Goal: Task Accomplishment & Management: Complete application form

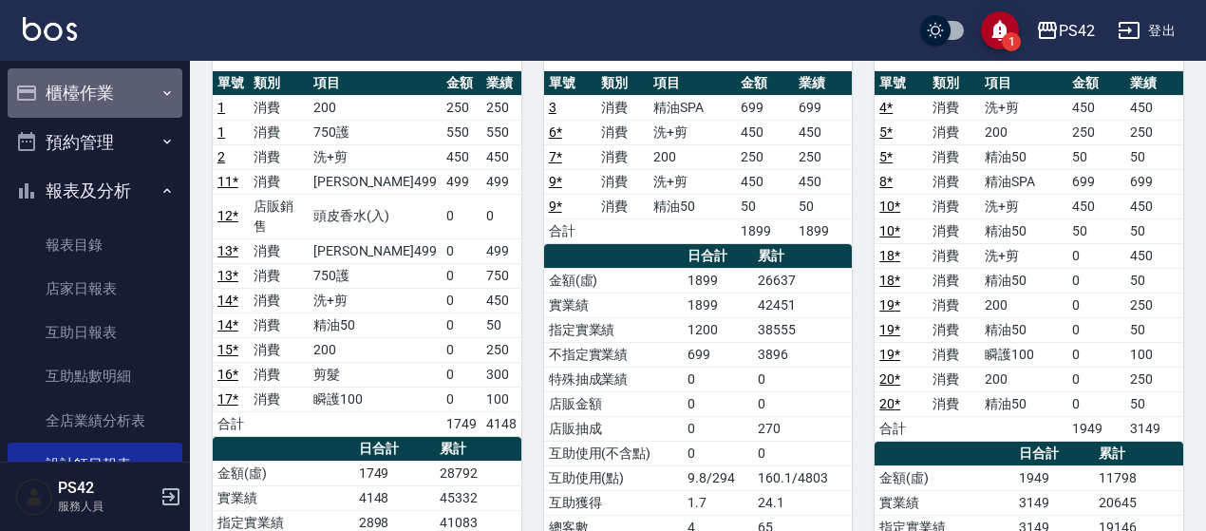
click at [108, 81] on button "櫃檯作業" at bounding box center [95, 92] width 175 height 49
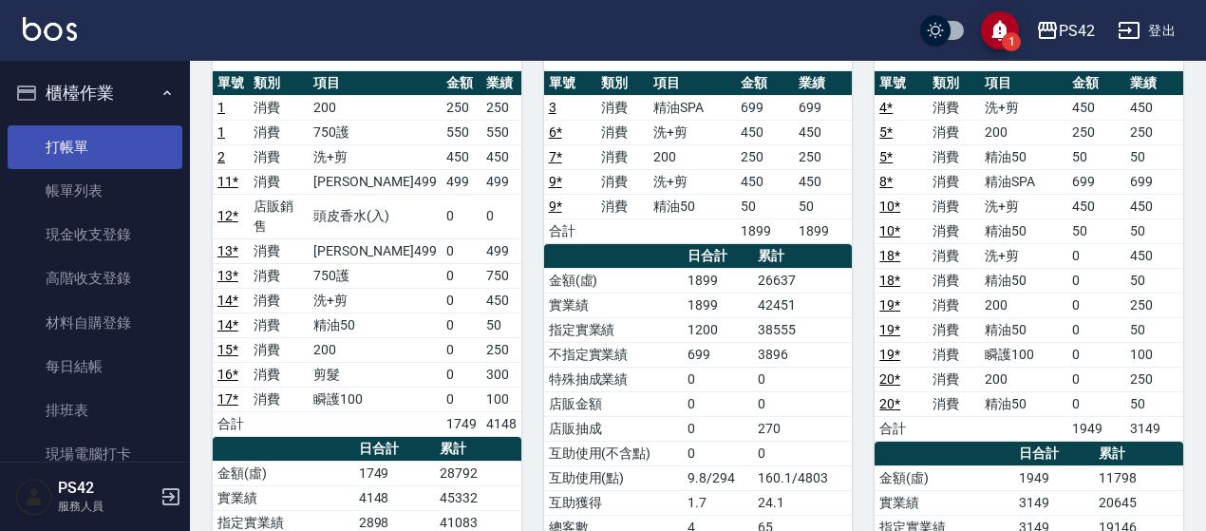
click at [98, 159] on link "打帳單" at bounding box center [95, 147] width 175 height 44
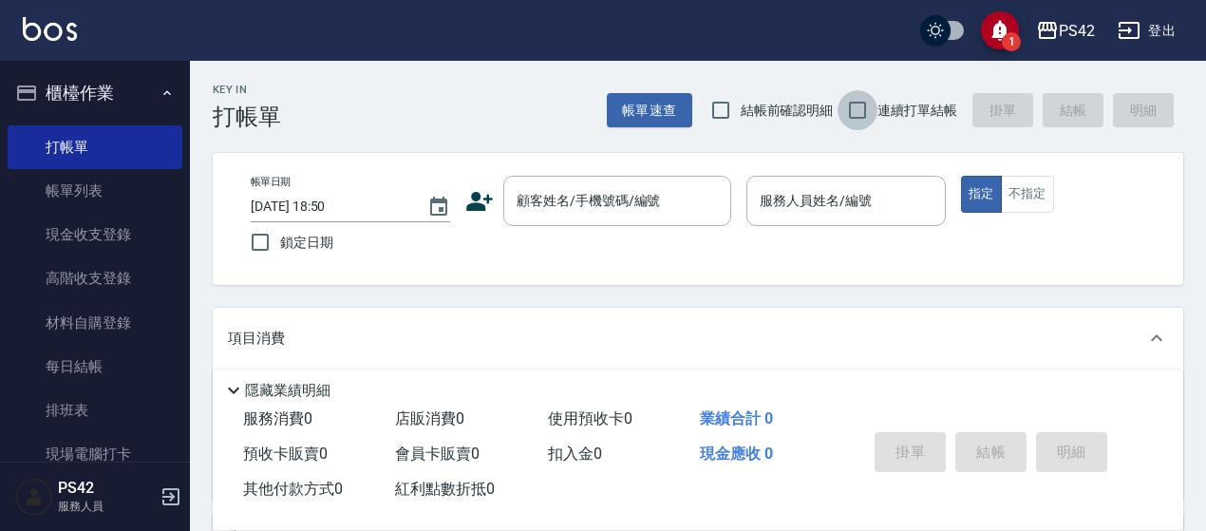
click at [866, 106] on input "連續打單結帳" at bounding box center [858, 110] width 40 height 40
checkbox input "true"
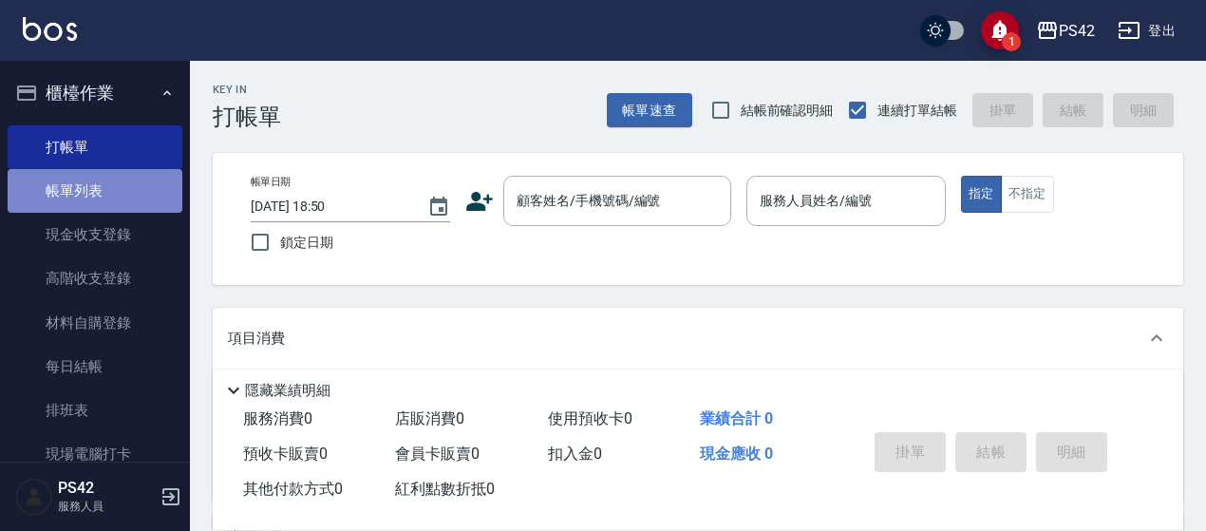
click at [95, 190] on link "帳單列表" at bounding box center [95, 191] width 175 height 44
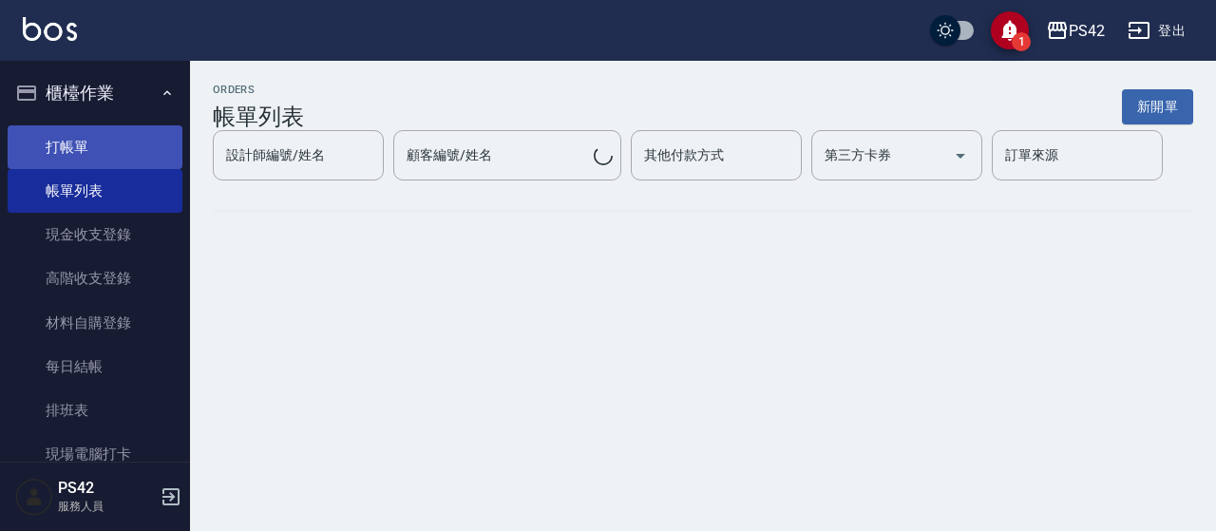
click at [87, 141] on link "打帳單" at bounding box center [95, 147] width 175 height 44
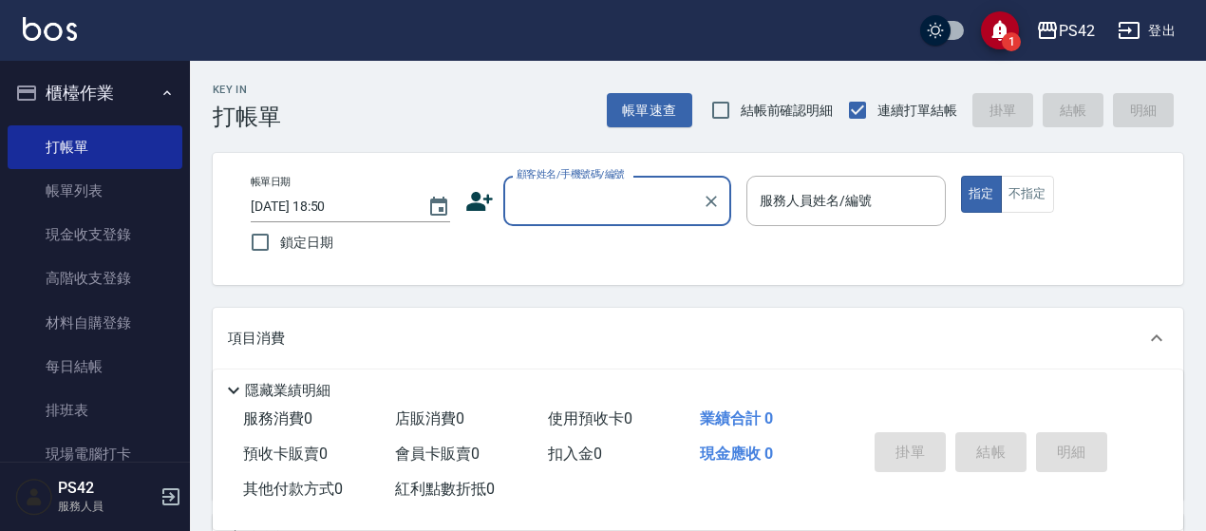
click at [592, 217] on div "顧客姓名/手機號碼/編號" at bounding box center [617, 201] width 228 height 50
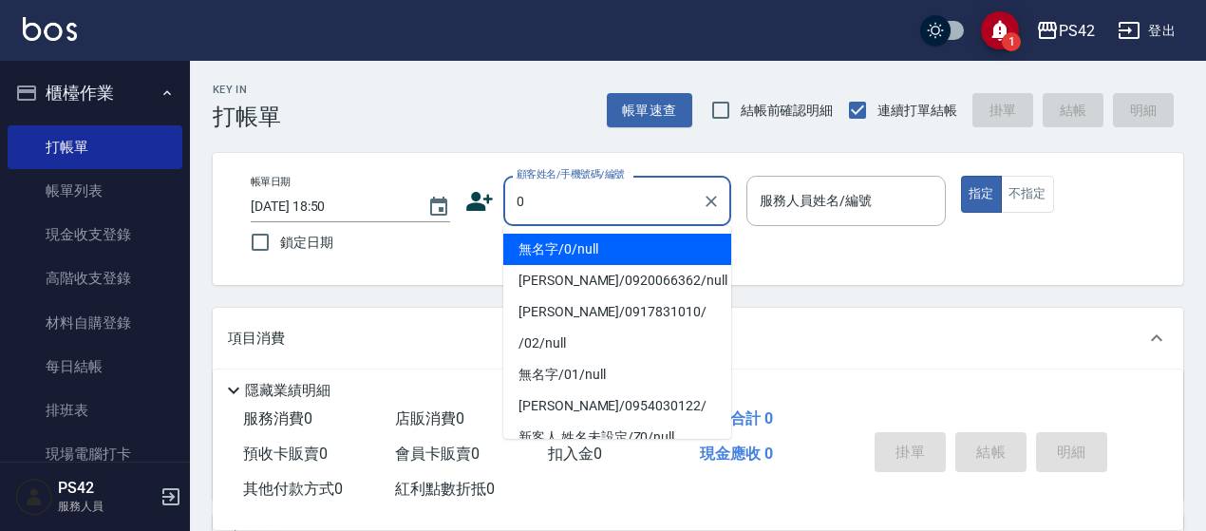
type input "無名字/0/null"
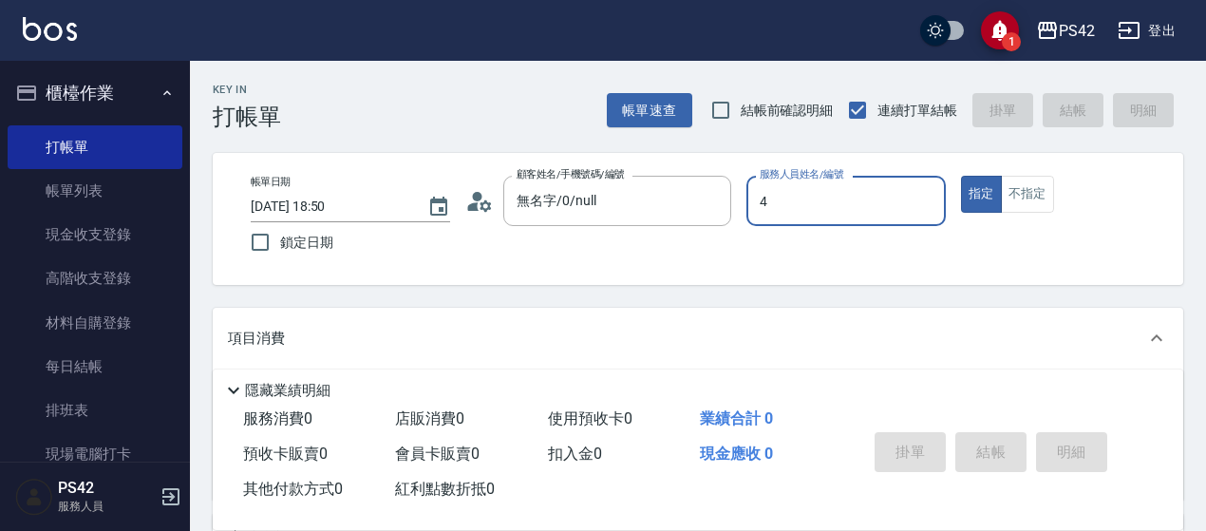
type input "4"
type button "true"
type input "[PERSON_NAME]-4"
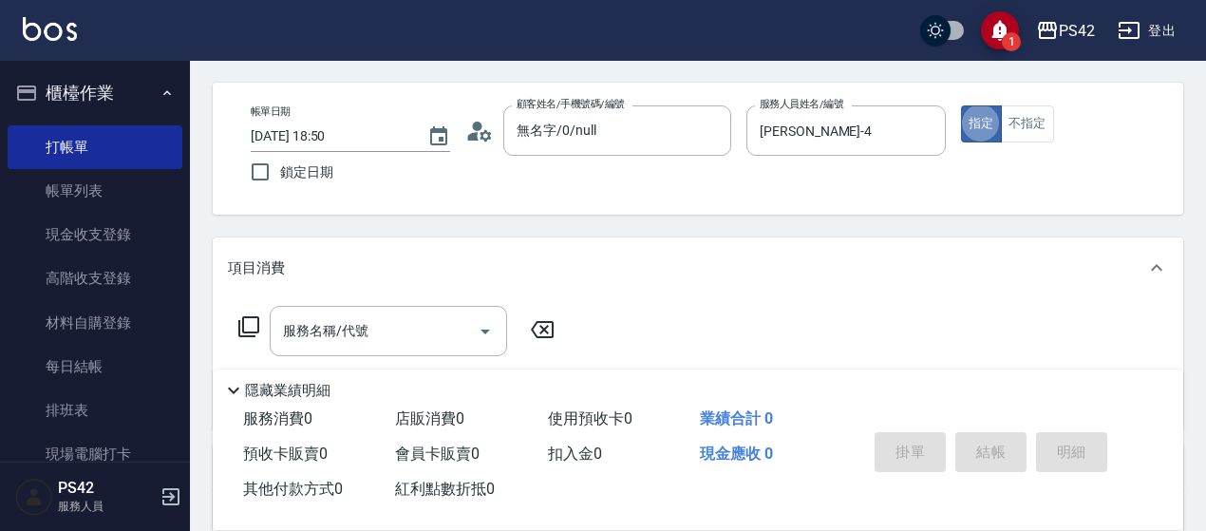
scroll to position [95, 0]
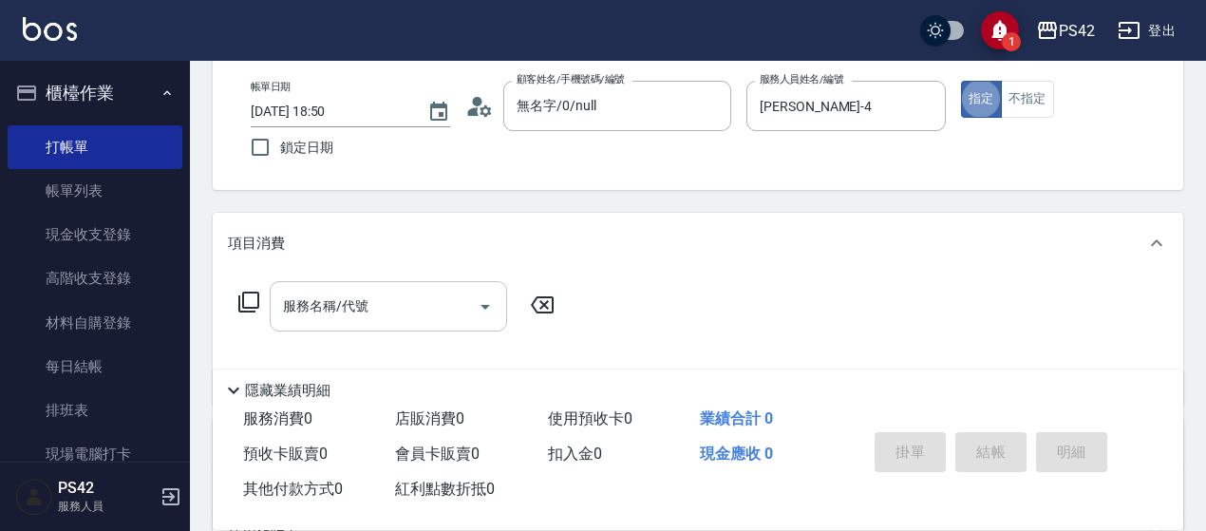
click at [370, 290] on input "服務名稱/代號" at bounding box center [374, 306] width 192 height 33
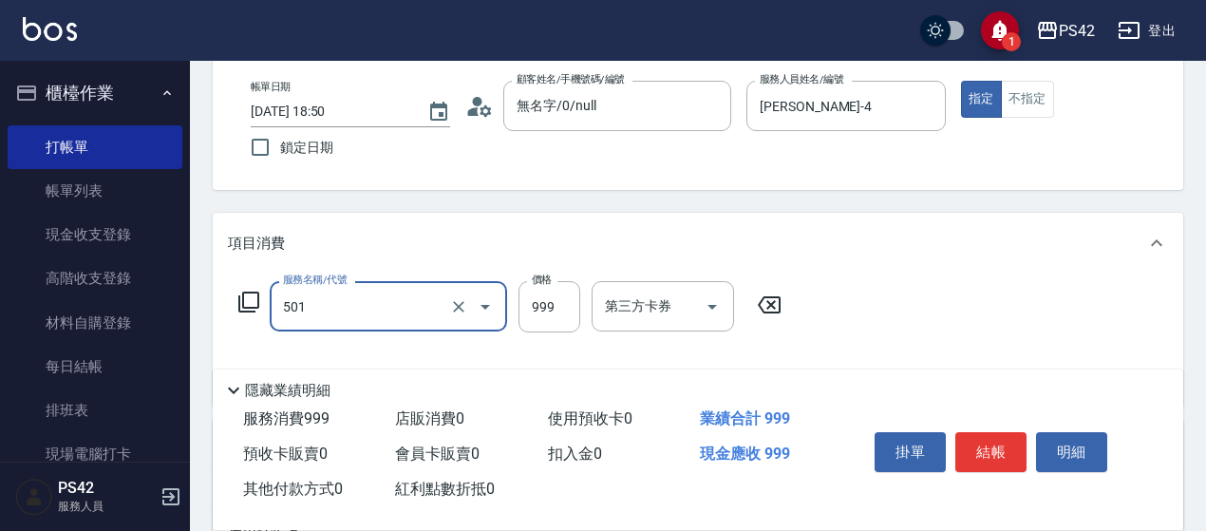
type input "染髮(501)"
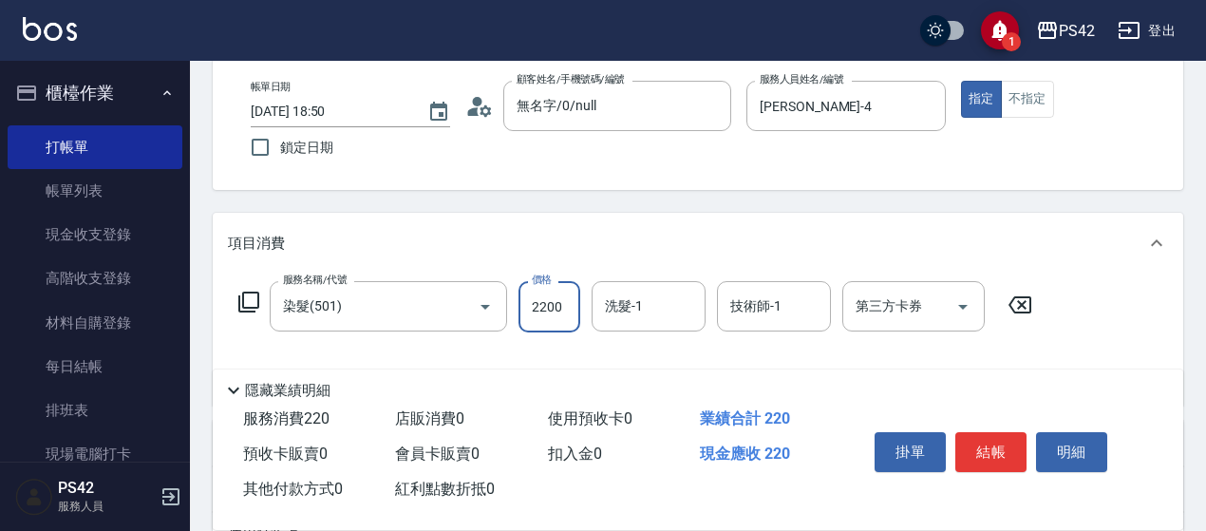
type input "2200"
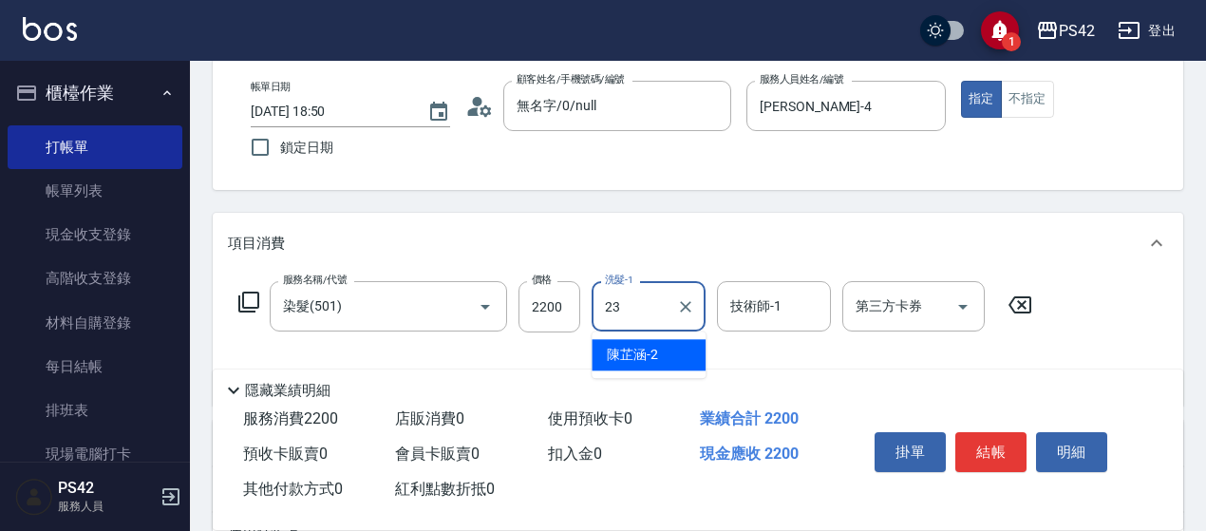
type input "[PERSON_NAME]-23"
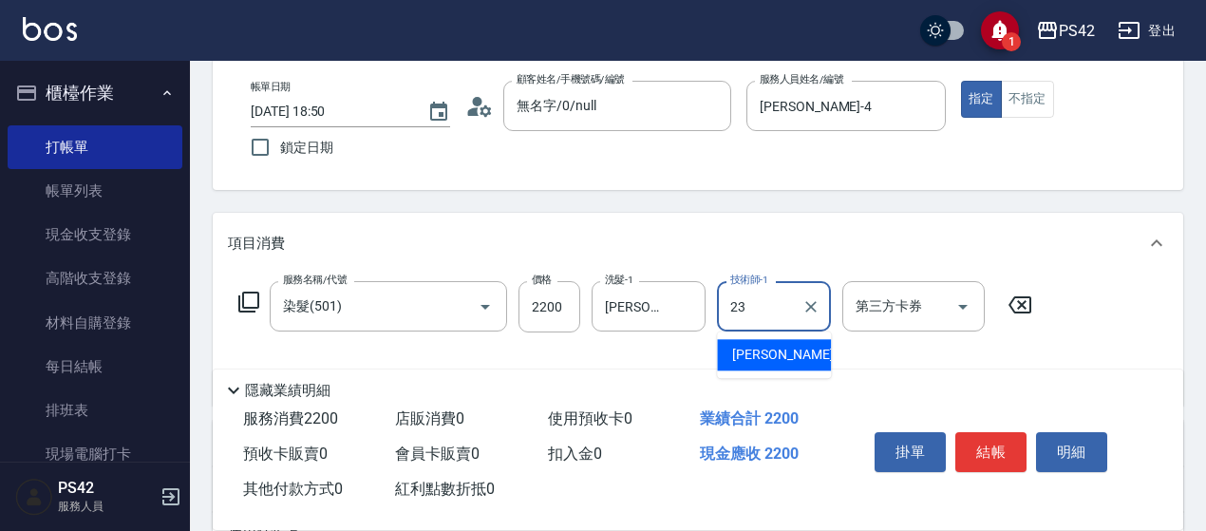
type input "[PERSON_NAME]-23"
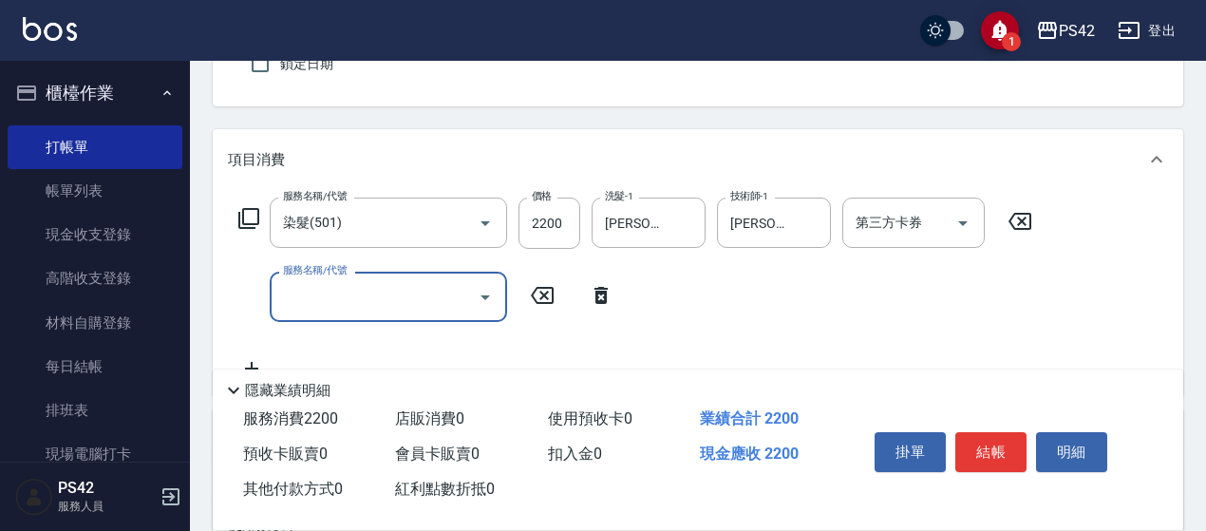
scroll to position [285, 0]
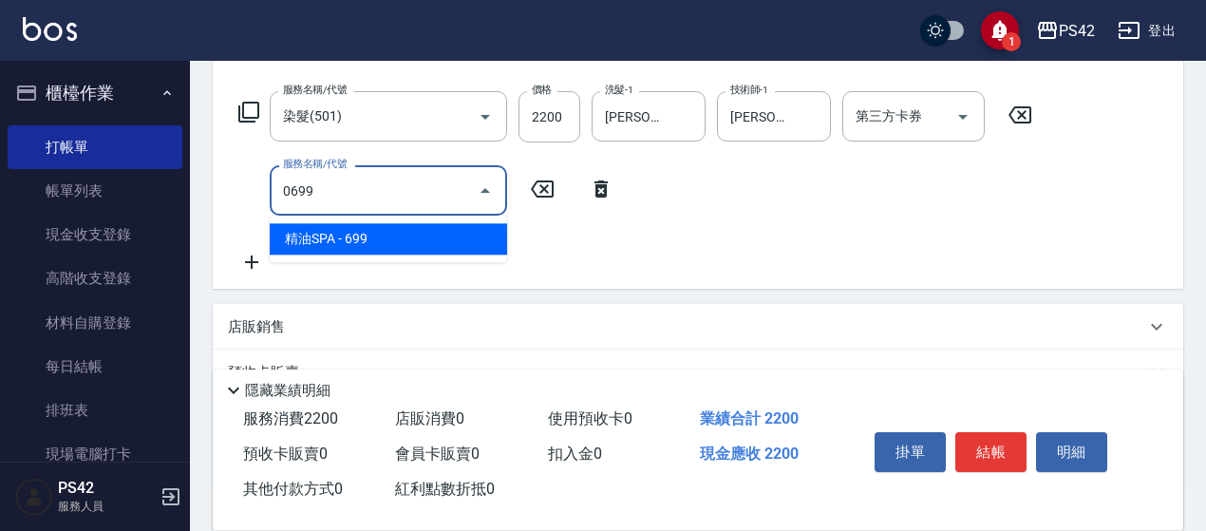
type input "精油SPA(0699)"
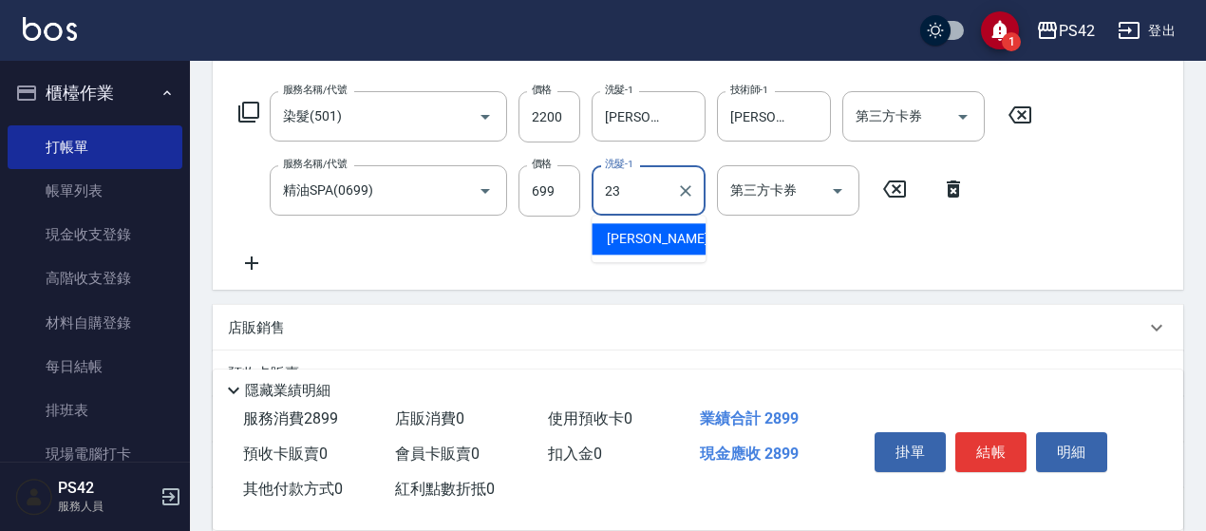
type input "[PERSON_NAME]-23"
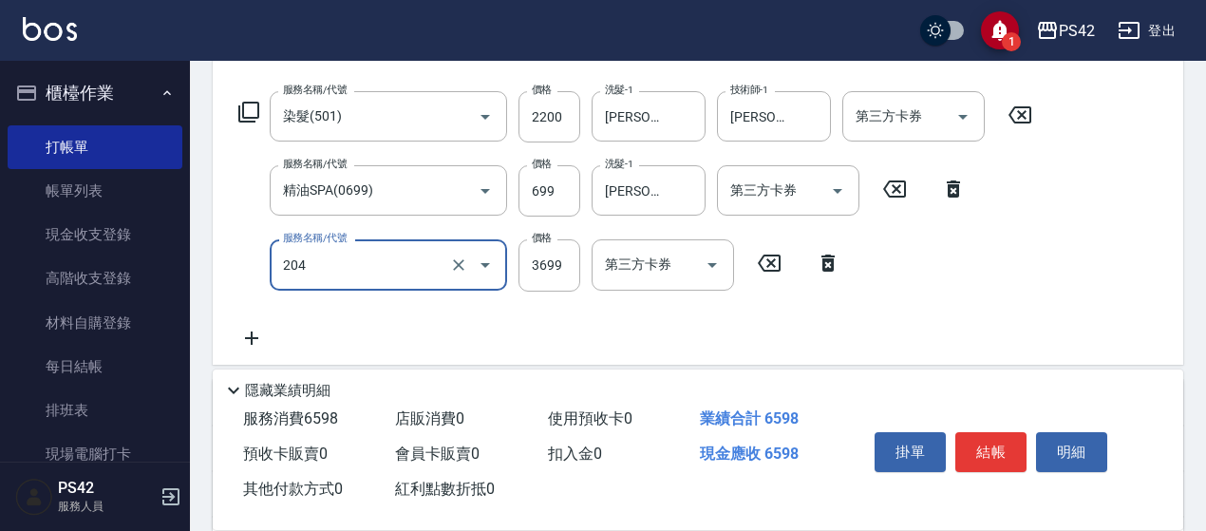
type input "OVC燙髮(204)"
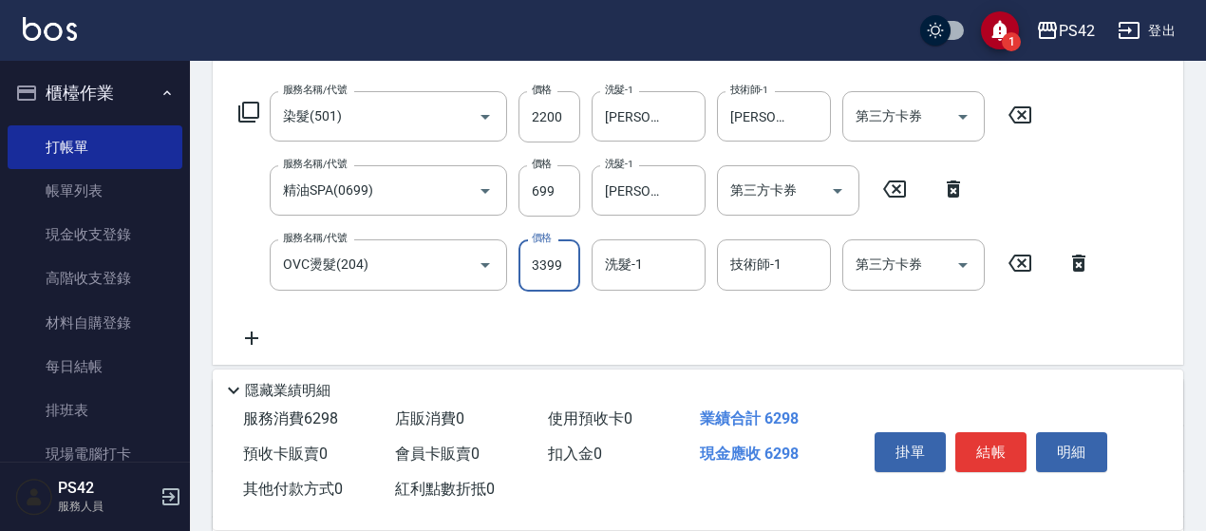
type input "3399"
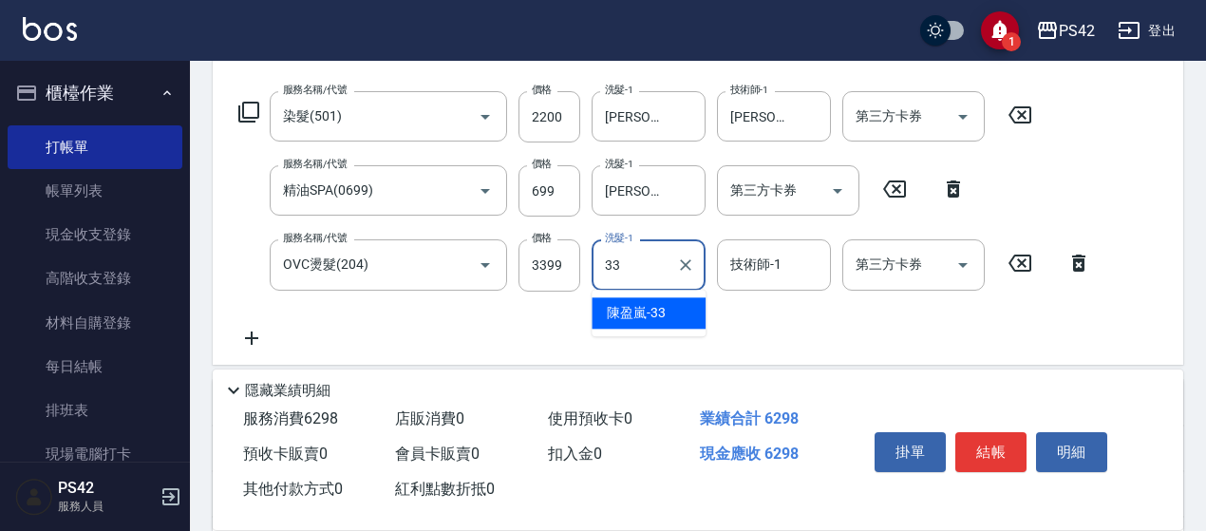
type input "3"
type input "[PERSON_NAME]-23"
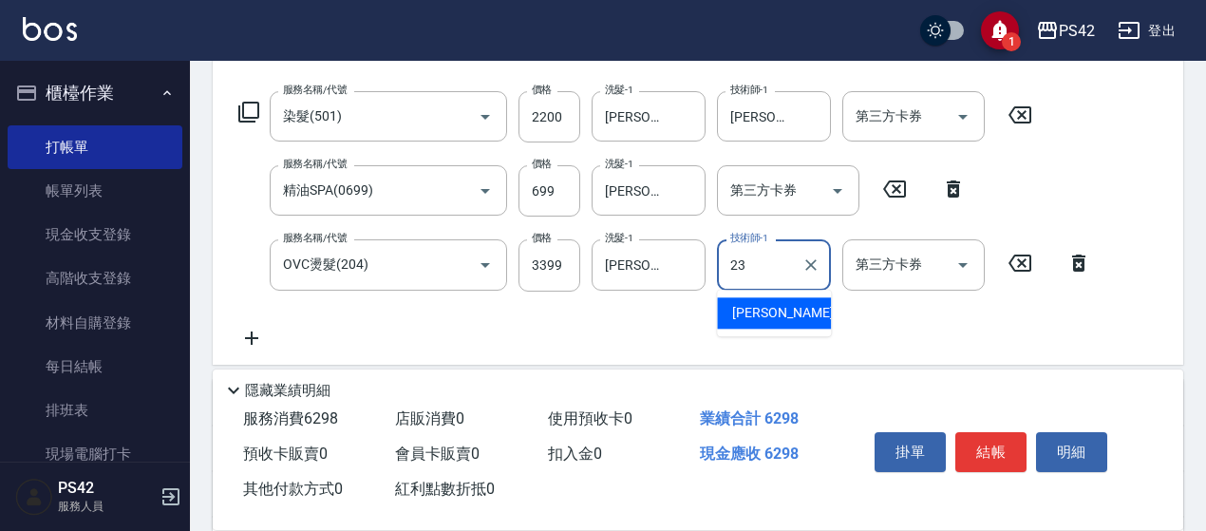
type input "[PERSON_NAME]-23"
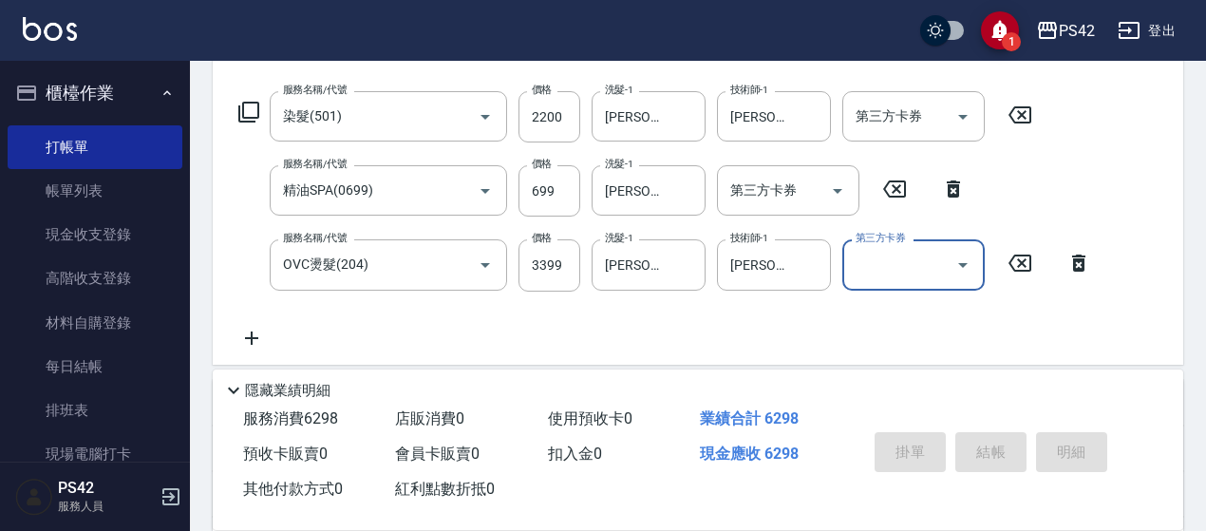
type input "[DATE] 18:53"
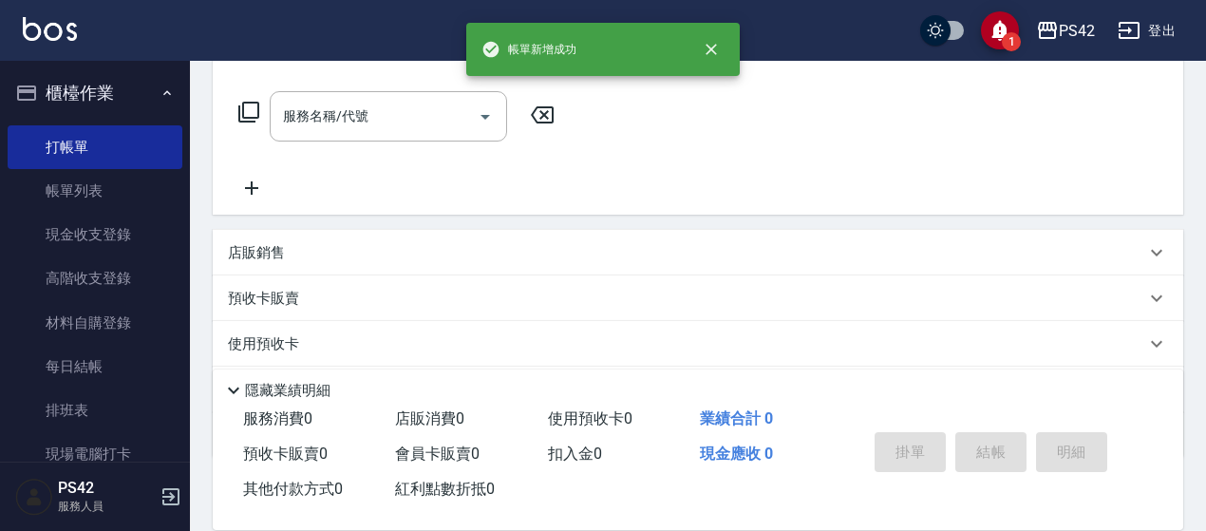
scroll to position [0, 0]
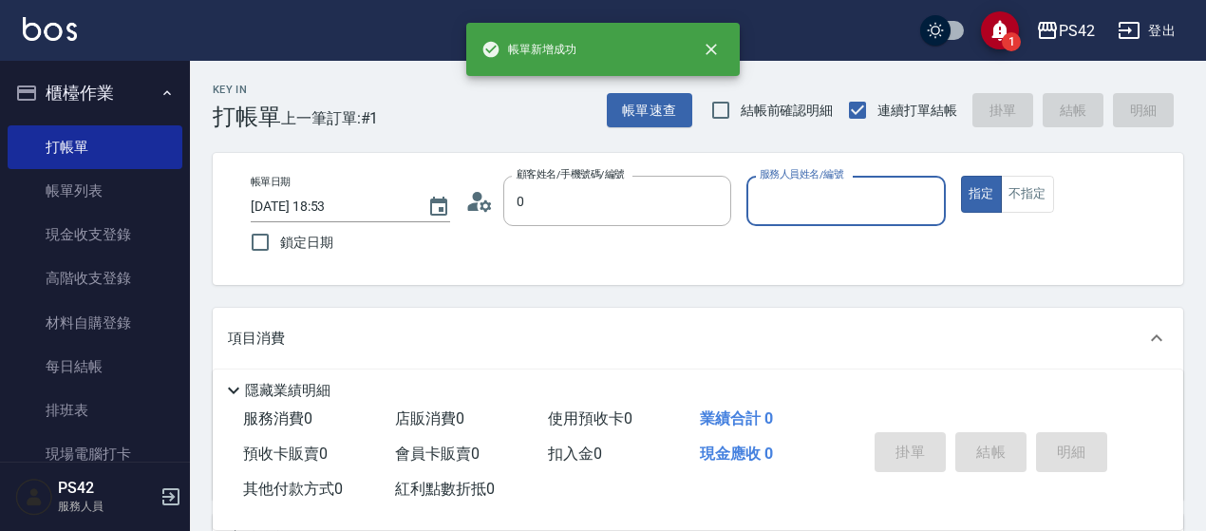
type input "無名字/0/null"
type input "2"
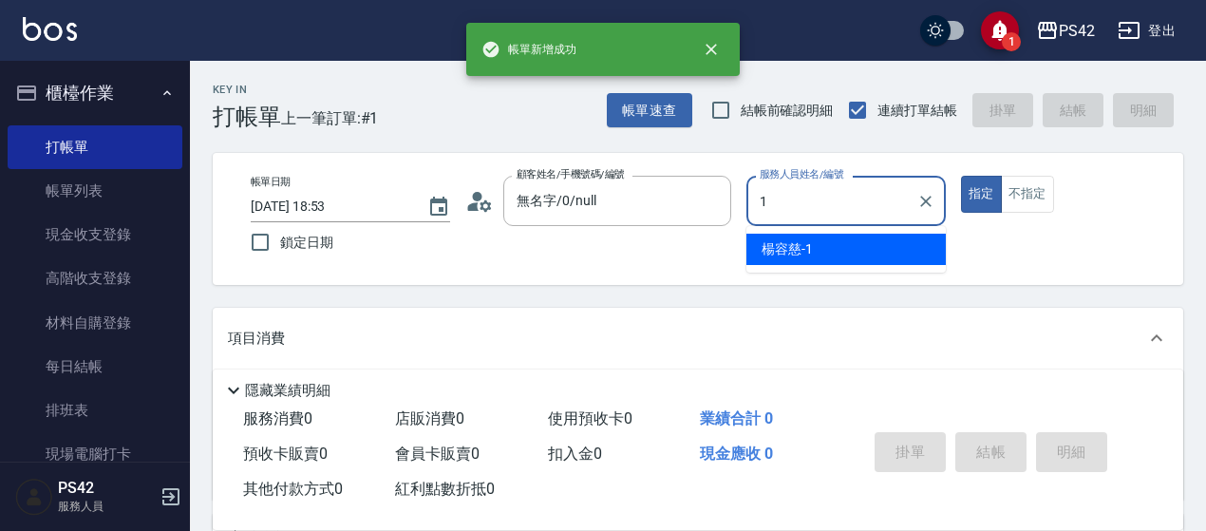
type input "[PERSON_NAME]-1"
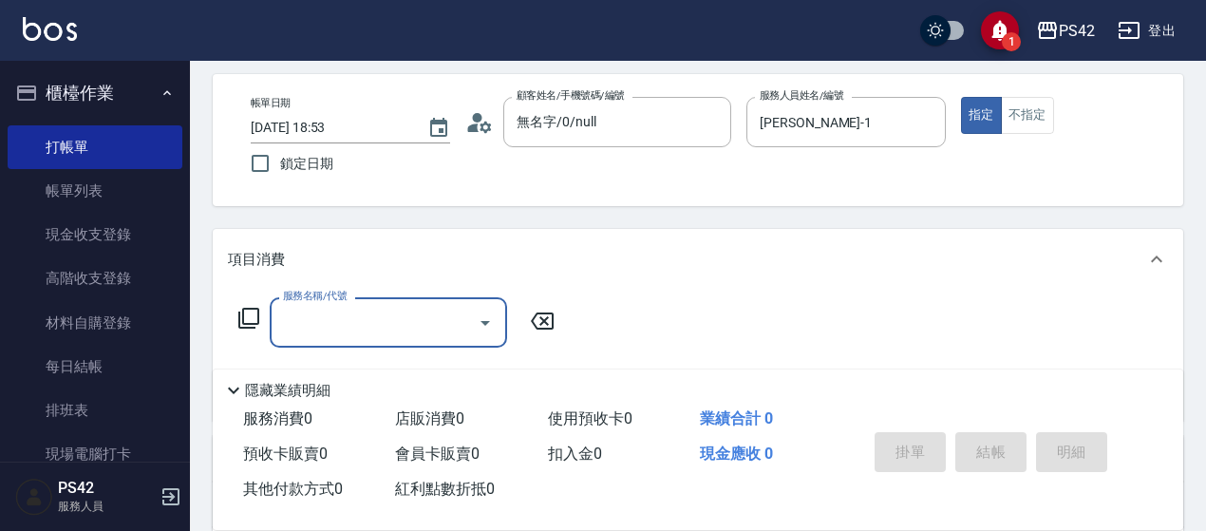
scroll to position [190, 0]
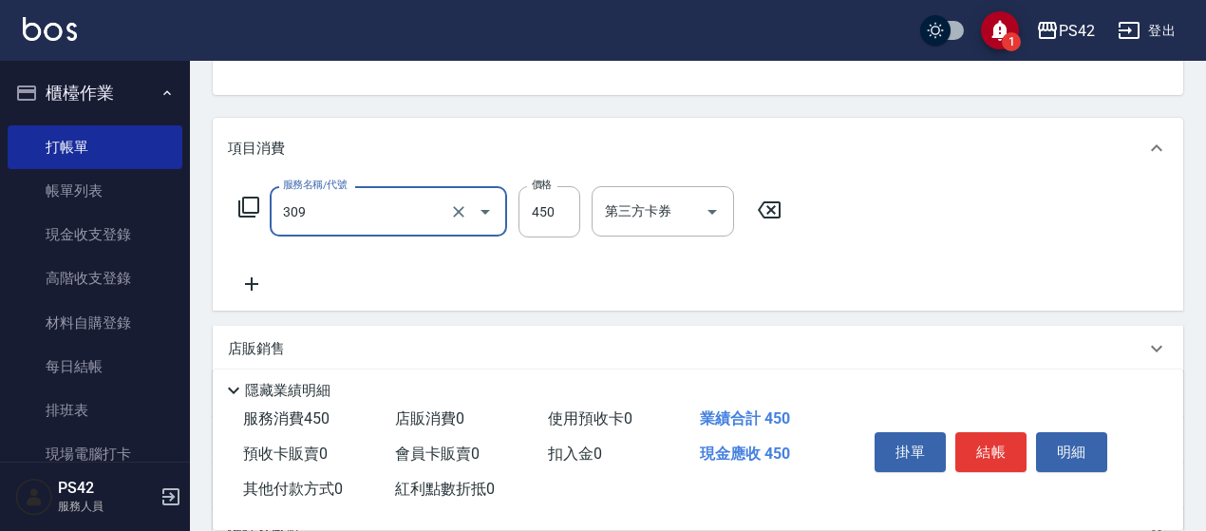
type input "洗+剪(309)"
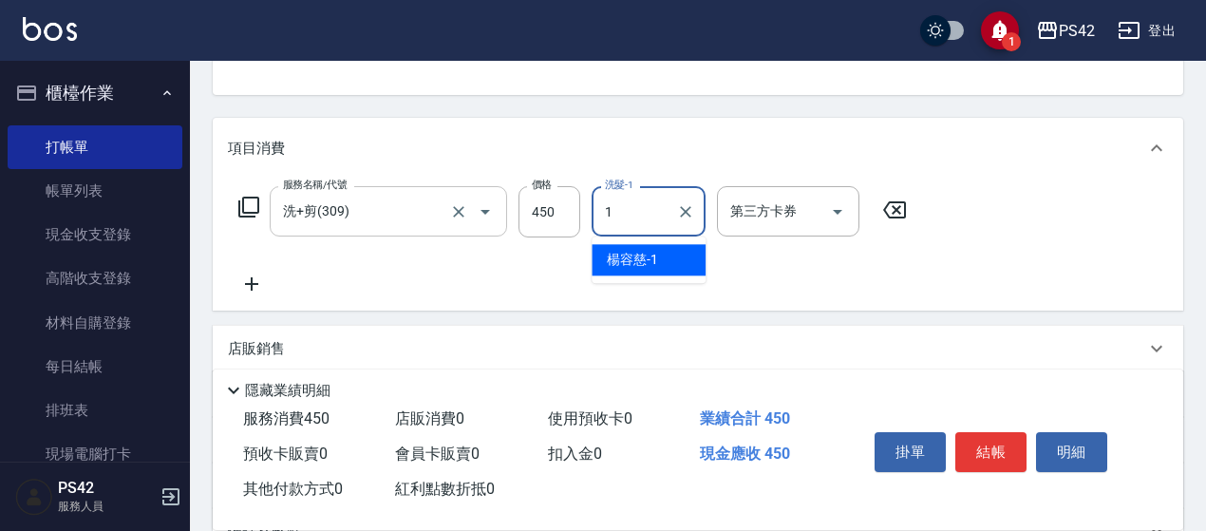
type input "[PERSON_NAME]-1"
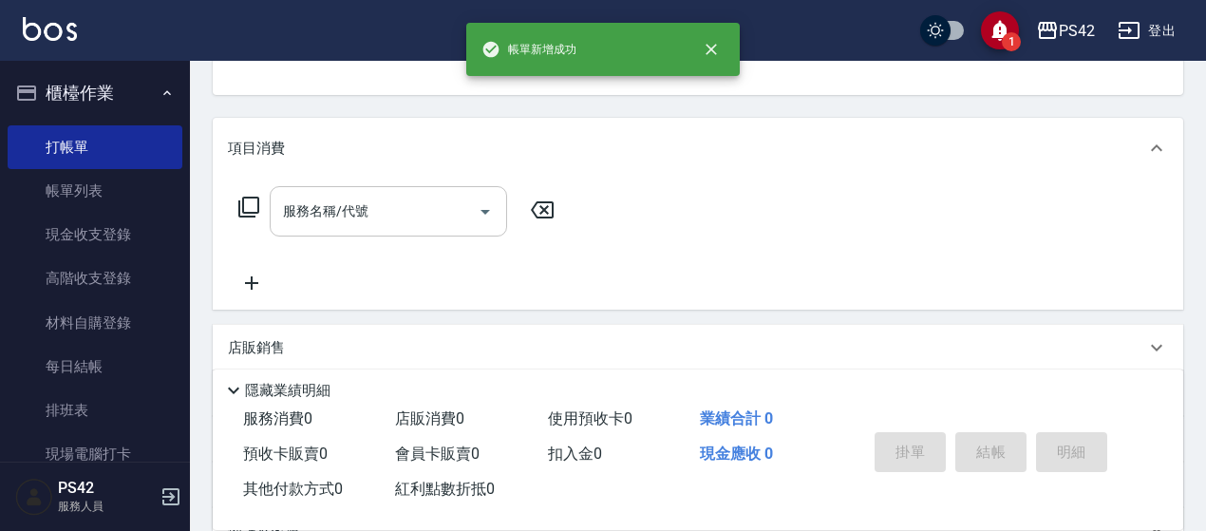
scroll to position [184, 0]
type input "無名字/0/null"
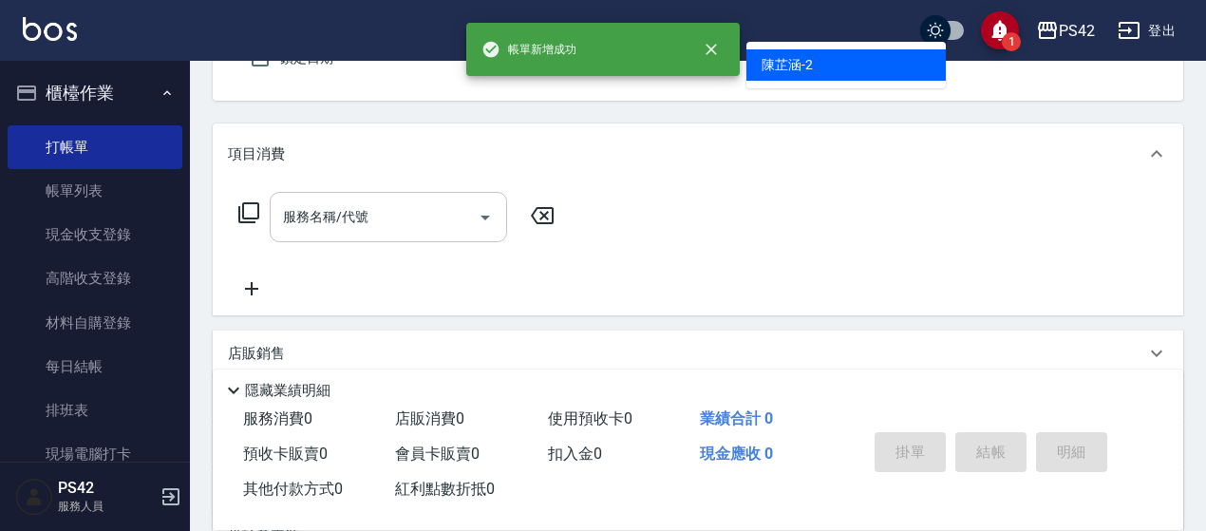
type input "[PERSON_NAME]-2"
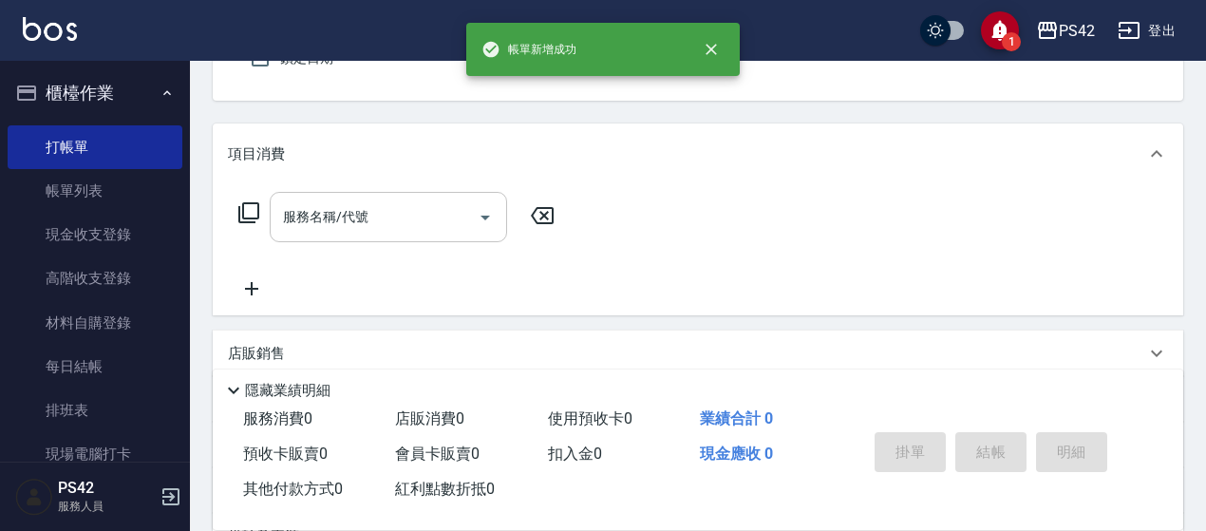
scroll to position [176, 0]
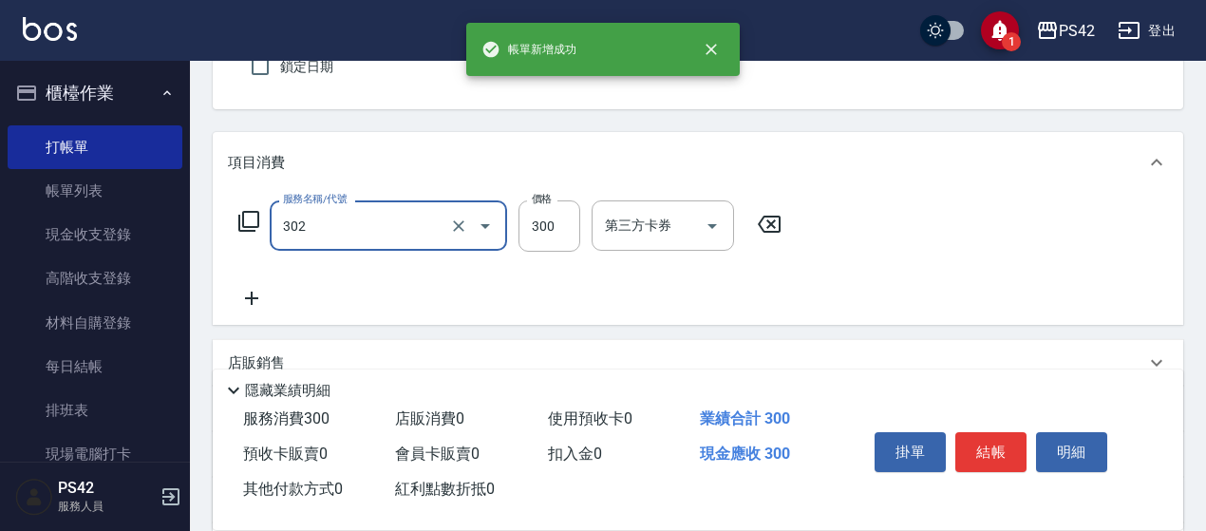
type input "剪髮(302)"
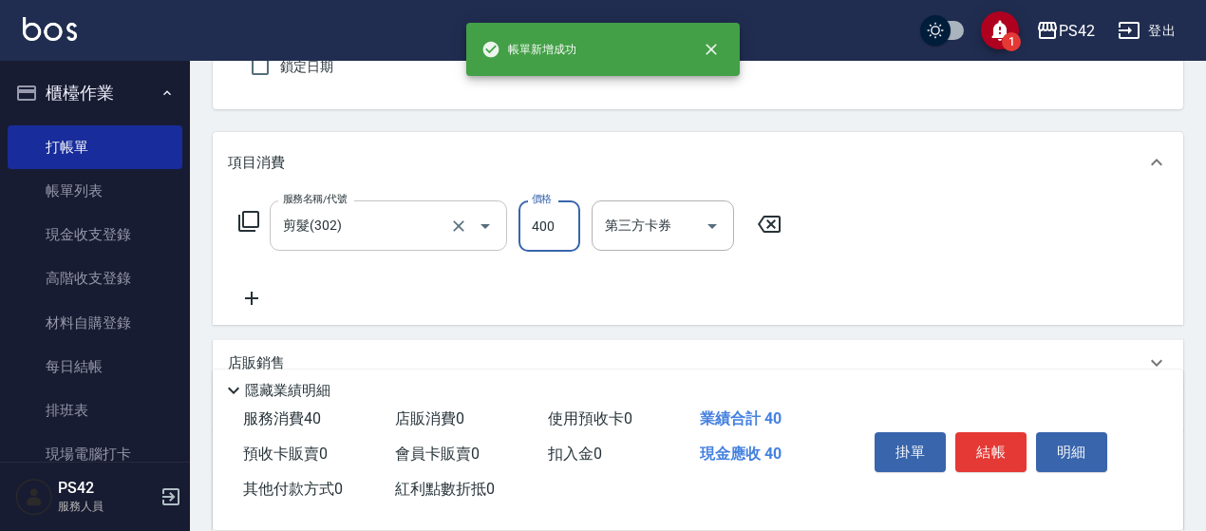
type input "400"
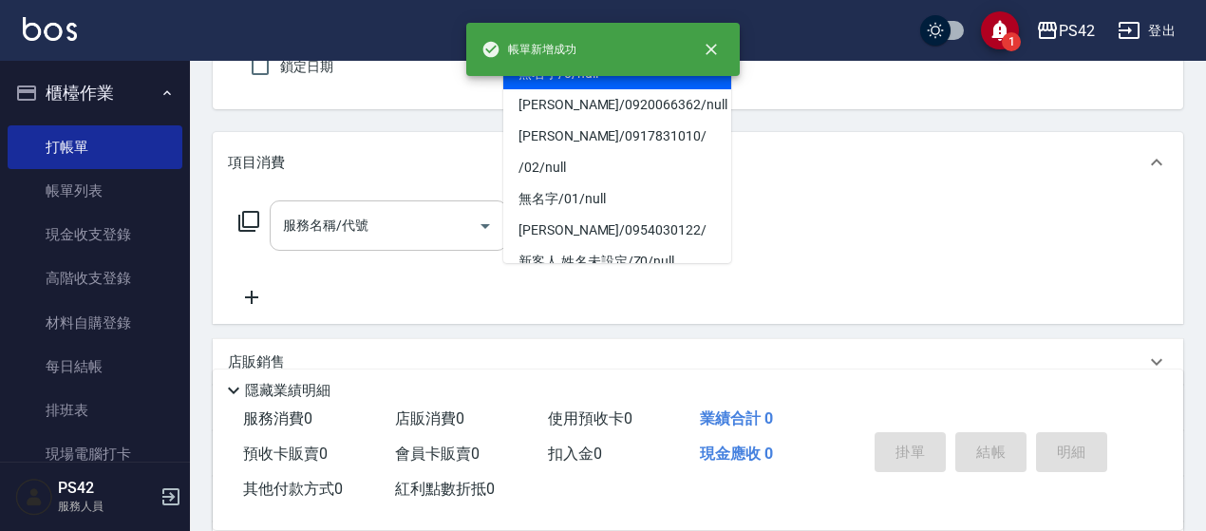
type input "無名字/0/null"
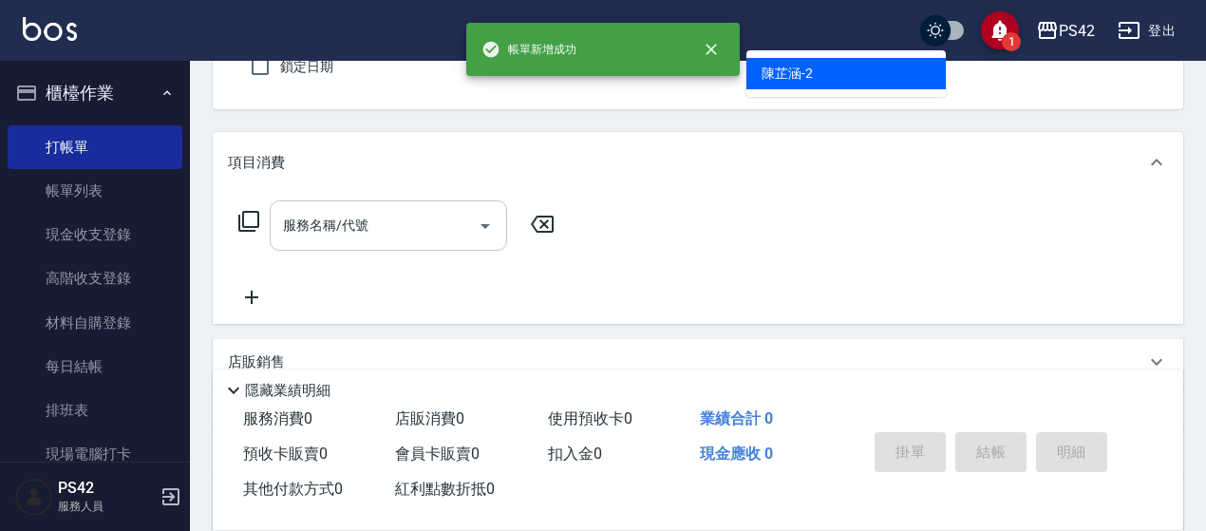
type input "[PERSON_NAME]-2"
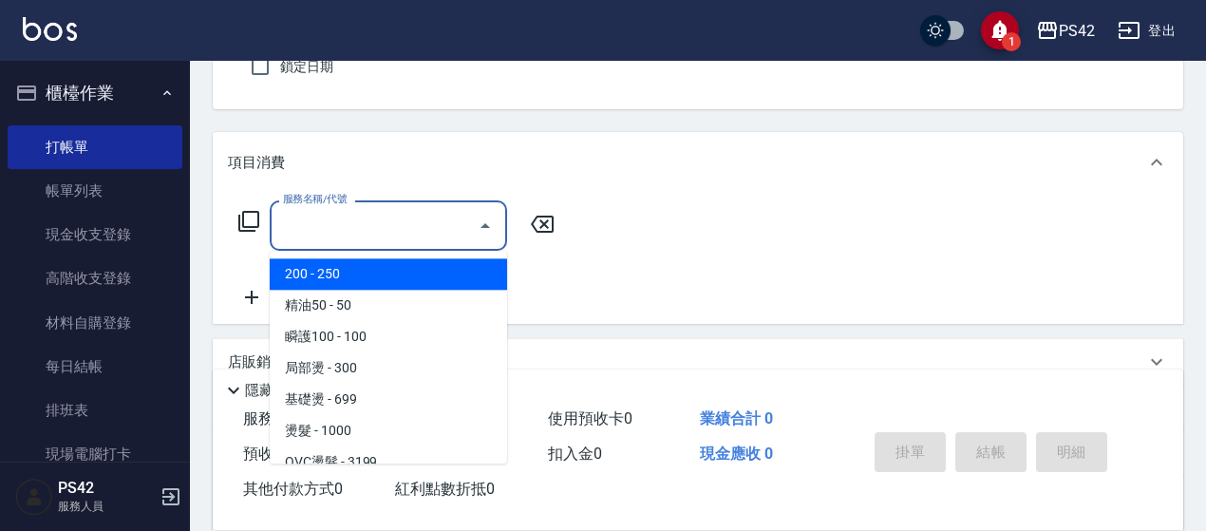
click at [359, 224] on input "服務名稱/代號" at bounding box center [374, 225] width 192 height 33
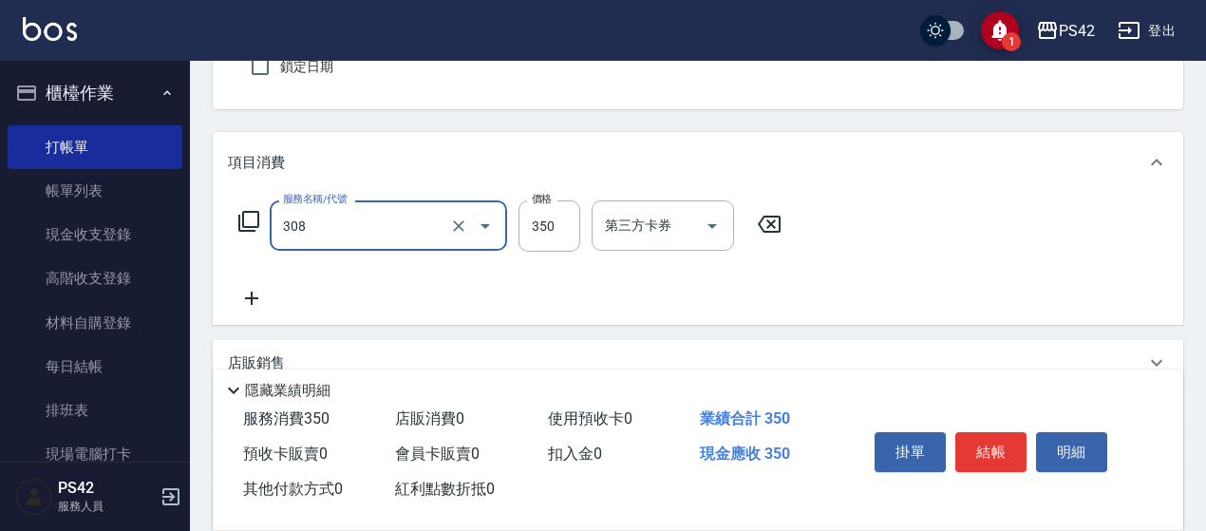
type input "洗+剪(308)"
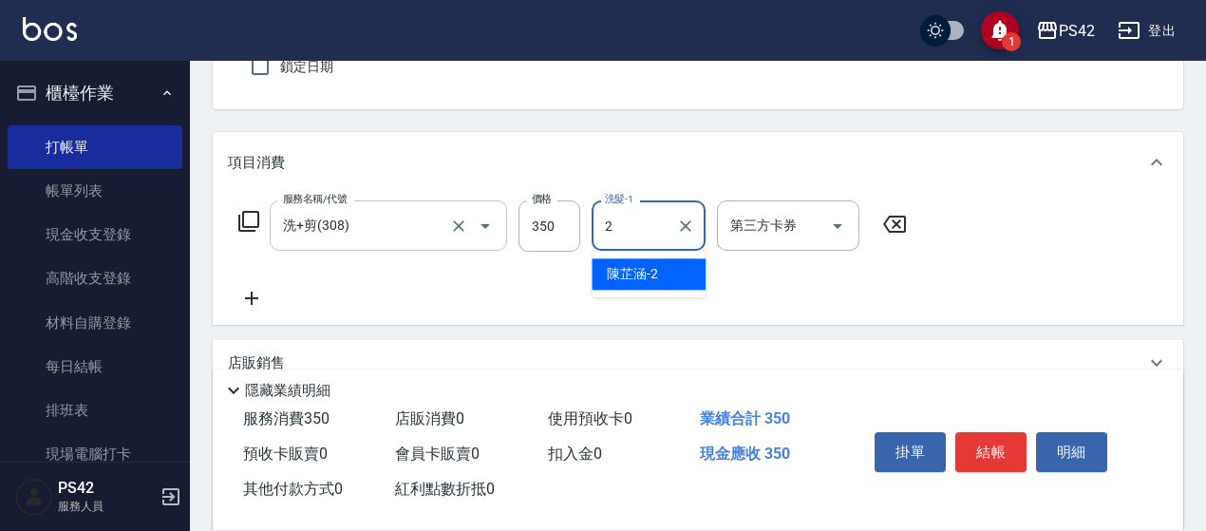
type input "[PERSON_NAME]-2"
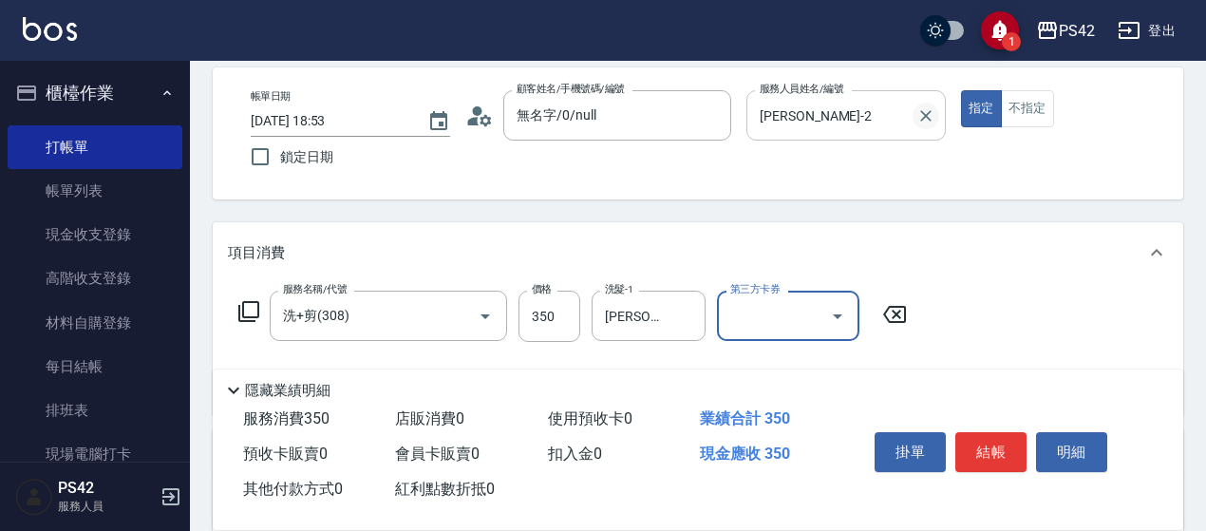
scroll to position [0, 0]
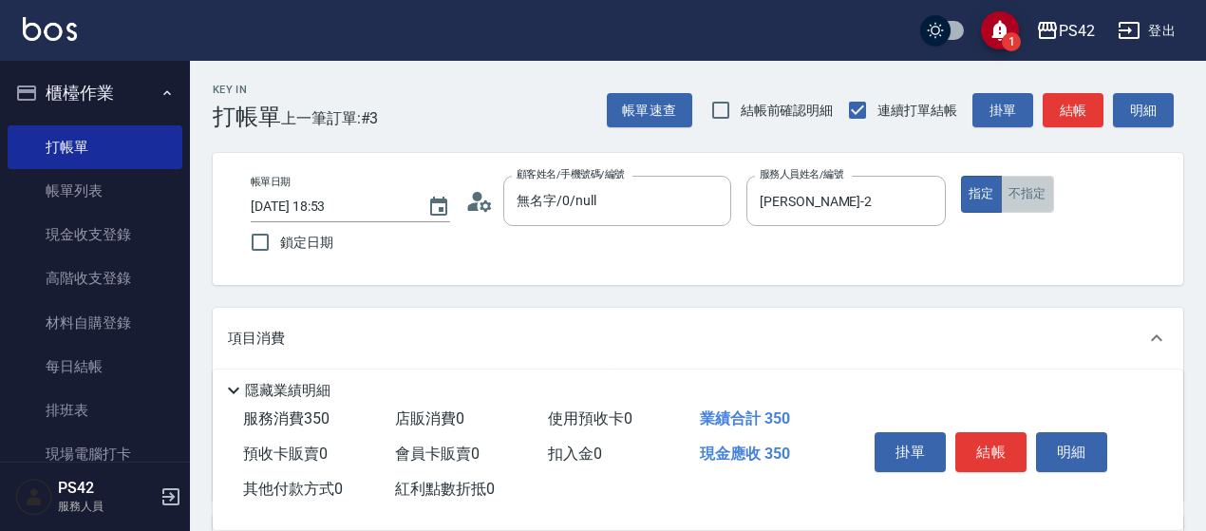
click at [1043, 189] on button "不指定" at bounding box center [1027, 194] width 53 height 37
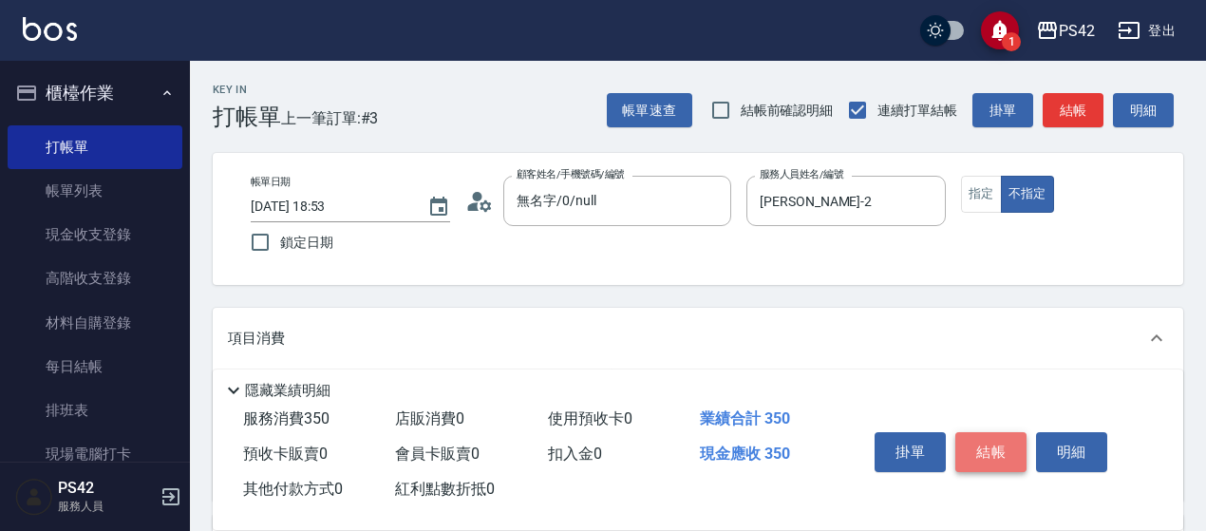
click at [989, 456] on button "結帳" at bounding box center [990, 452] width 71 height 40
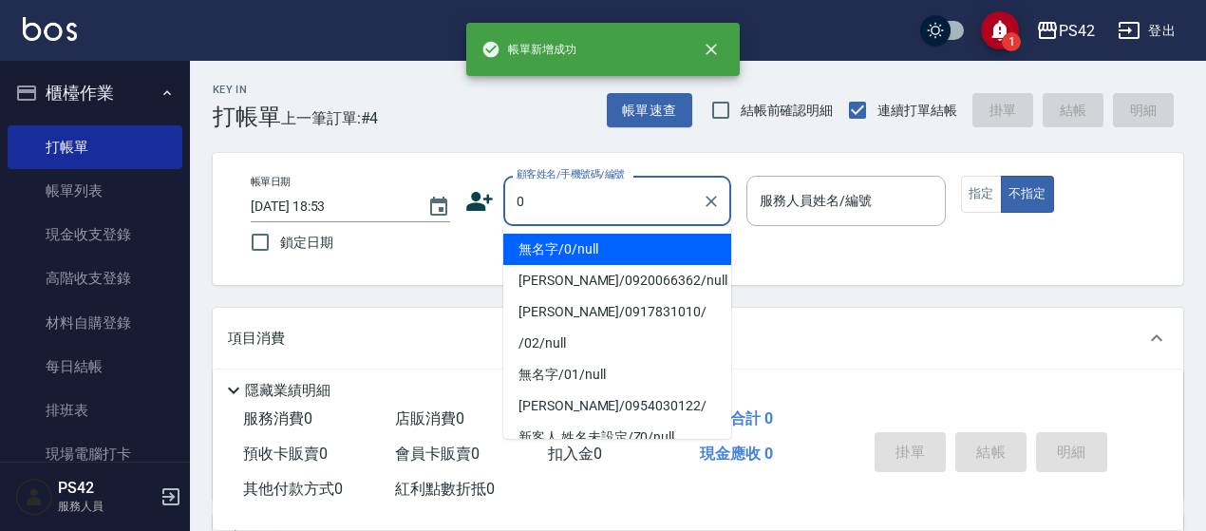
type input "無名字/0/null"
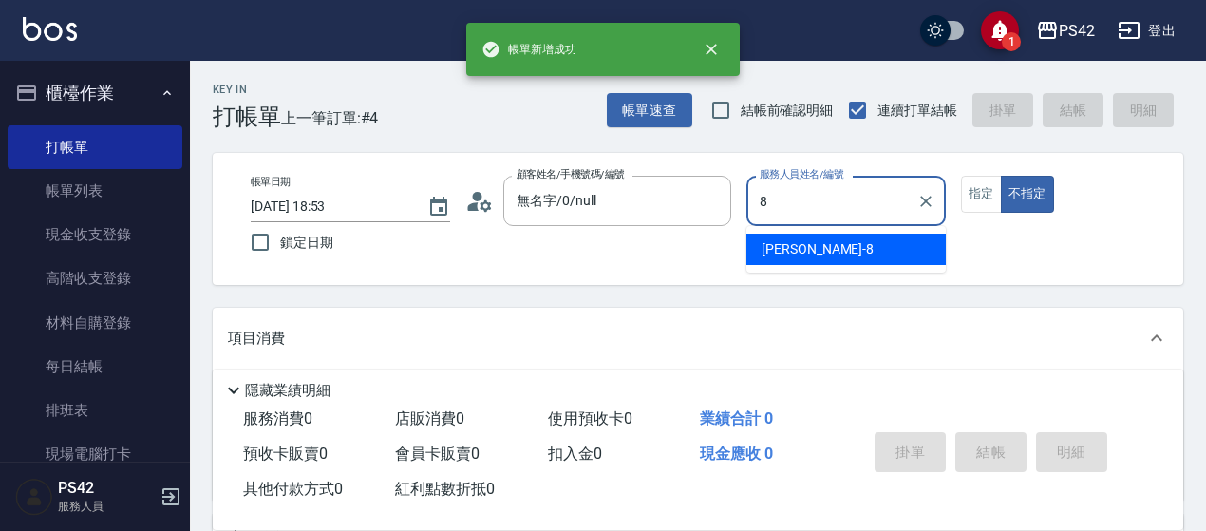
type input "8"
type button "false"
type input "[PERSON_NAME]-8"
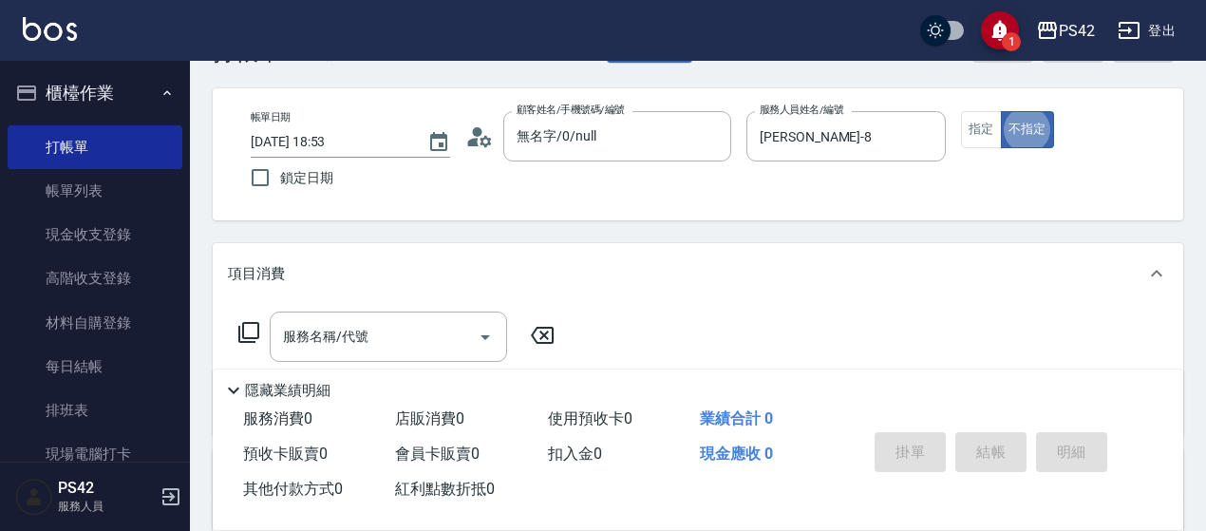
scroll to position [95, 0]
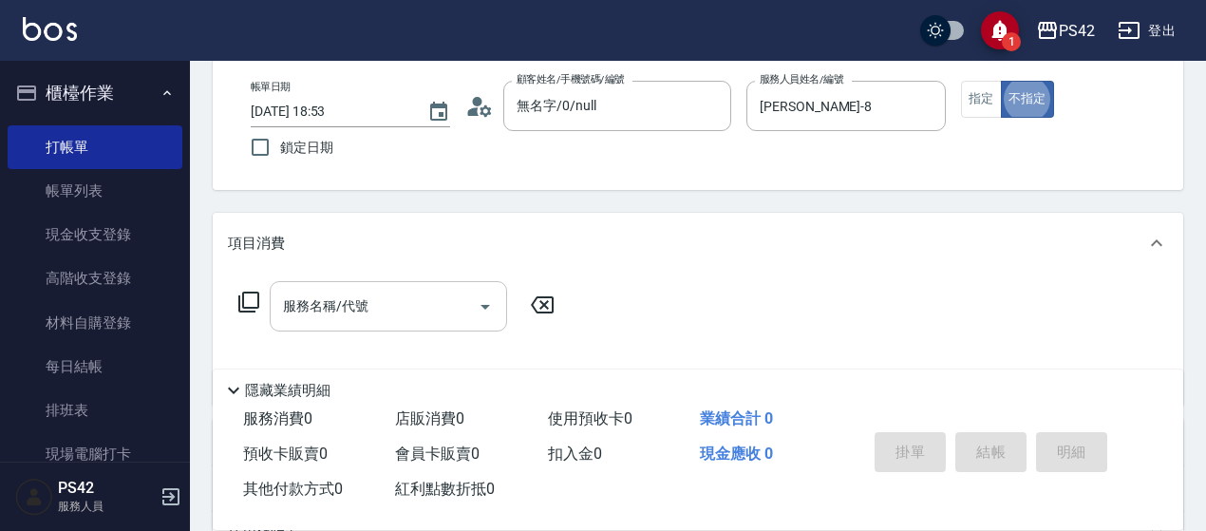
click at [368, 299] on input "服務名稱/代號" at bounding box center [374, 306] width 192 height 33
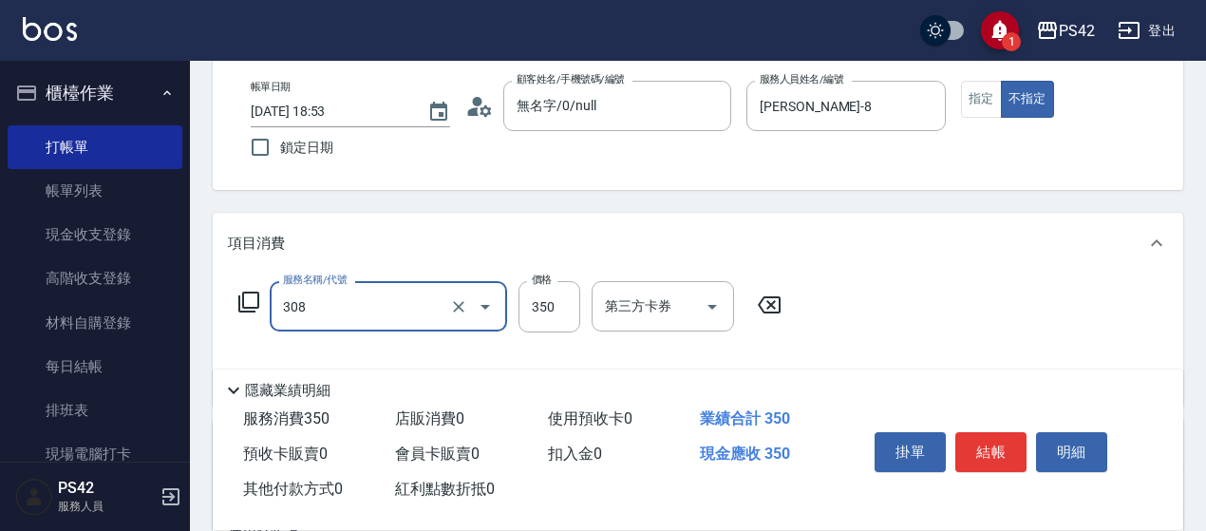
type input "洗+剪(308)"
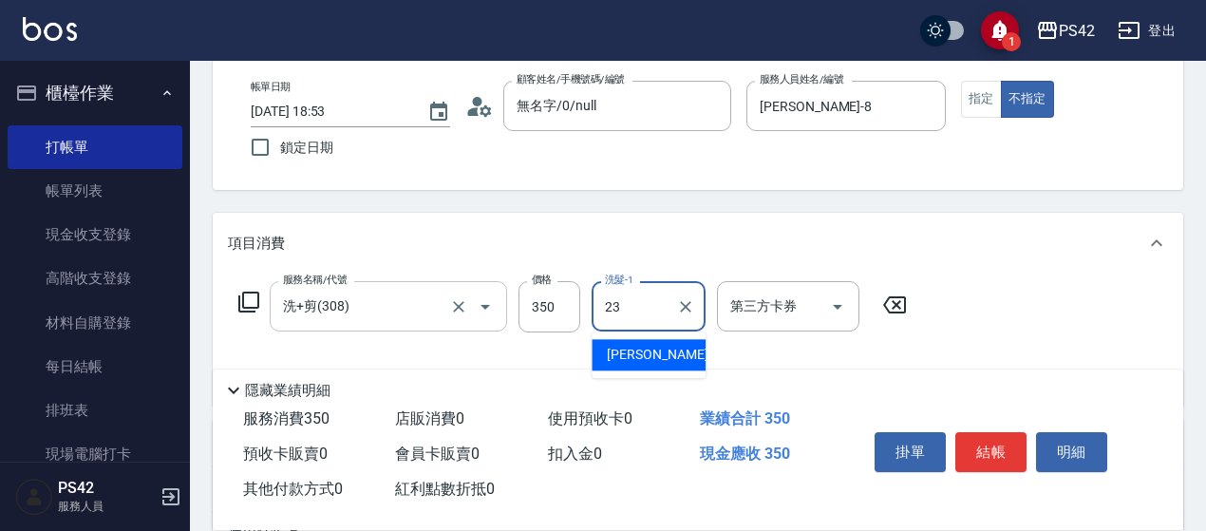
type input "[PERSON_NAME]-23"
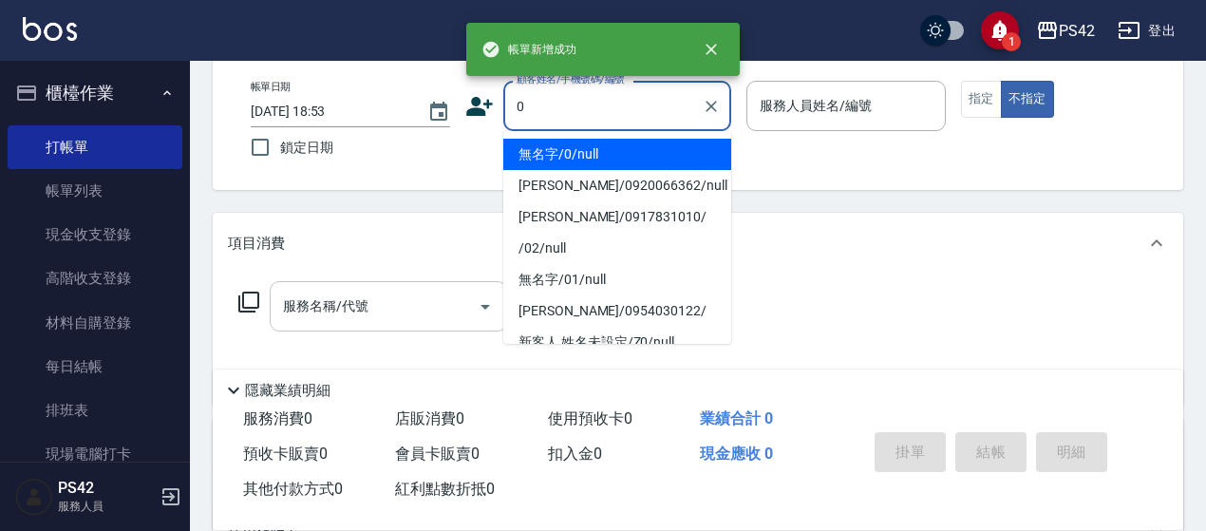
type input "無名字/0/null"
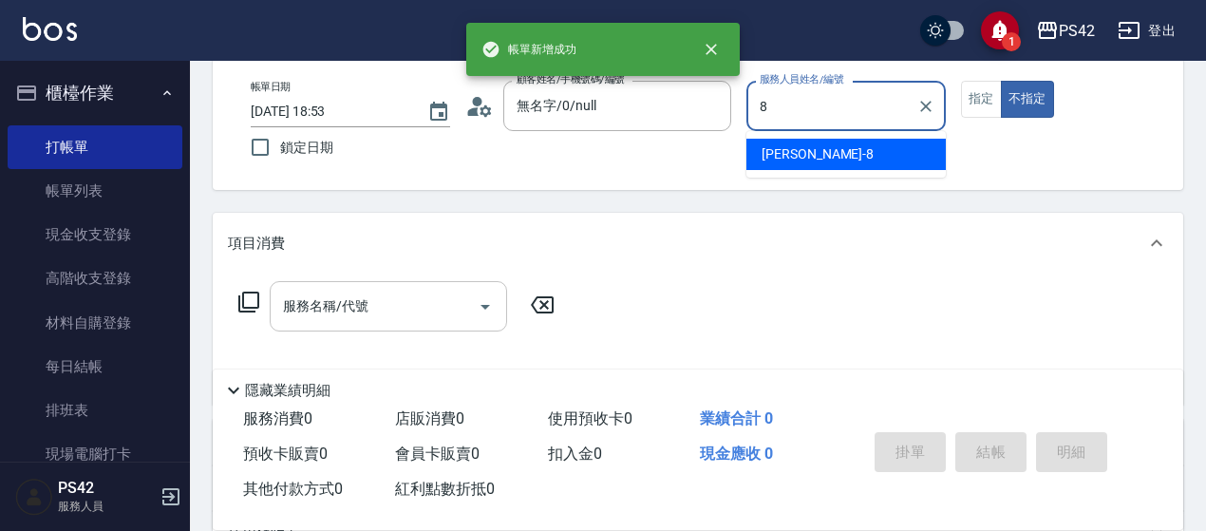
type input "[PERSON_NAME]-8"
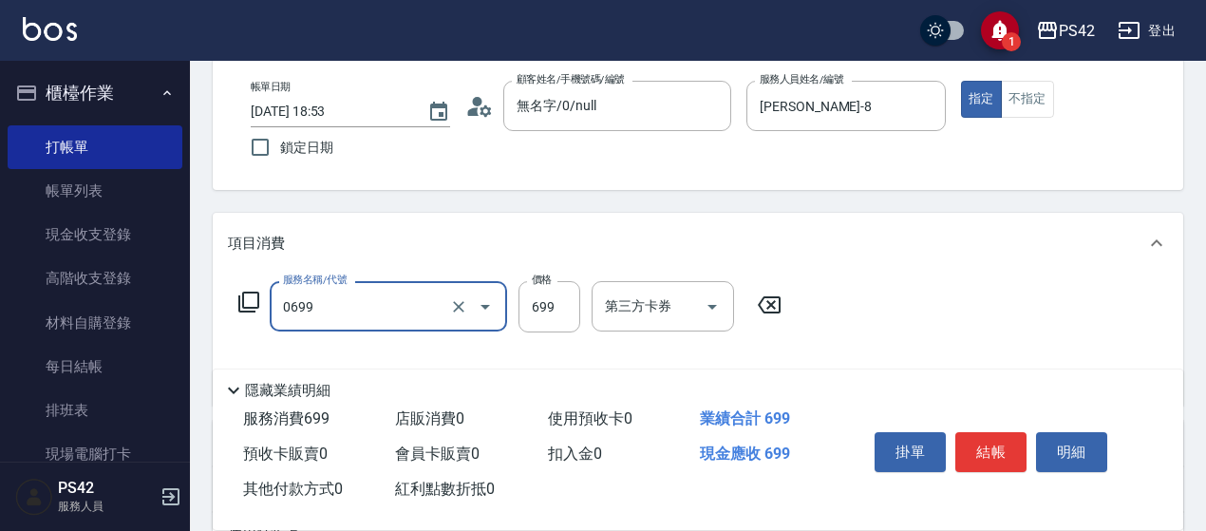
type input "精油SPA(0699)"
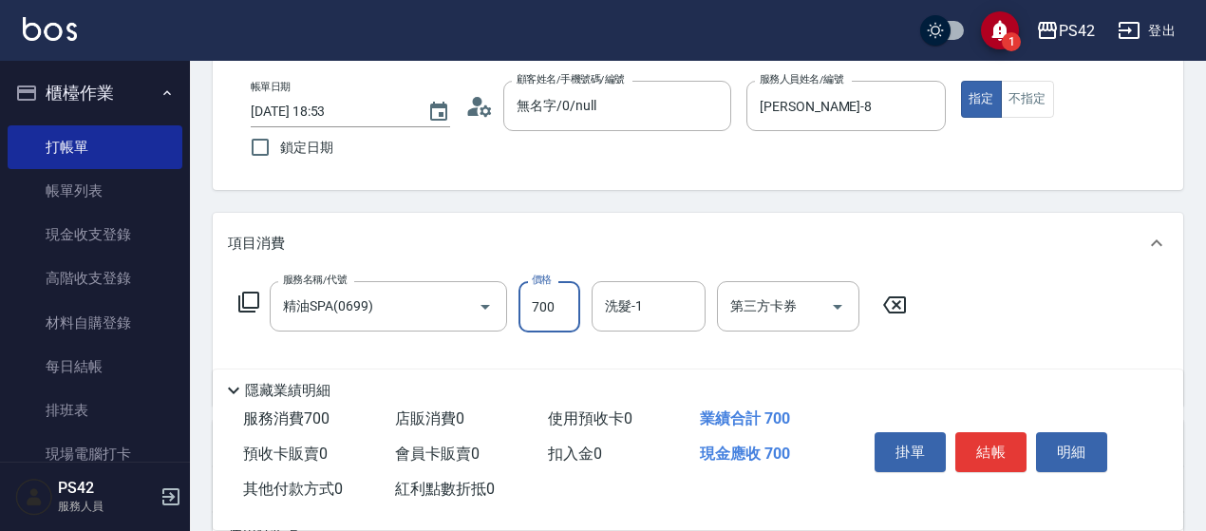
type input "700"
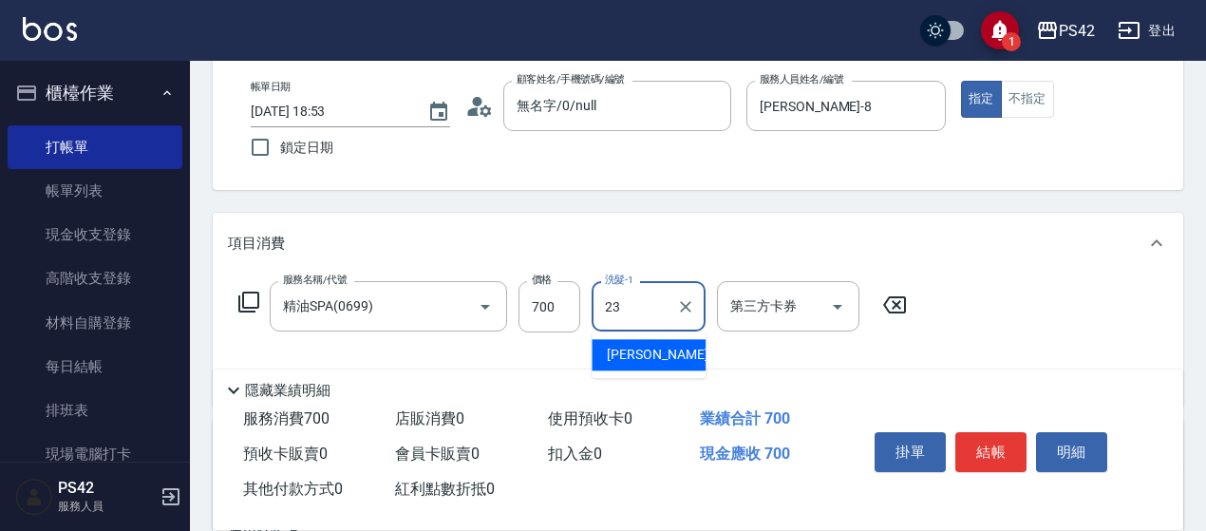
type input "[PERSON_NAME]-23"
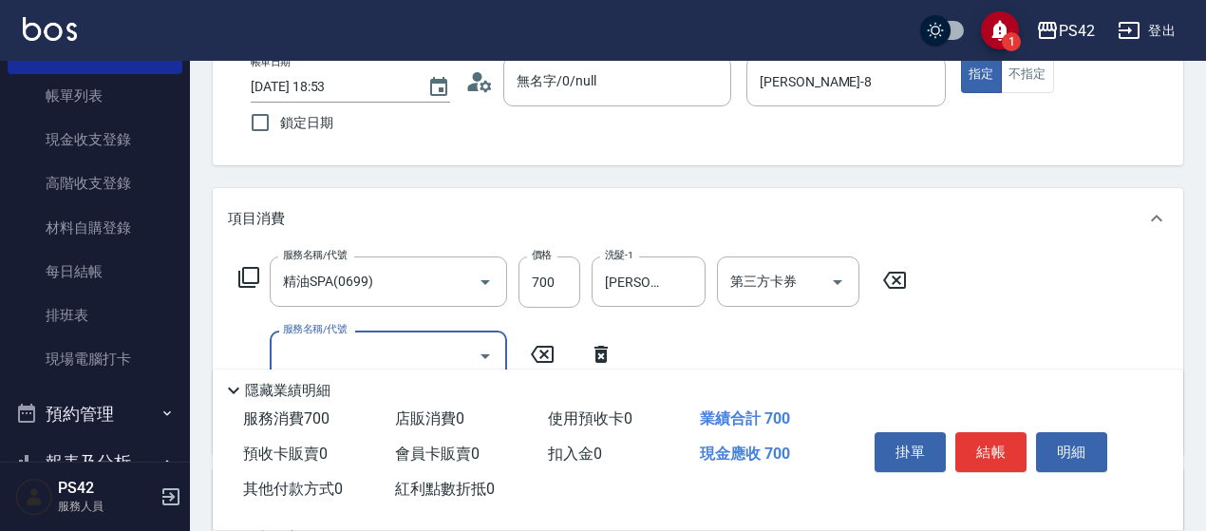
scroll to position [190, 0]
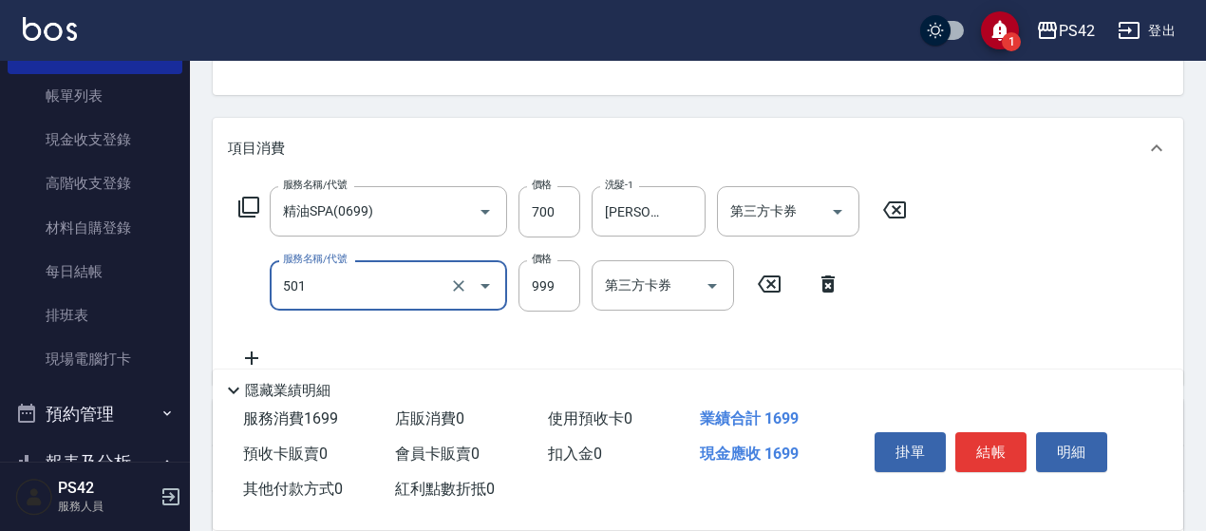
type input "染髮(501)"
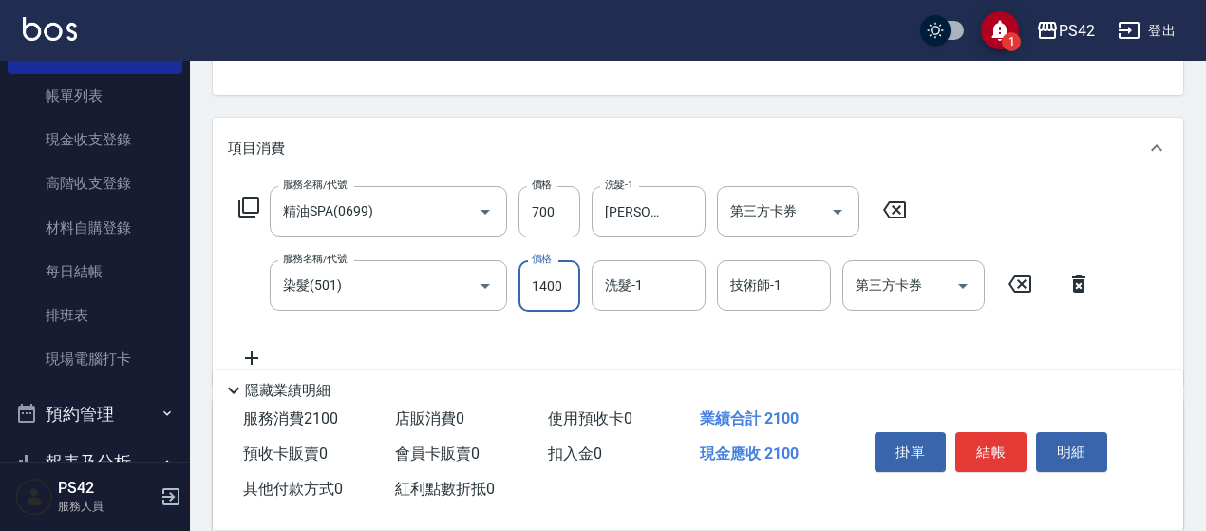
type input "1400"
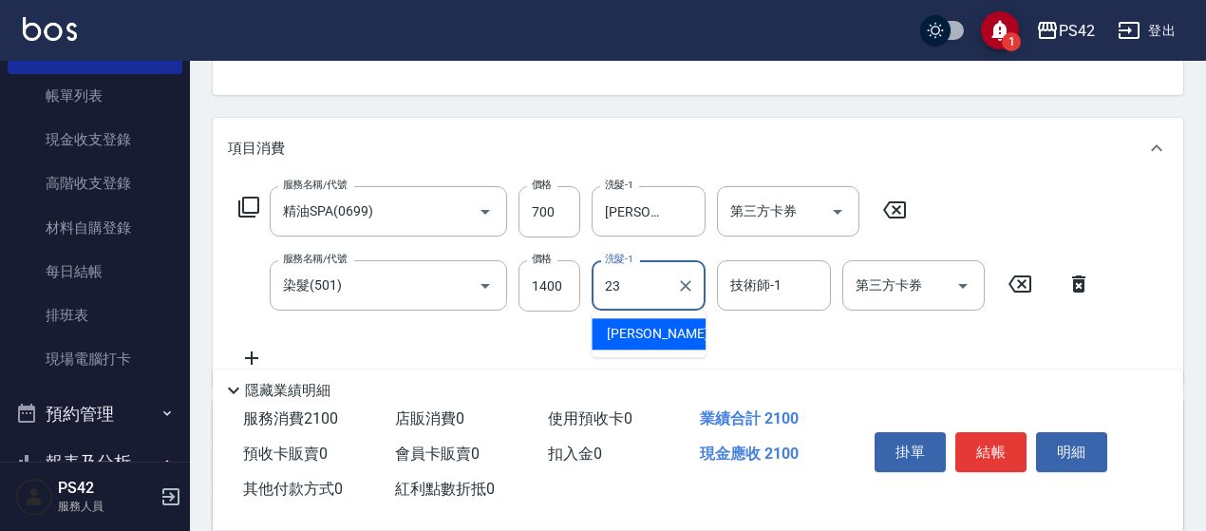
type input "[PERSON_NAME]-23"
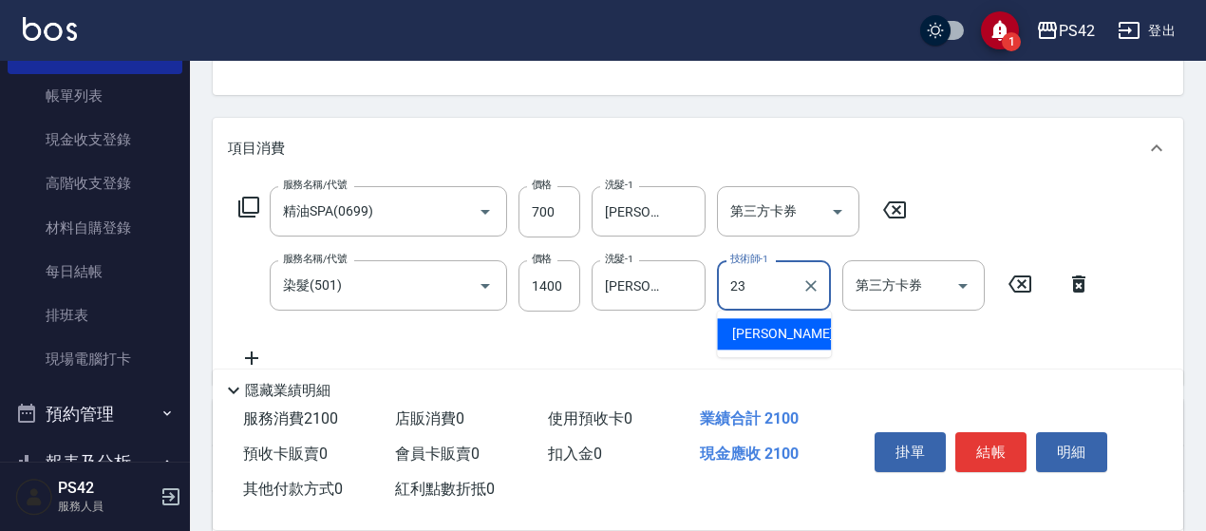
type input "[PERSON_NAME]-23"
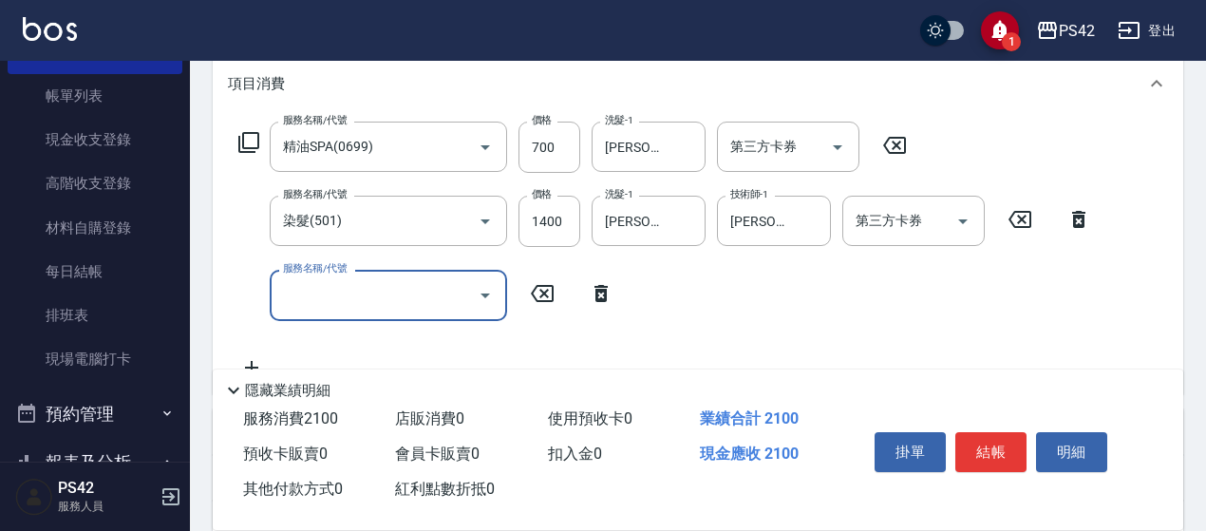
scroll to position [285, 0]
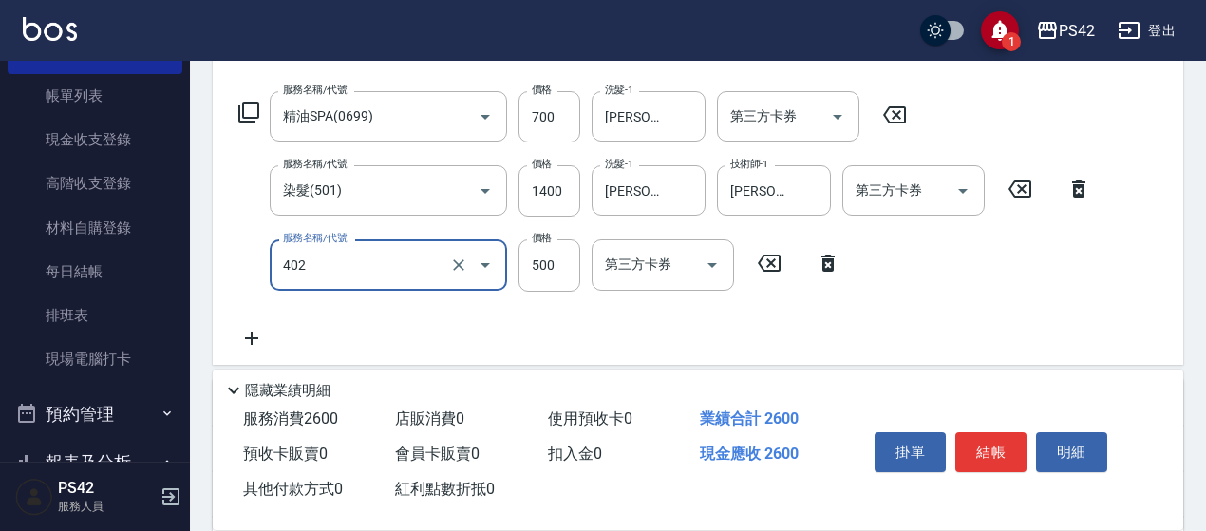
type input "500護(402)"
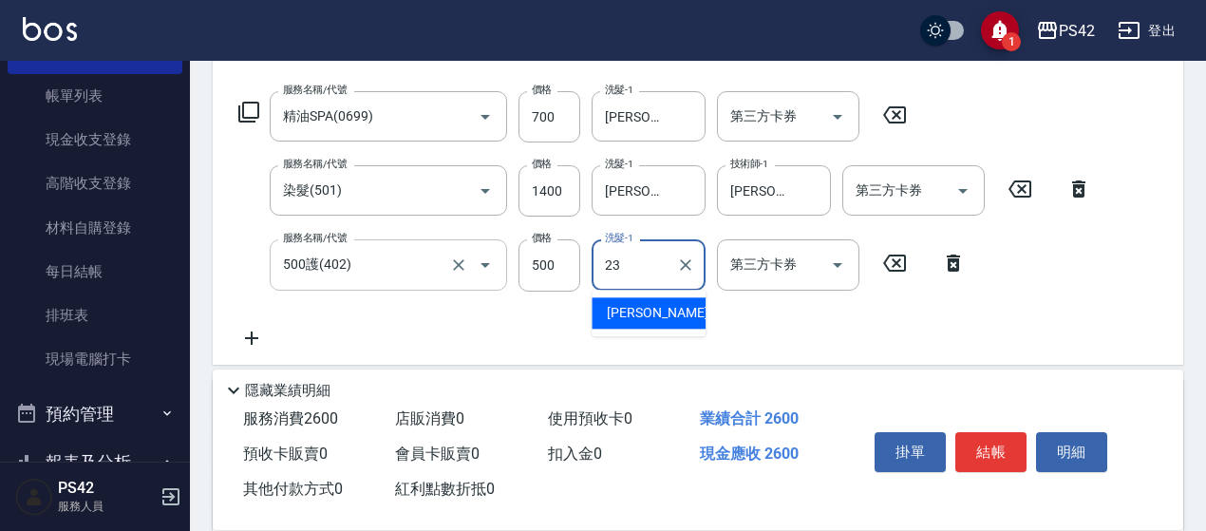
type input "[PERSON_NAME]-23"
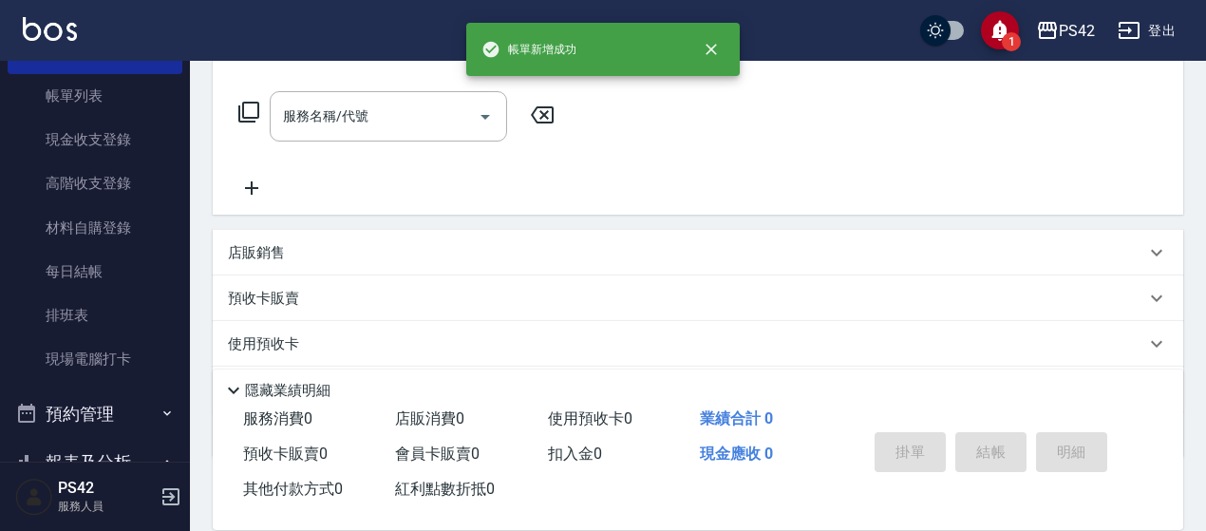
scroll to position [0, 0]
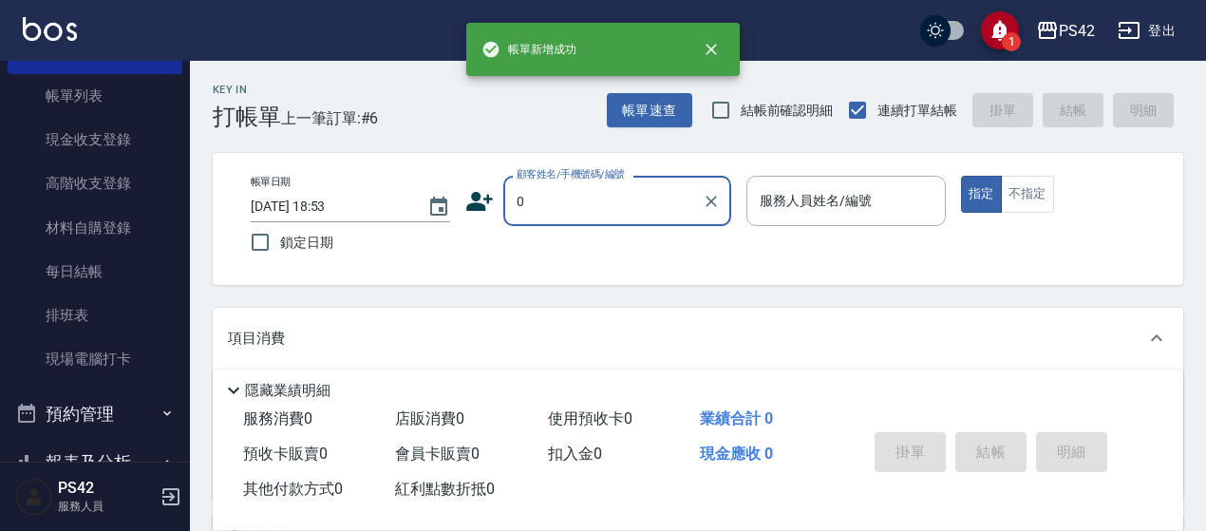
type input "無名字/0/null"
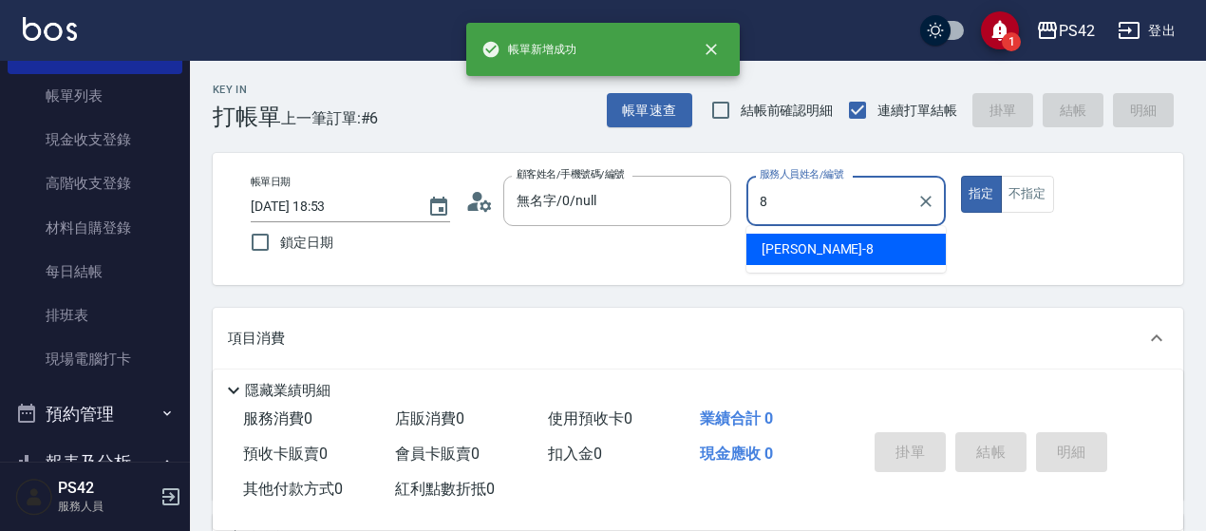
type input "[PERSON_NAME]-8"
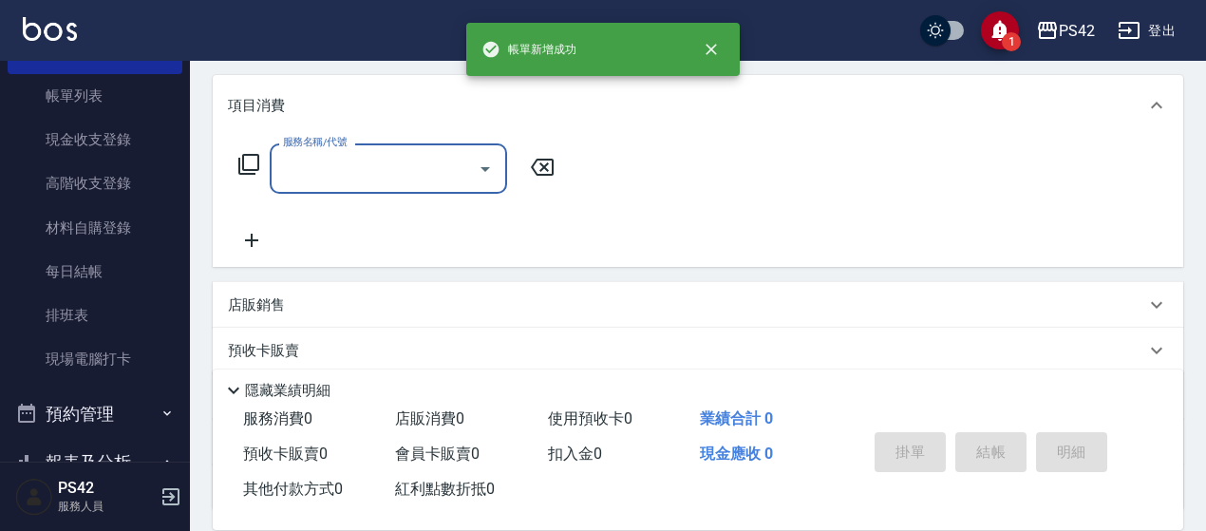
scroll to position [285, 0]
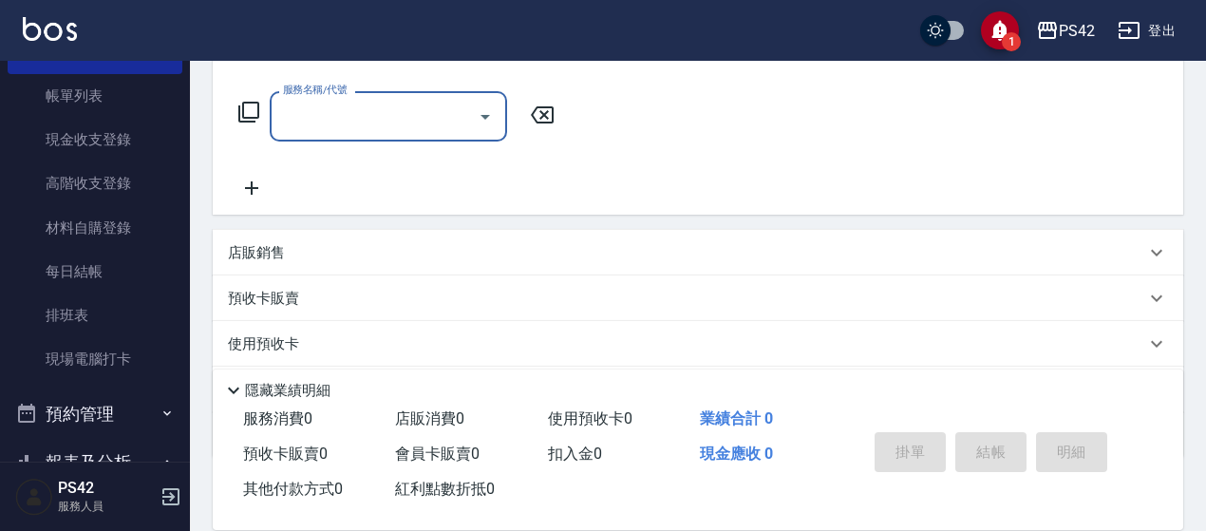
click at [371, 122] on input "服務名稱/代號" at bounding box center [374, 116] width 192 height 33
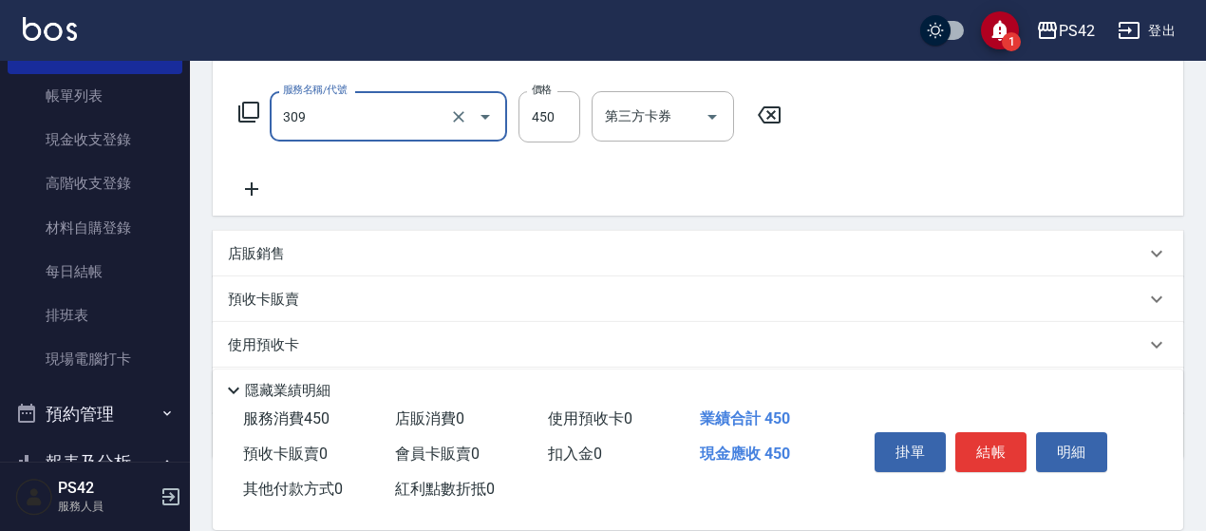
type input "洗+剪(309)"
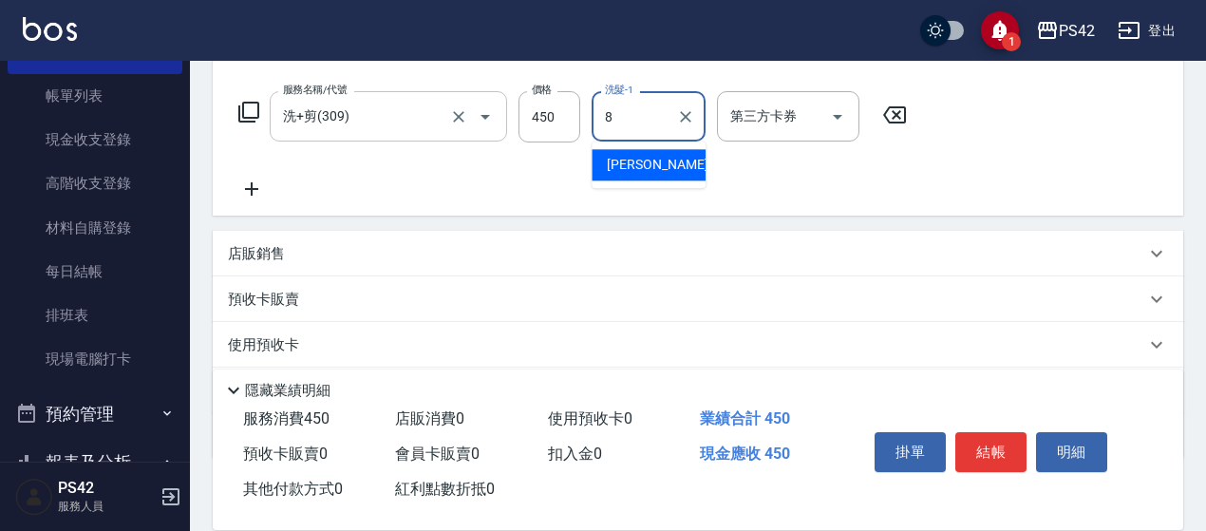
type input "[PERSON_NAME]-8"
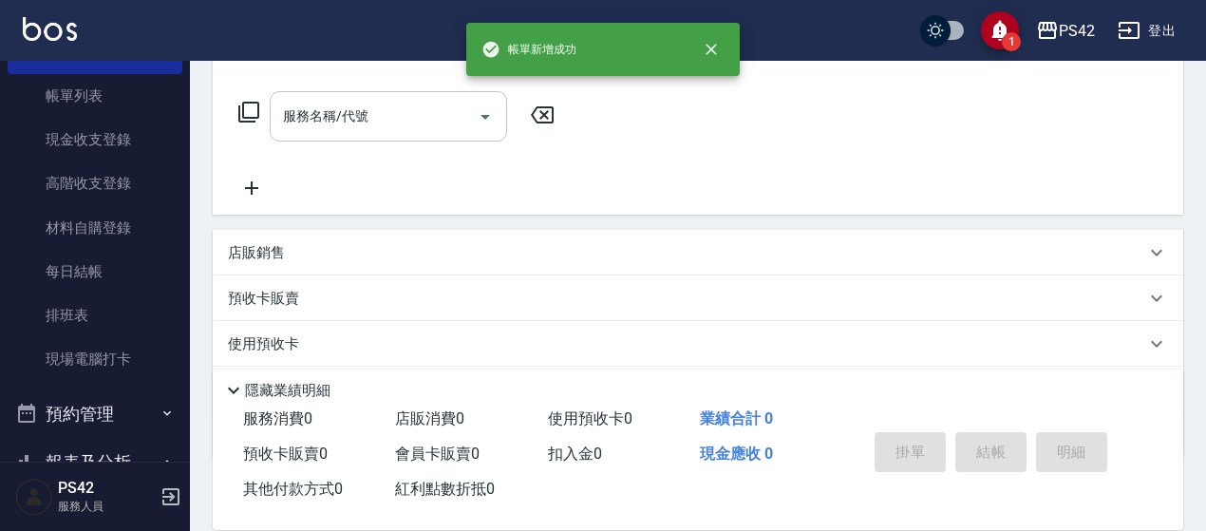
scroll to position [0, 0]
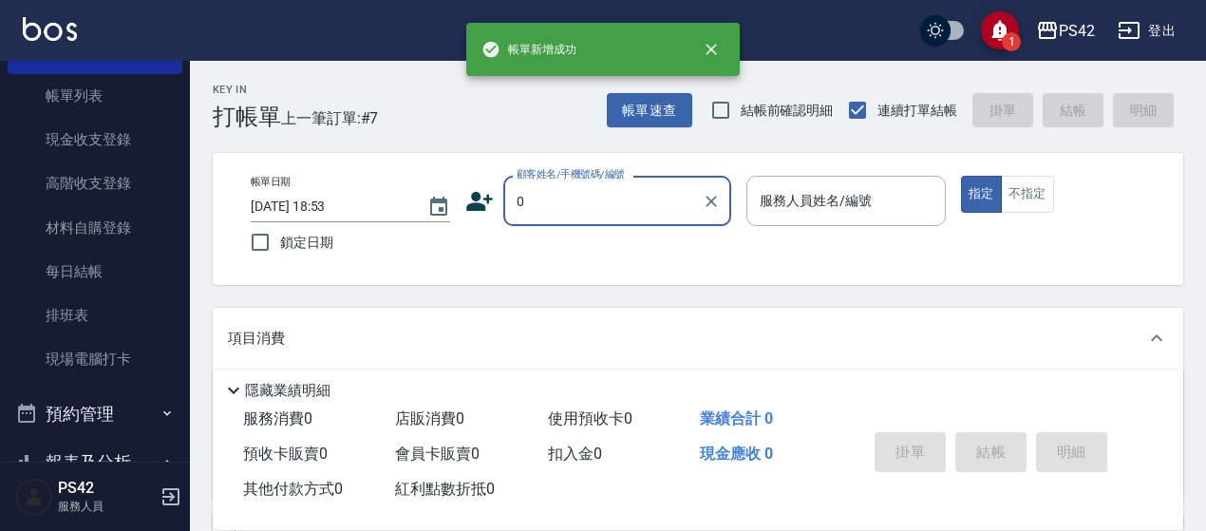
type input "無名字/0/null"
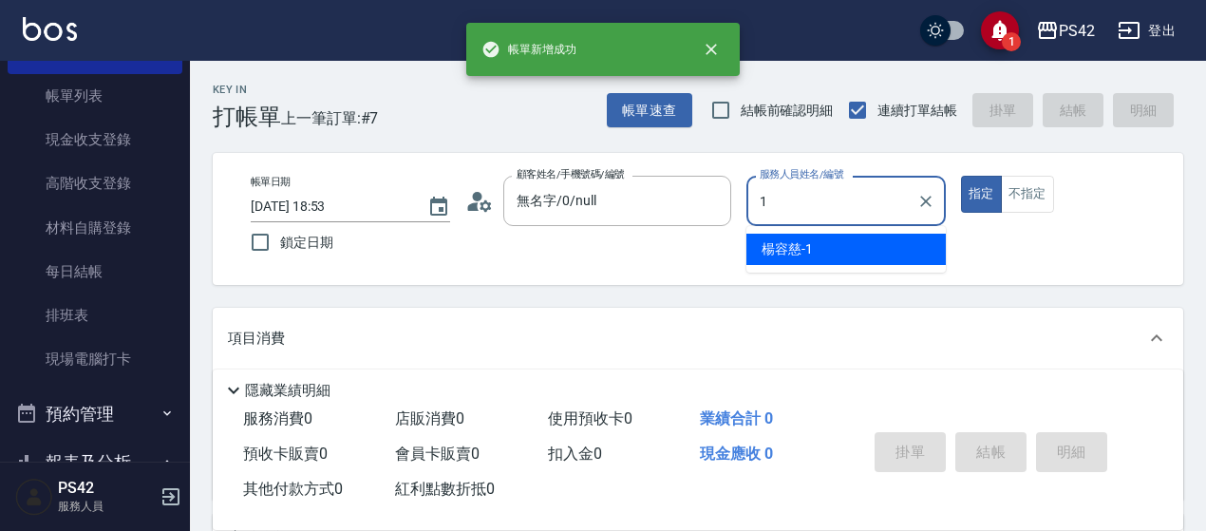
type input "[PERSON_NAME]-1"
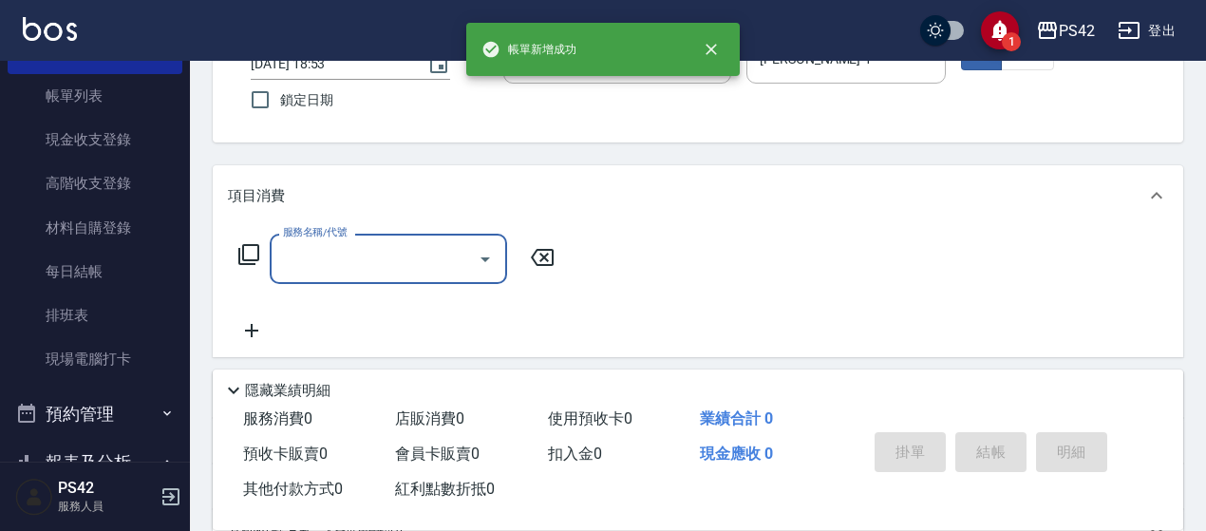
scroll to position [190, 0]
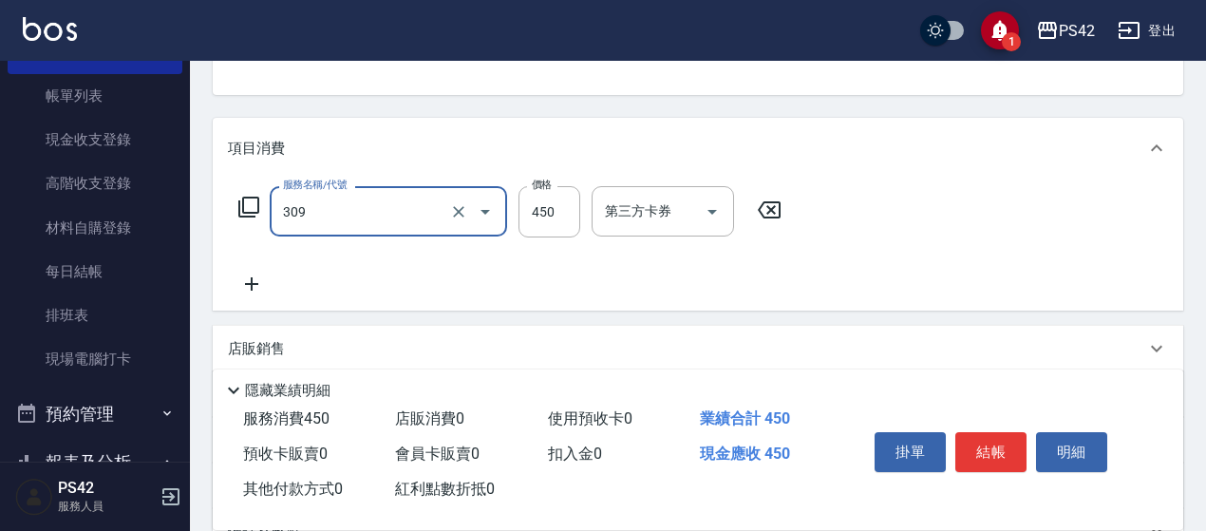
type input "洗+剪(309)"
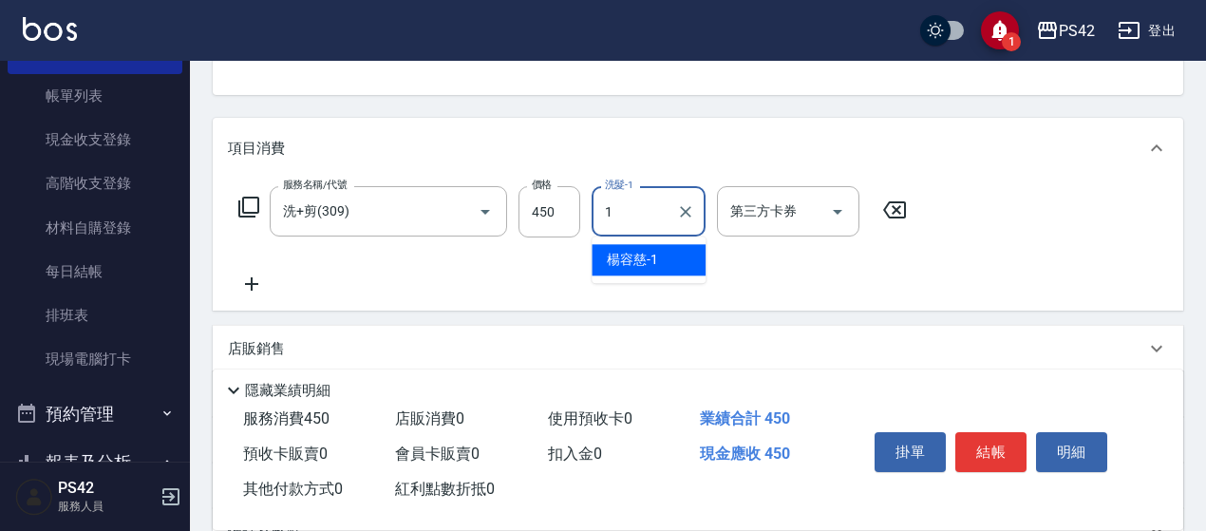
type input "[PERSON_NAME]-1"
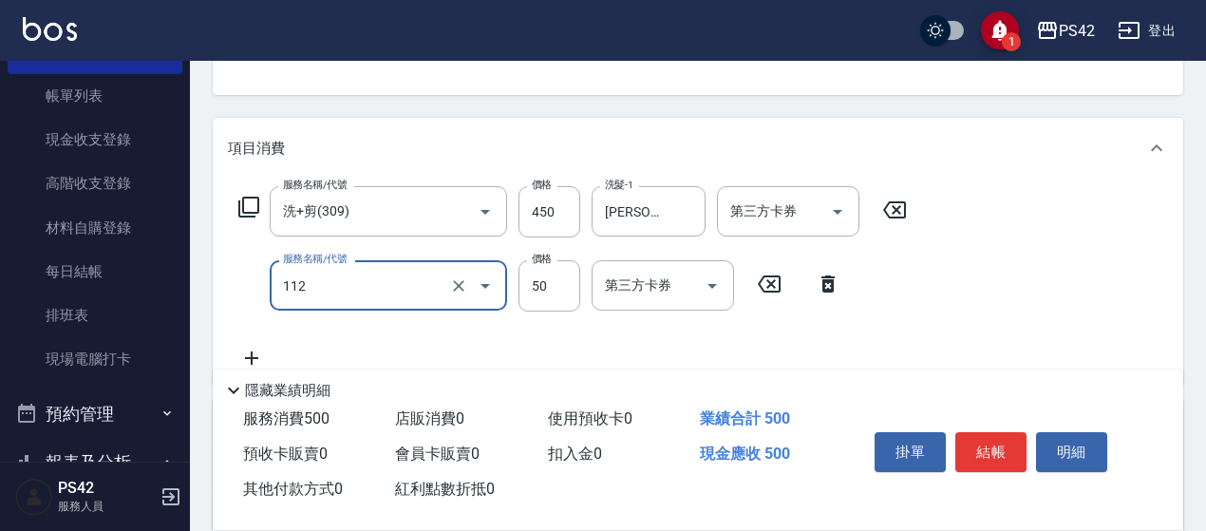
type input "精油50(112)"
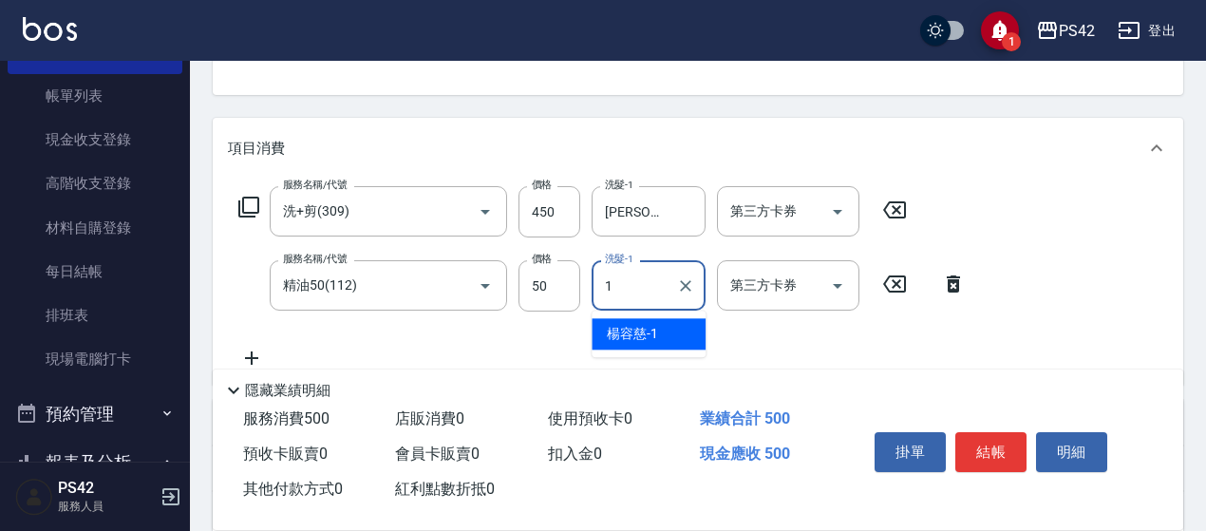
type input "[PERSON_NAME]-1"
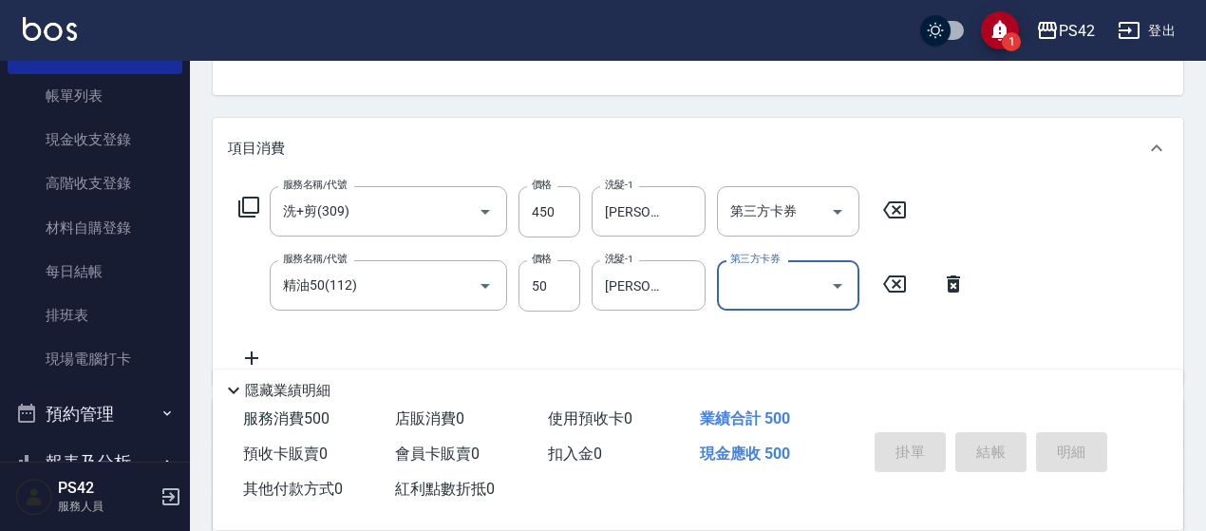
type input "[DATE] 18:54"
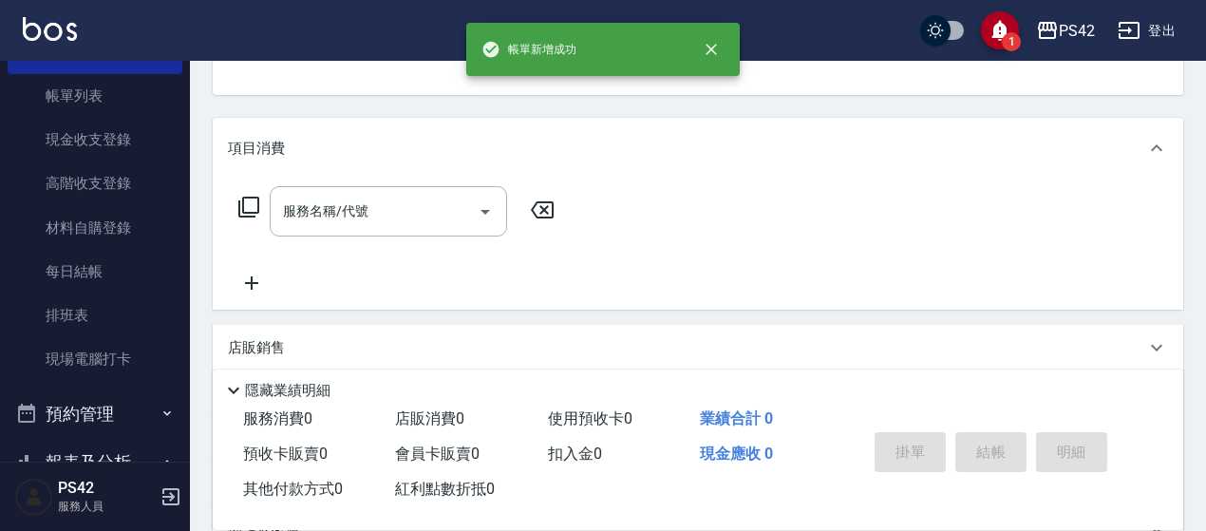
scroll to position [184, 0]
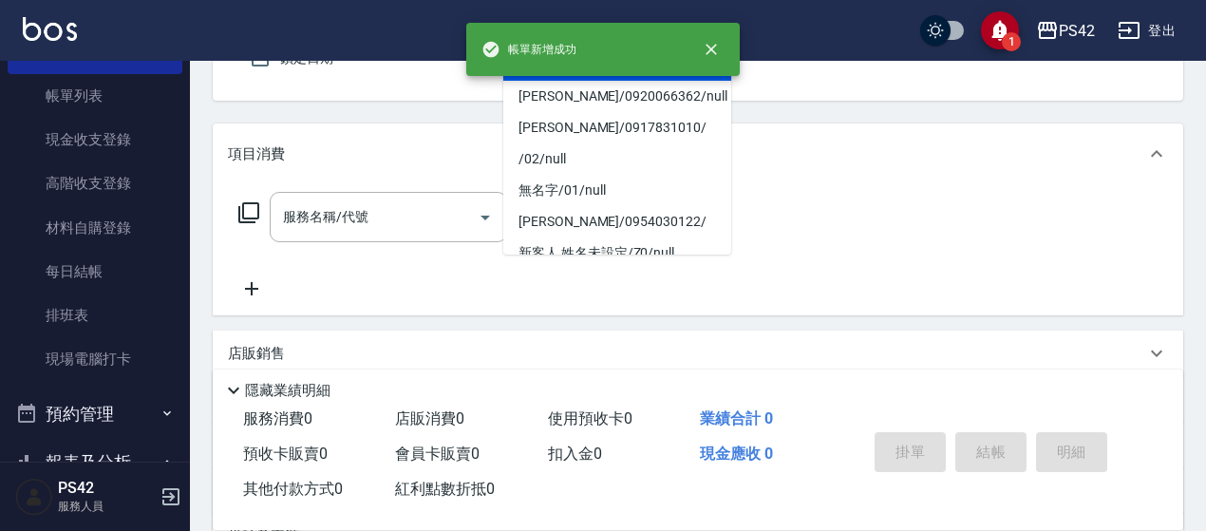
type input "無名字/0/null"
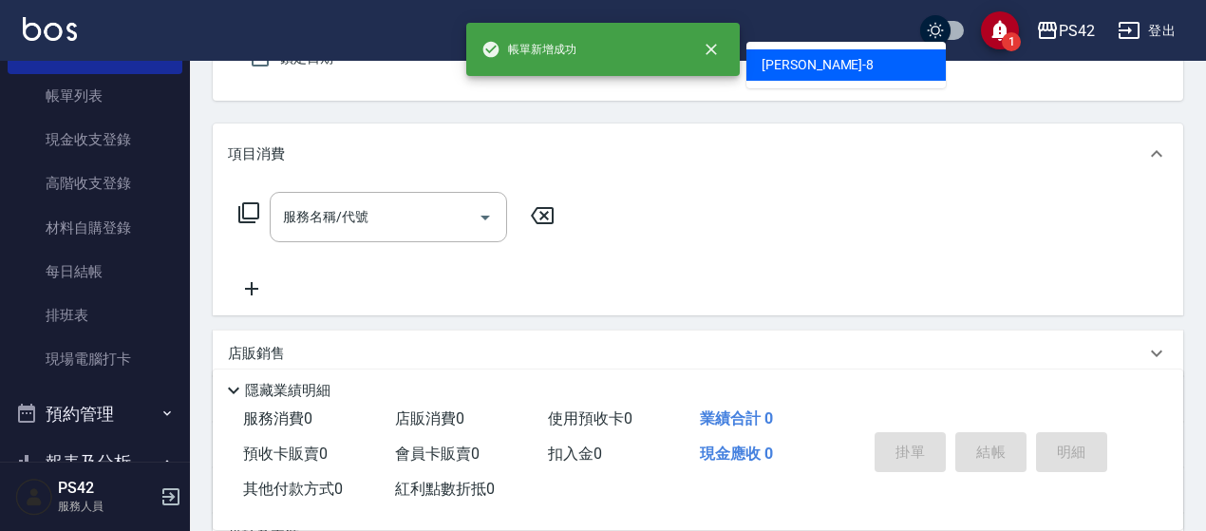
type input "[PERSON_NAME]-8"
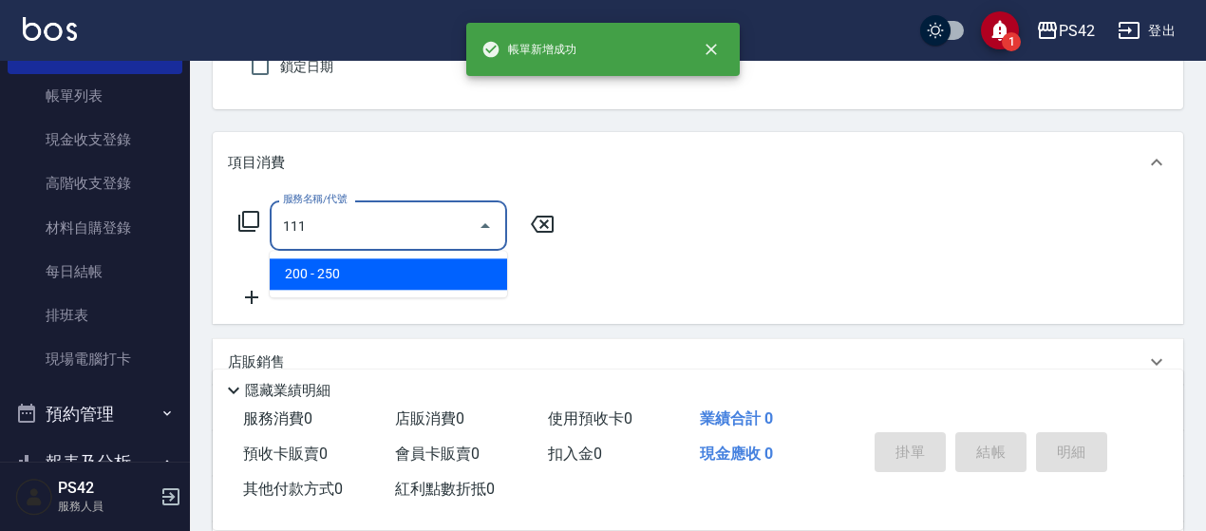
type input "200(111)"
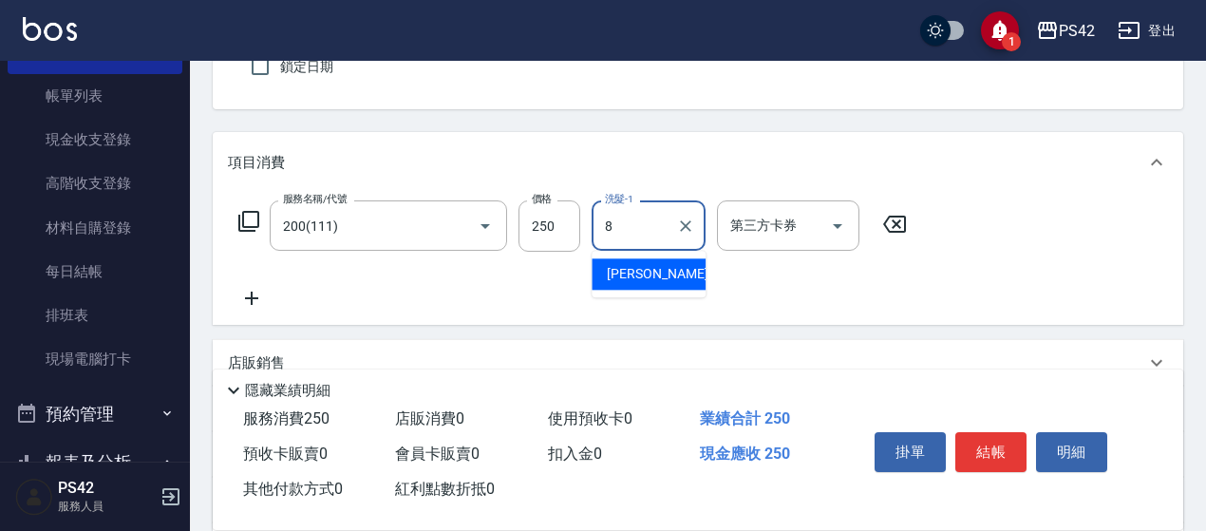
type input "[PERSON_NAME]-8"
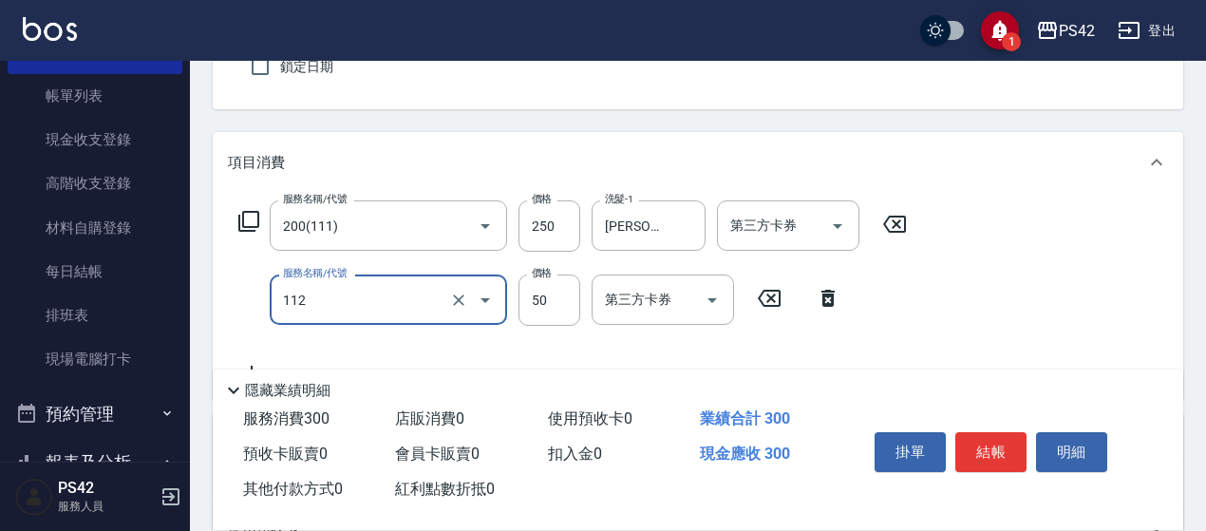
type input "精油50(112)"
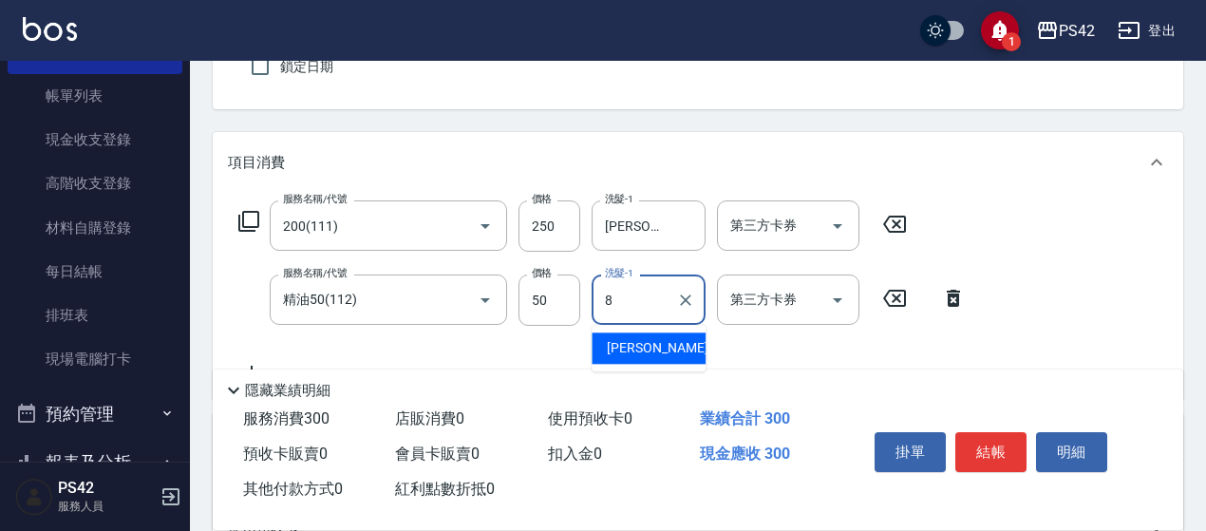
type input "[PERSON_NAME]-8"
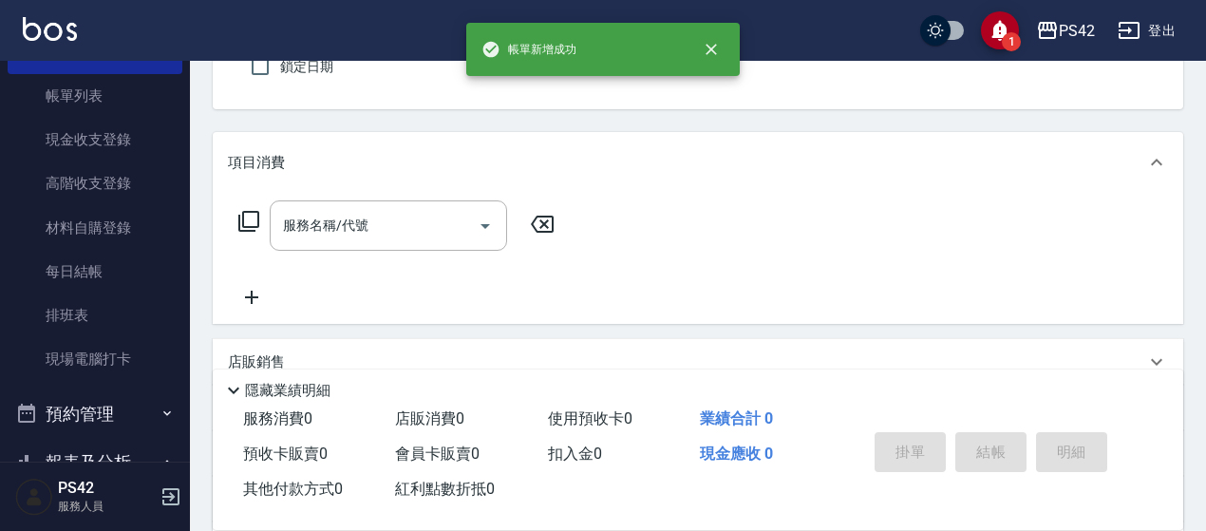
type input "無名字/0/null"
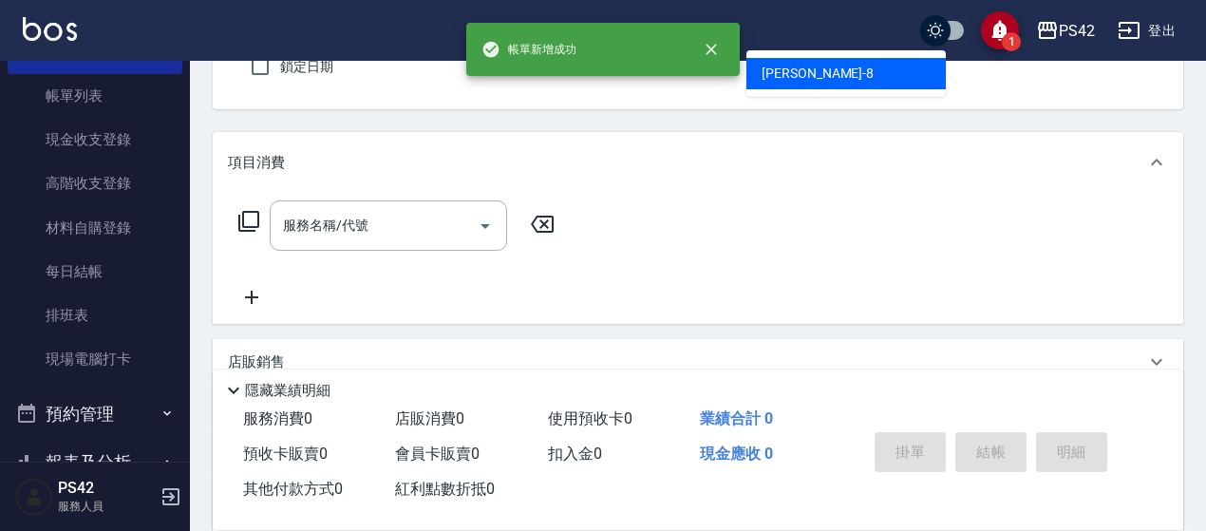
type input "[PERSON_NAME]-8"
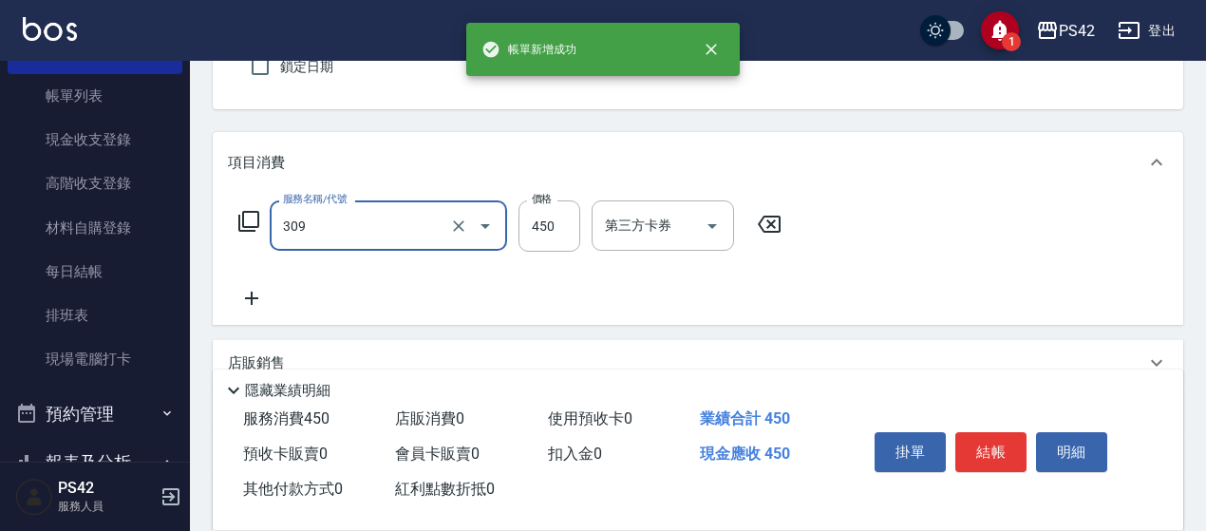
type input "洗+剪(309)"
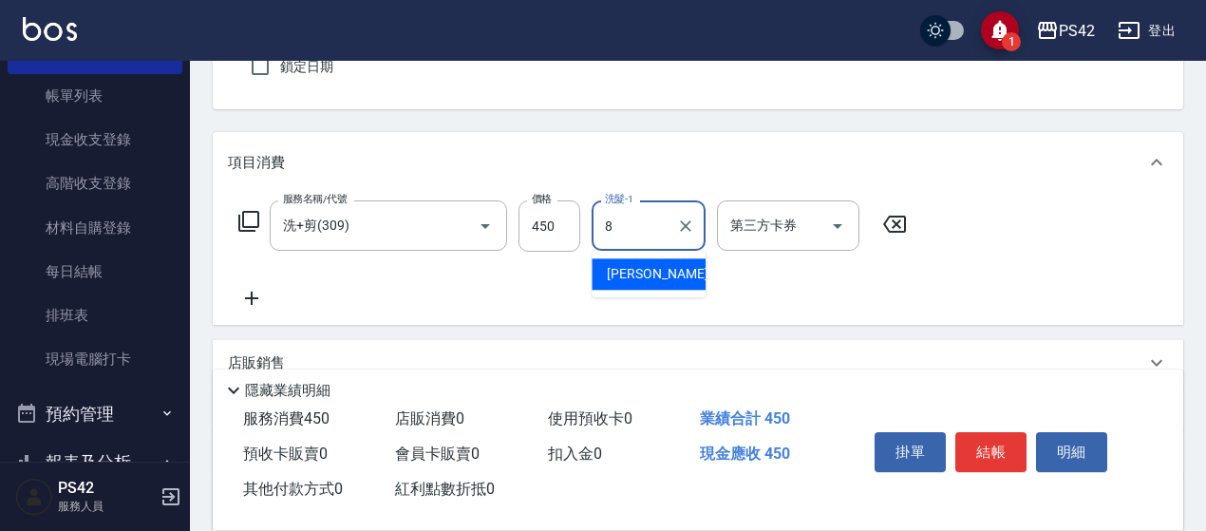
type input "[PERSON_NAME]-8"
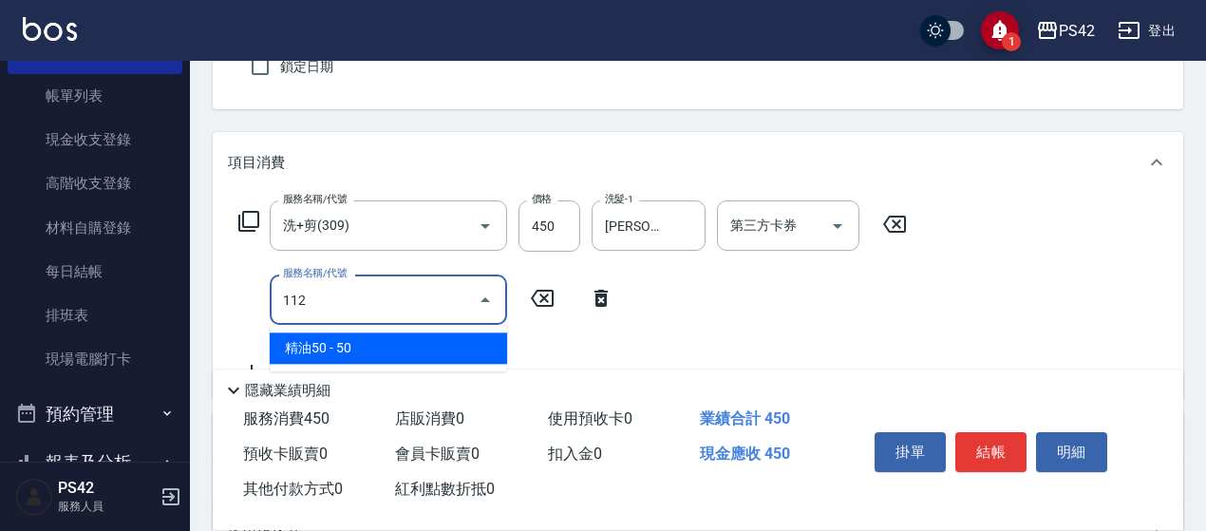
type input "精油50(112)"
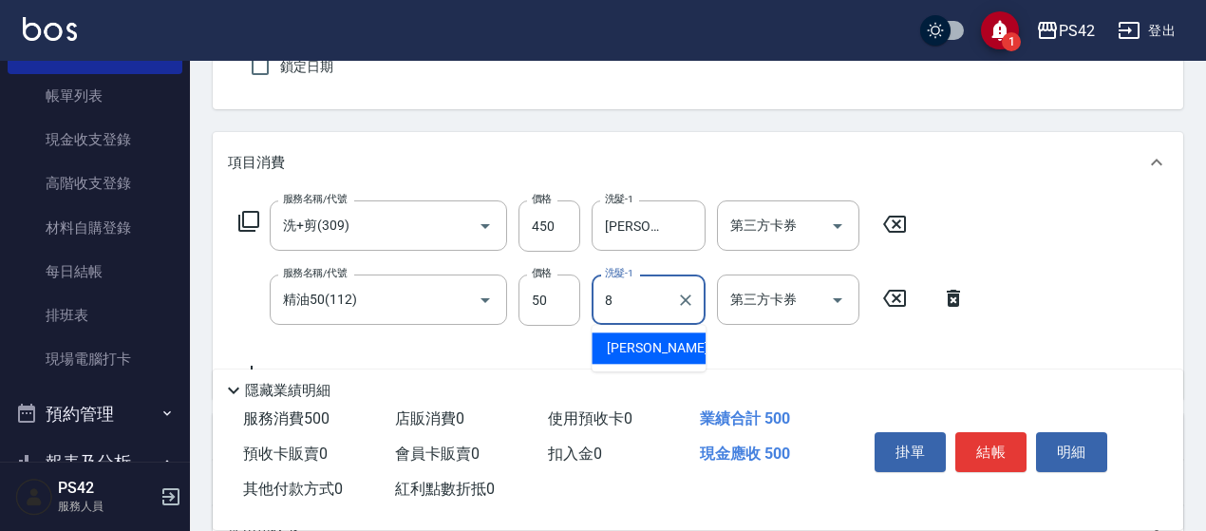
type input "[PERSON_NAME]-8"
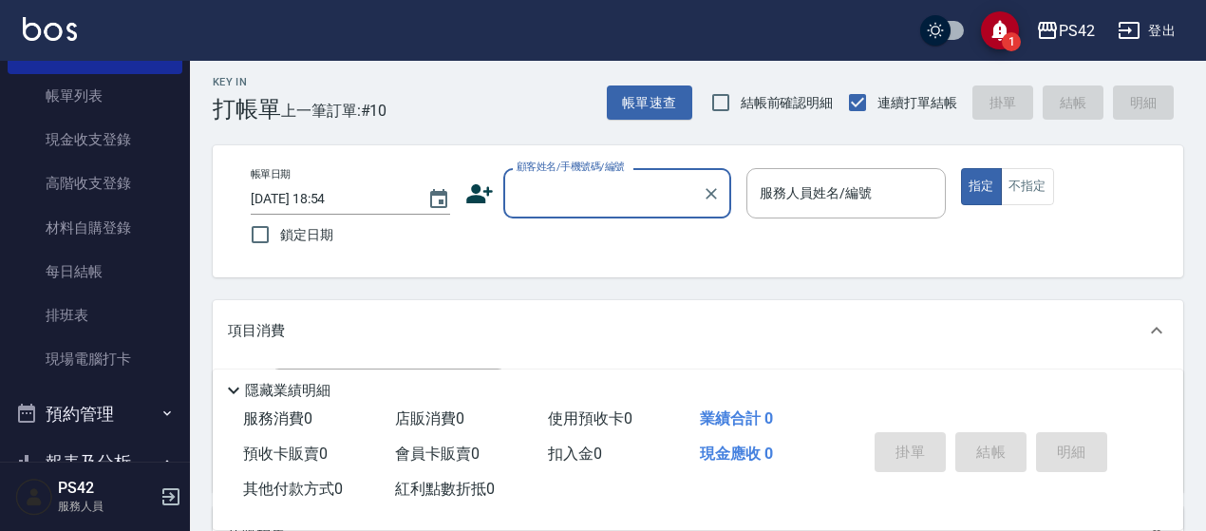
scroll to position [0, 0]
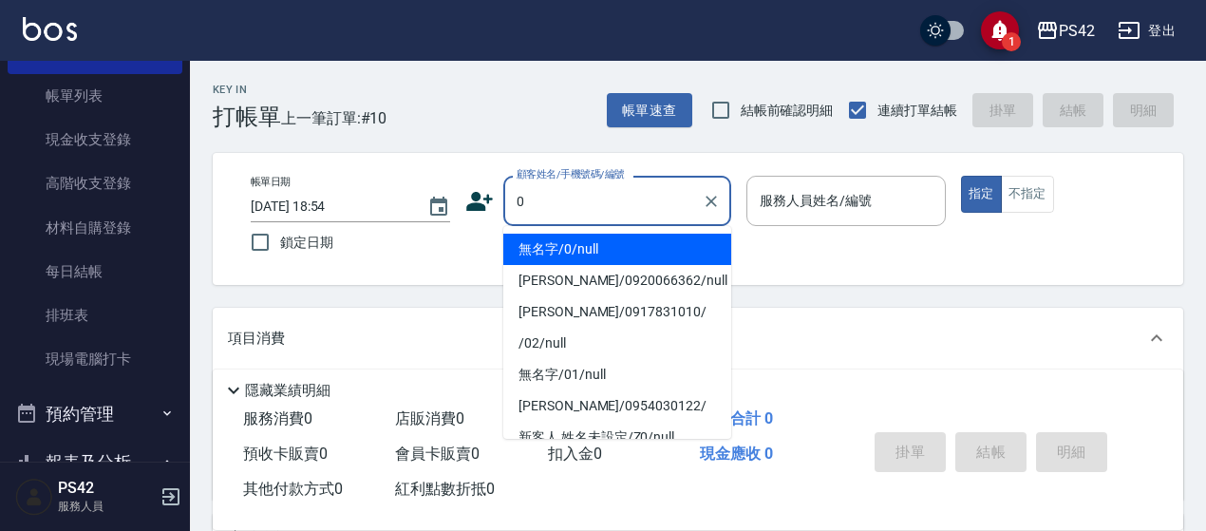
type input "0"
type input "."
type input "無名字/0/null"
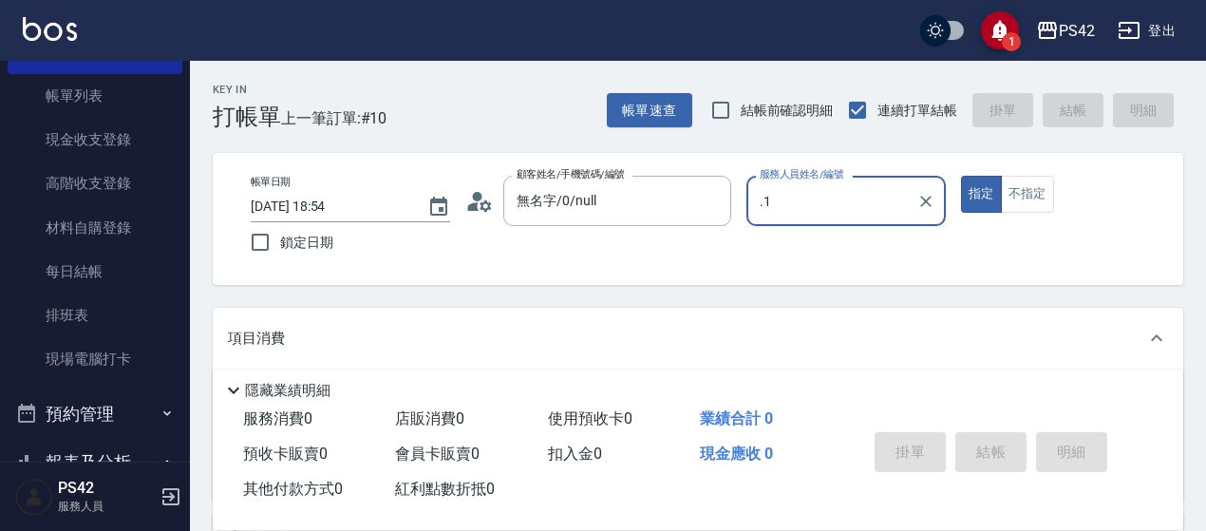
type input "."
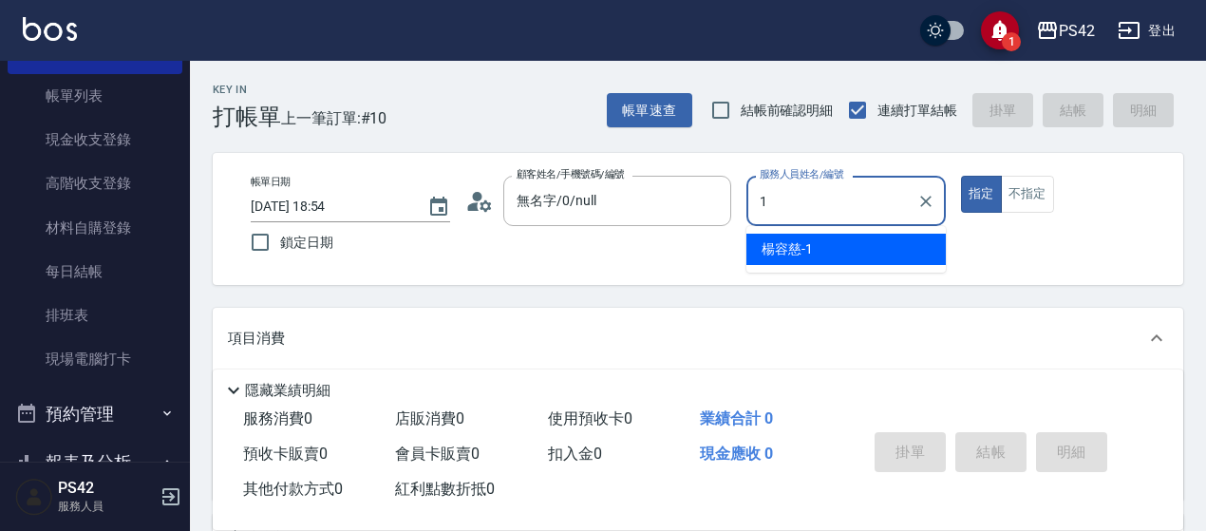
type input "[PERSON_NAME]-1"
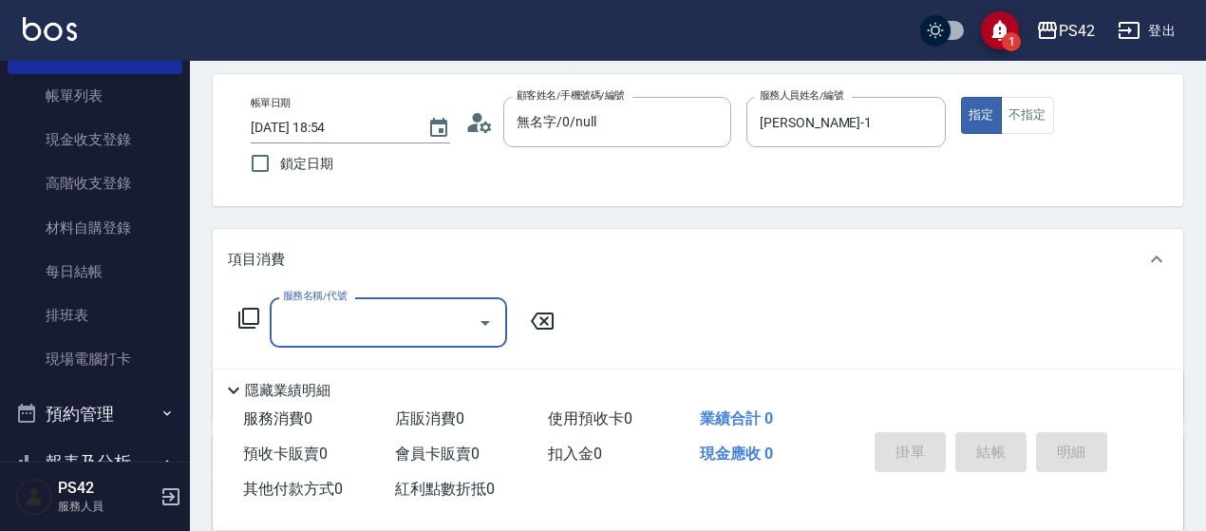
scroll to position [190, 0]
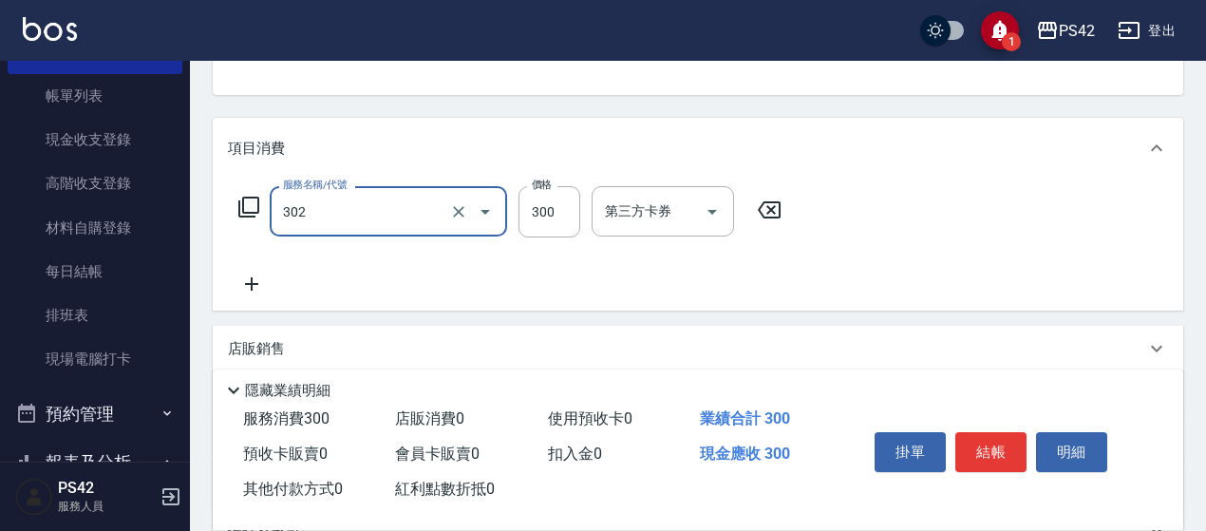
type input "剪髮(302)"
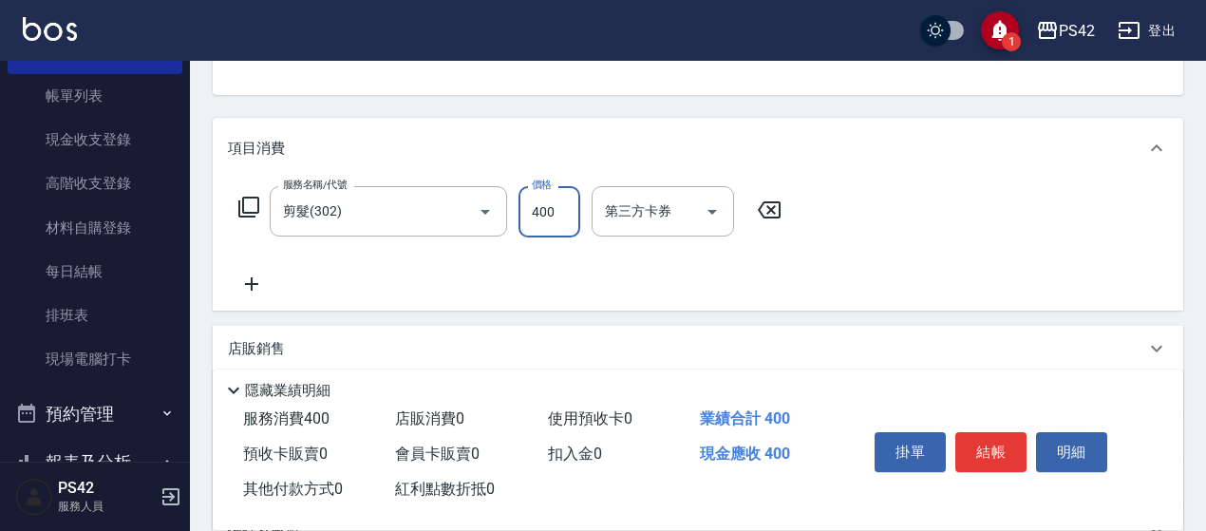
type input "400"
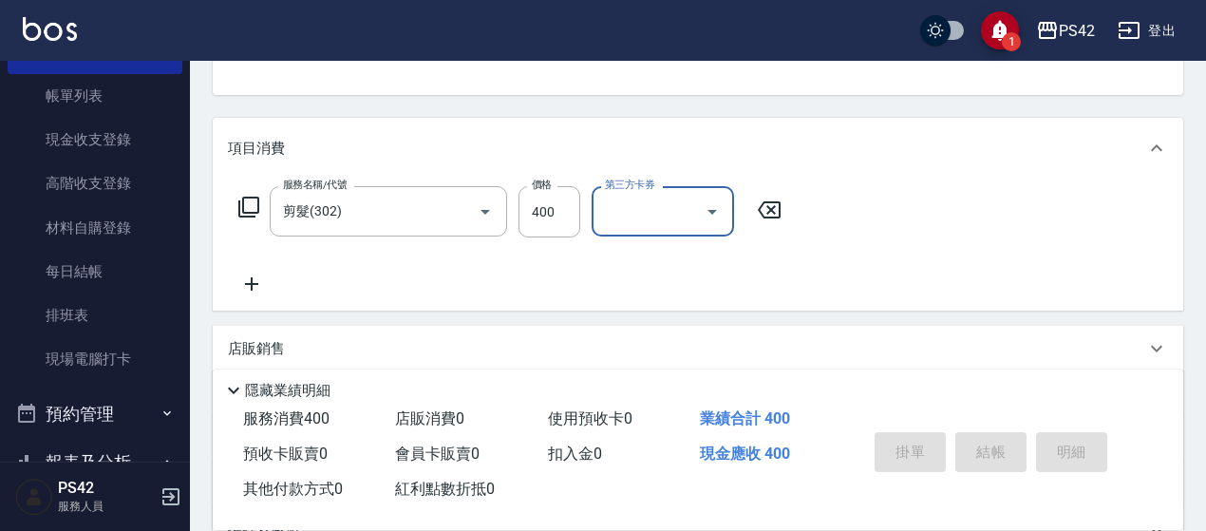
type input "[DATE] 18:55"
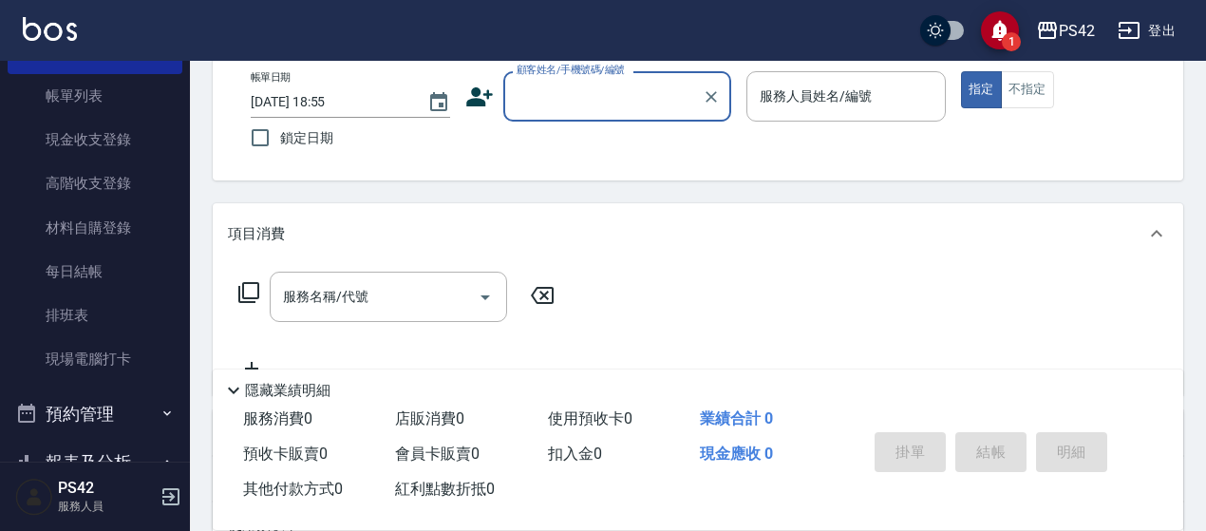
scroll to position [0, 0]
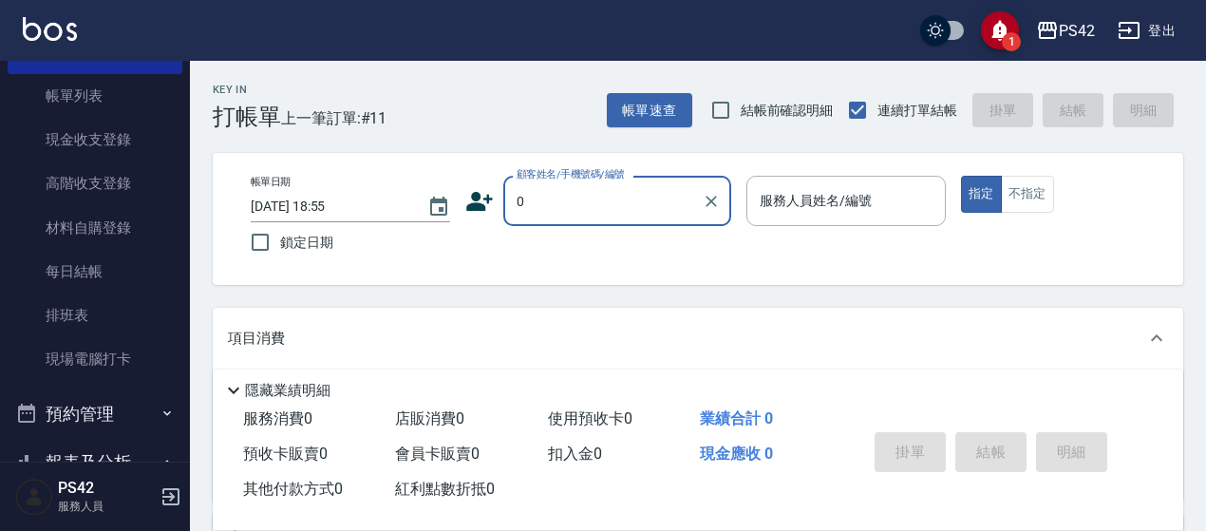
type input "0"
type input "1"
type input "無名字/0/null"
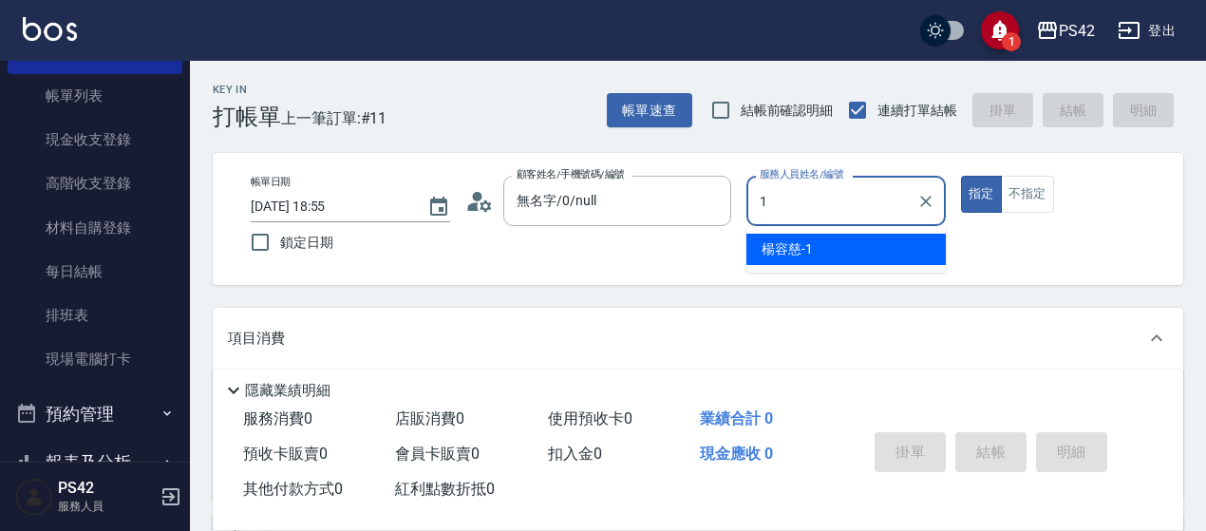
type input "[PERSON_NAME]-1"
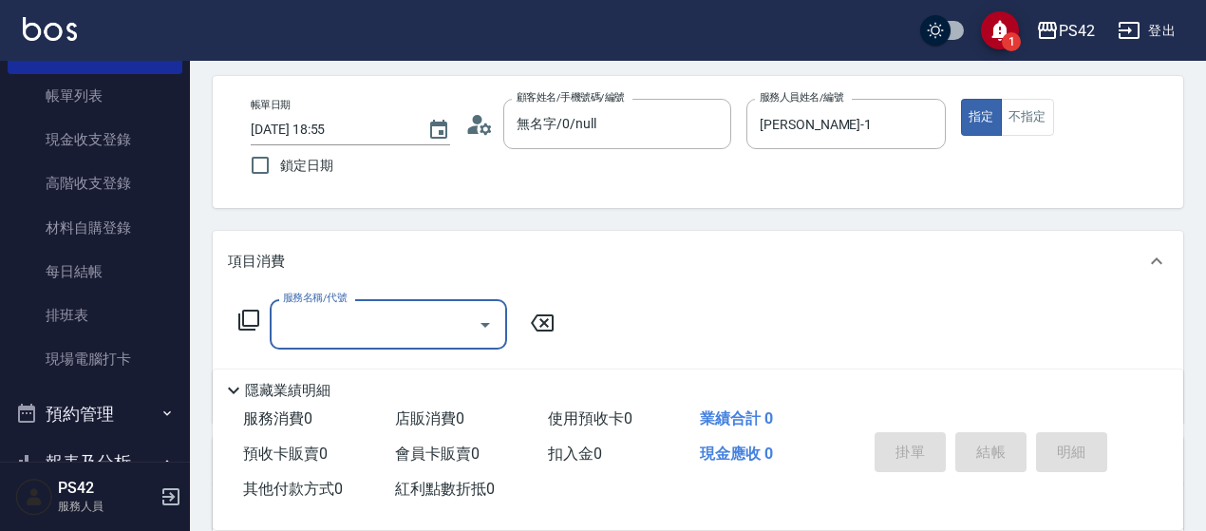
scroll to position [95, 0]
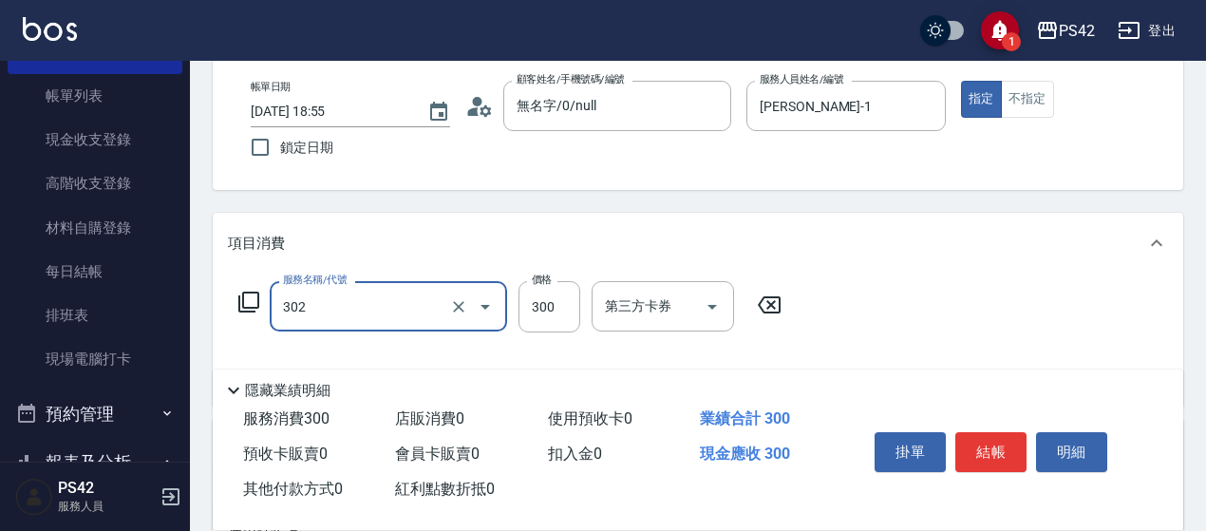
type input "剪髮(302)"
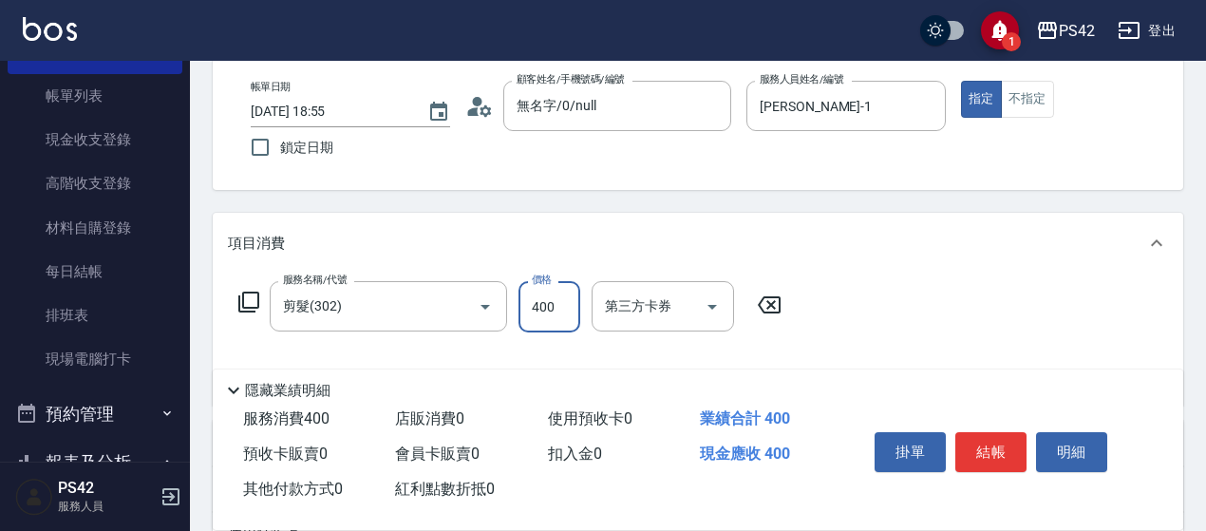
type input "400"
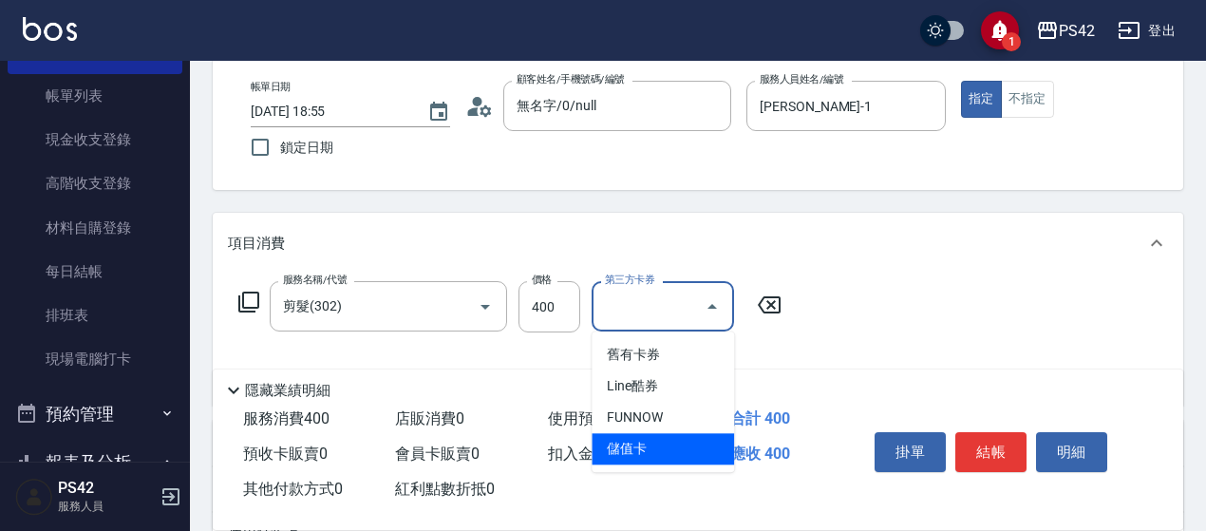
type input "儲值卡"
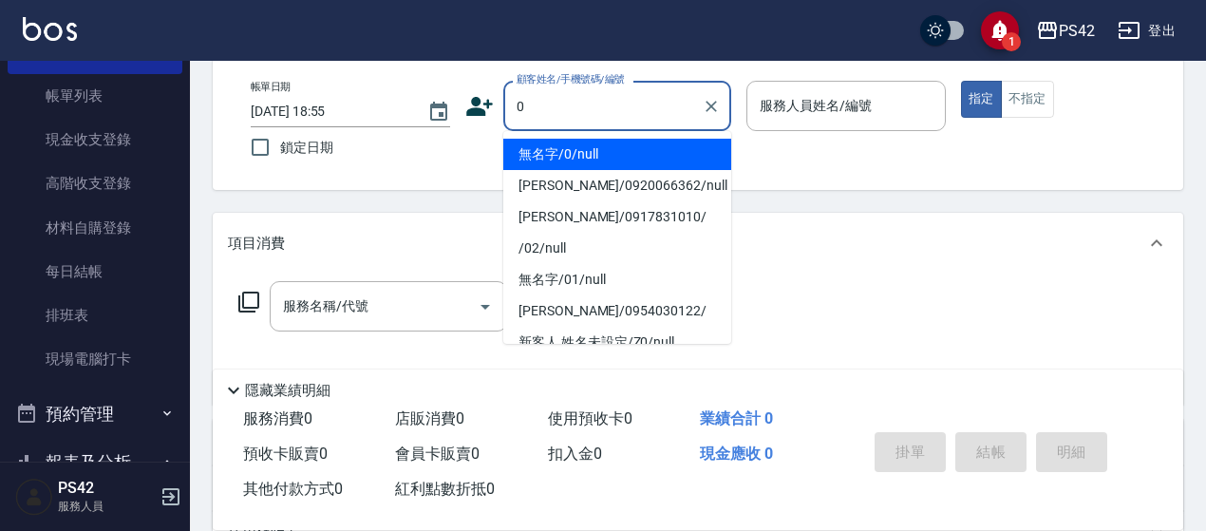
type input "無名字/0/null"
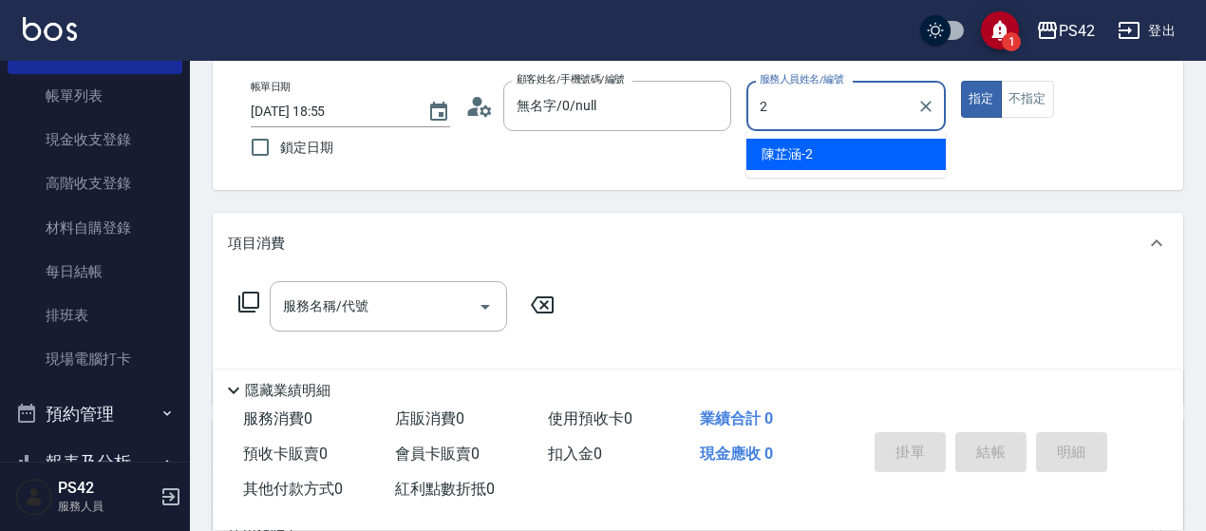
type input "[PERSON_NAME]-2"
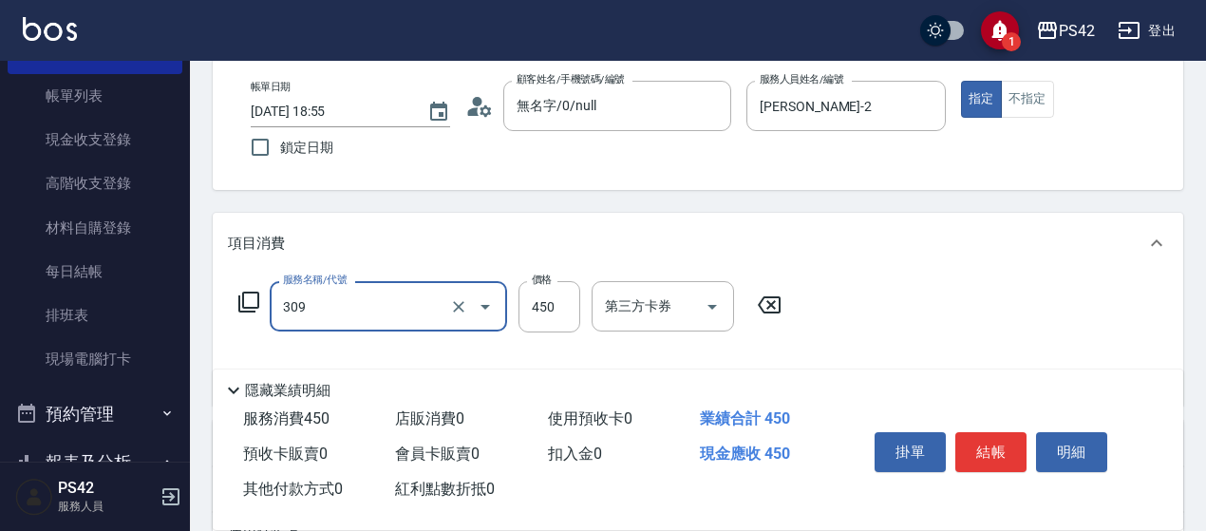
type input "洗+剪(309)"
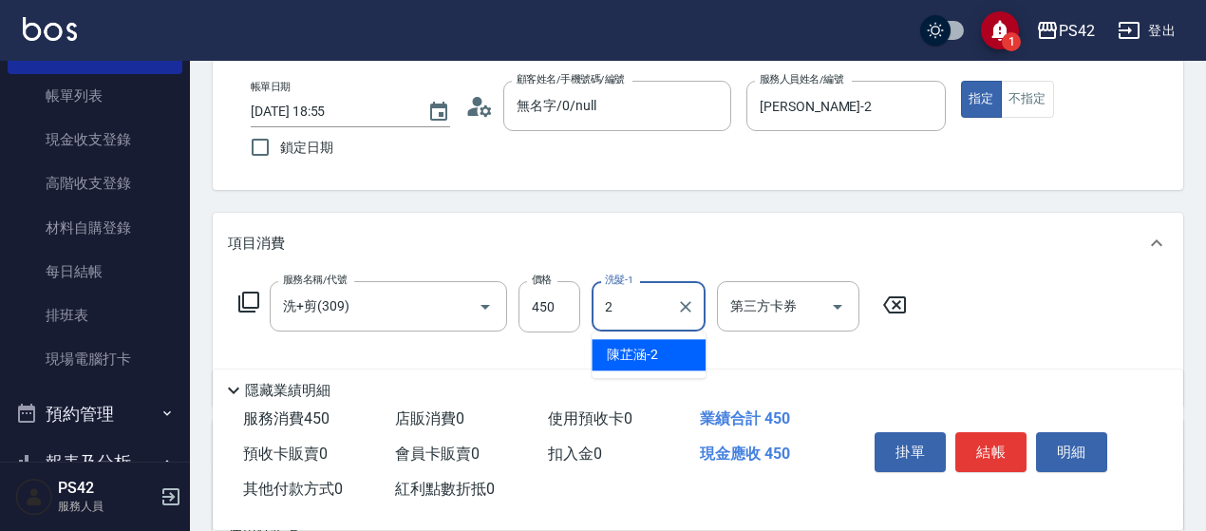
type input "[PERSON_NAME]-2"
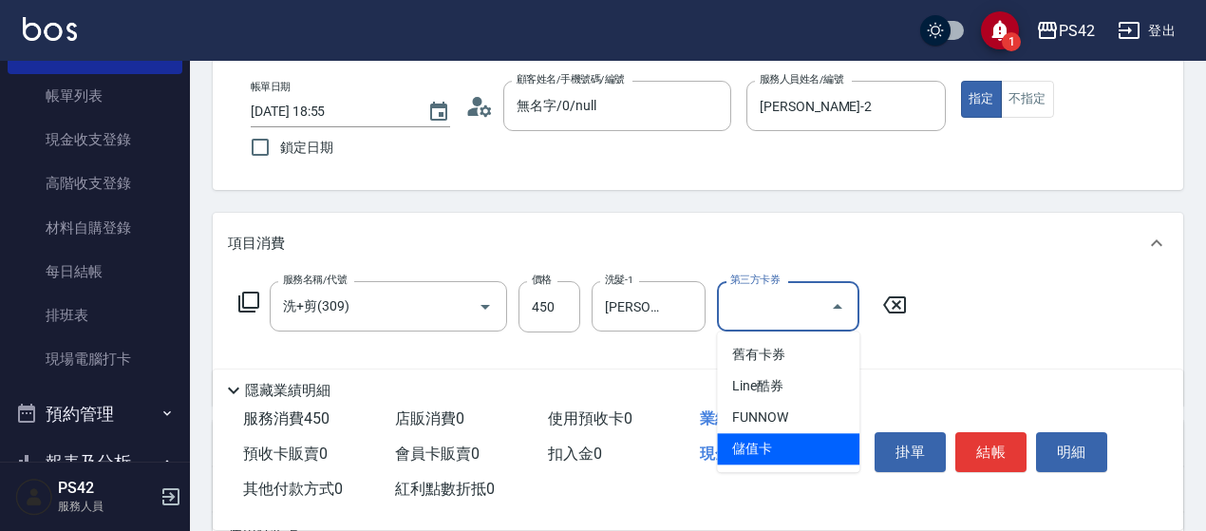
type input "儲值卡"
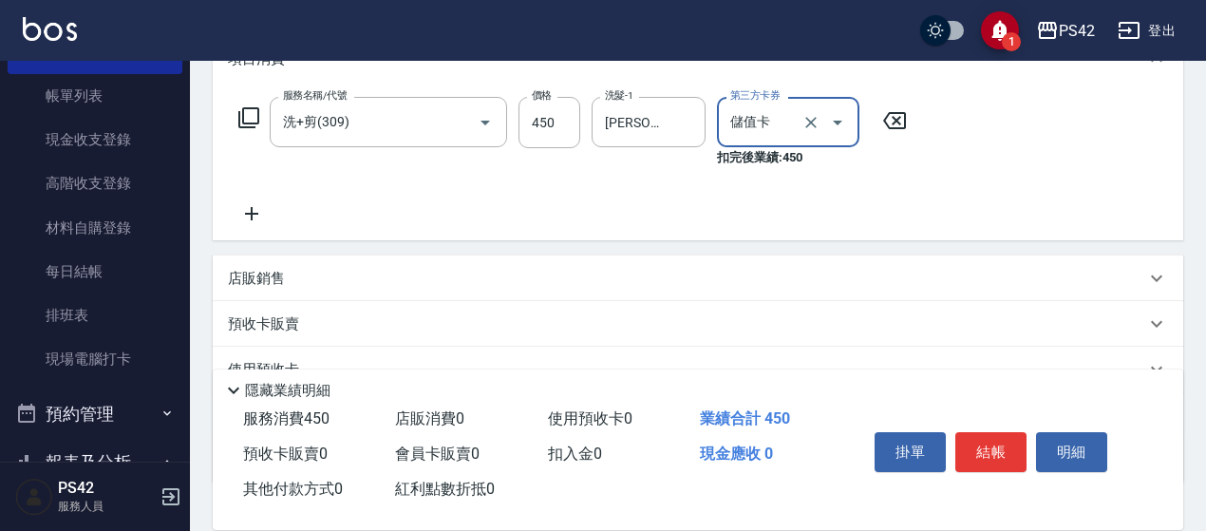
scroll to position [285, 0]
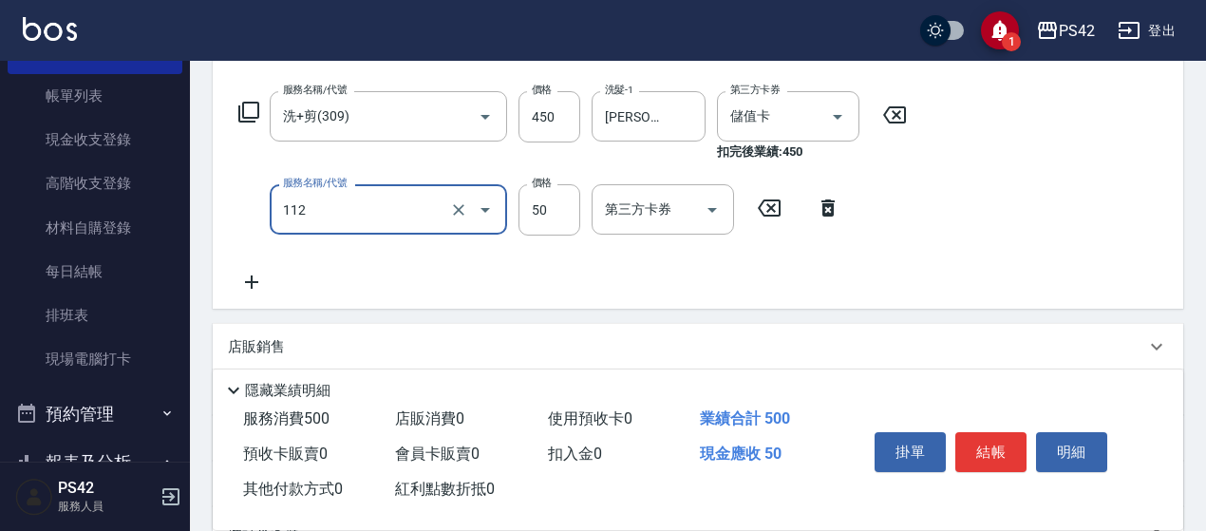
type input "精油50(112)"
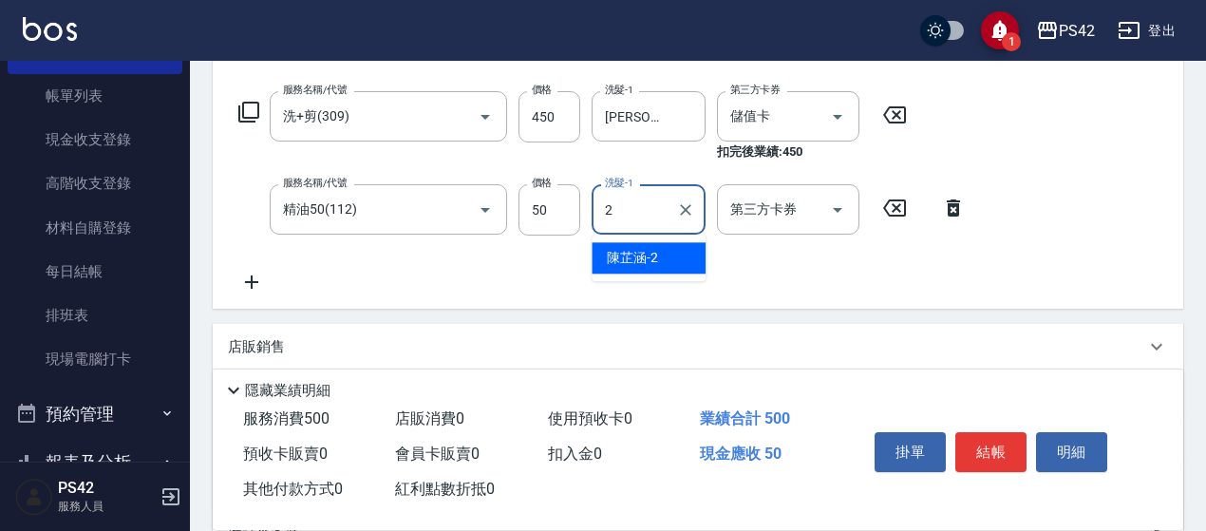
type input "[PERSON_NAME]-2"
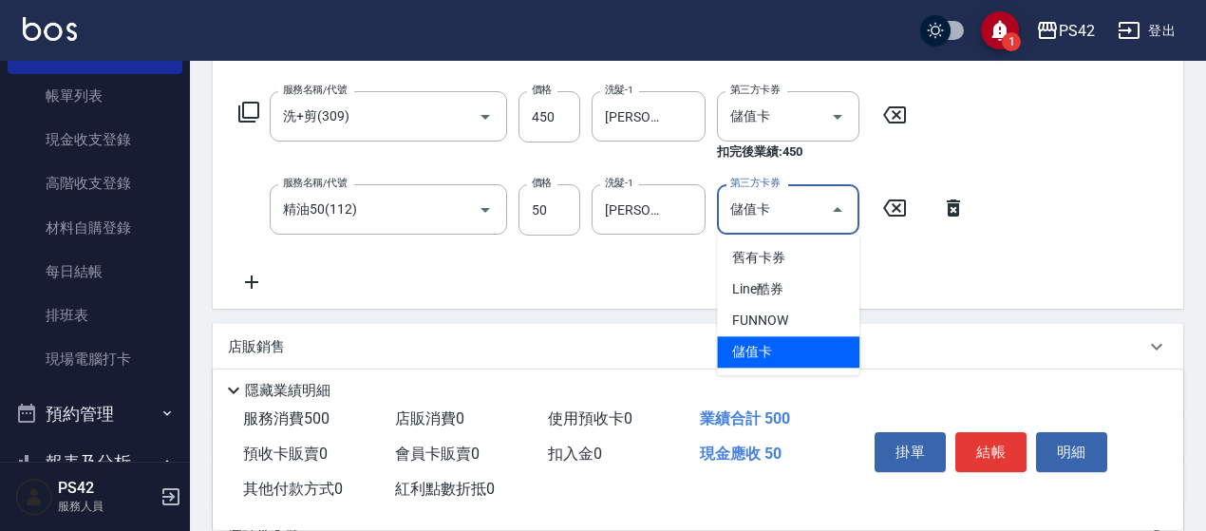
type input "儲值卡"
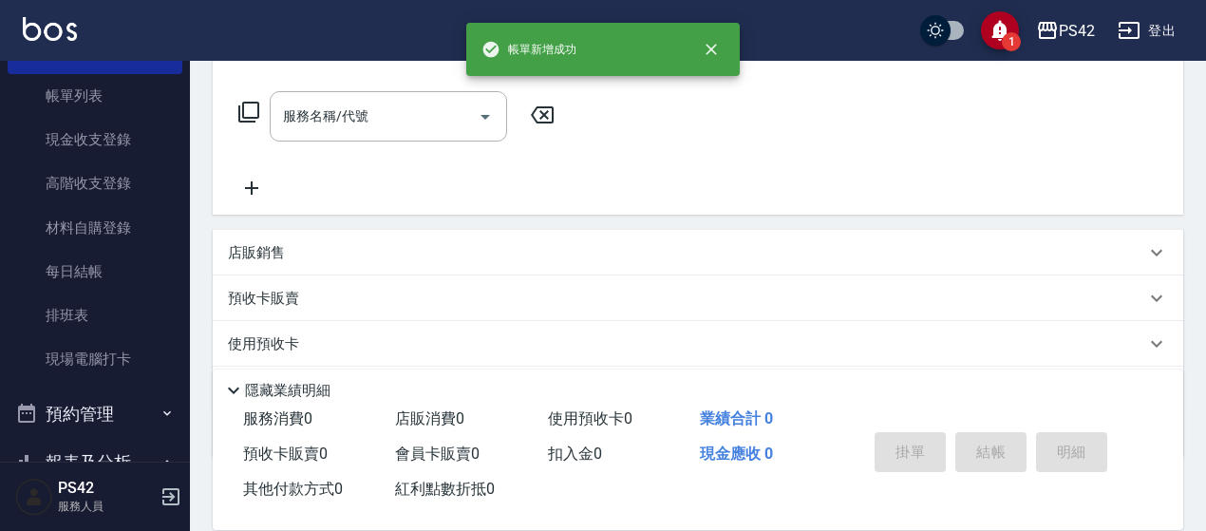
scroll to position [0, 0]
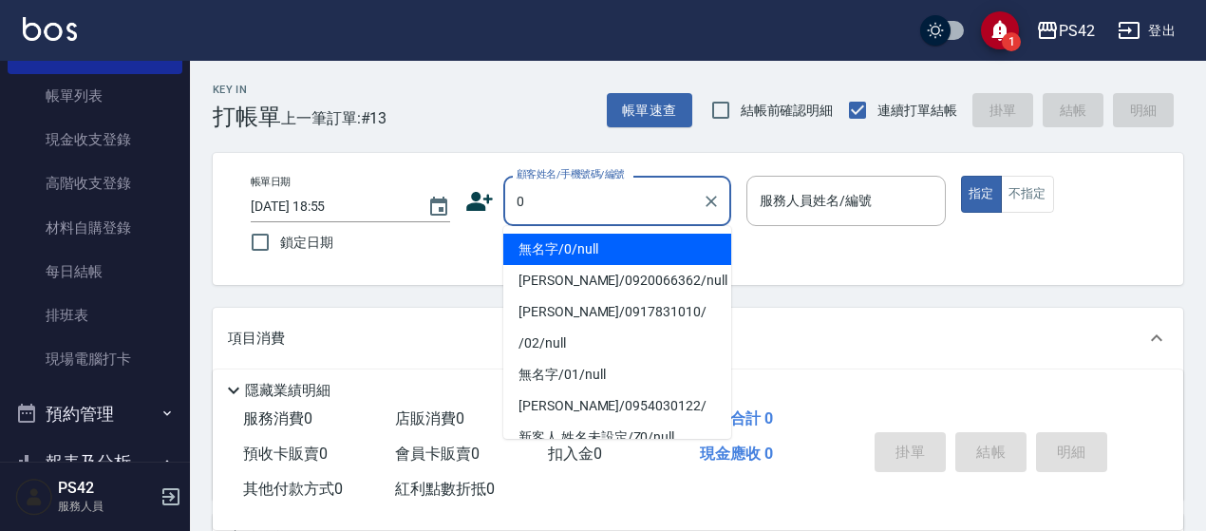
type input "無名字/0/null"
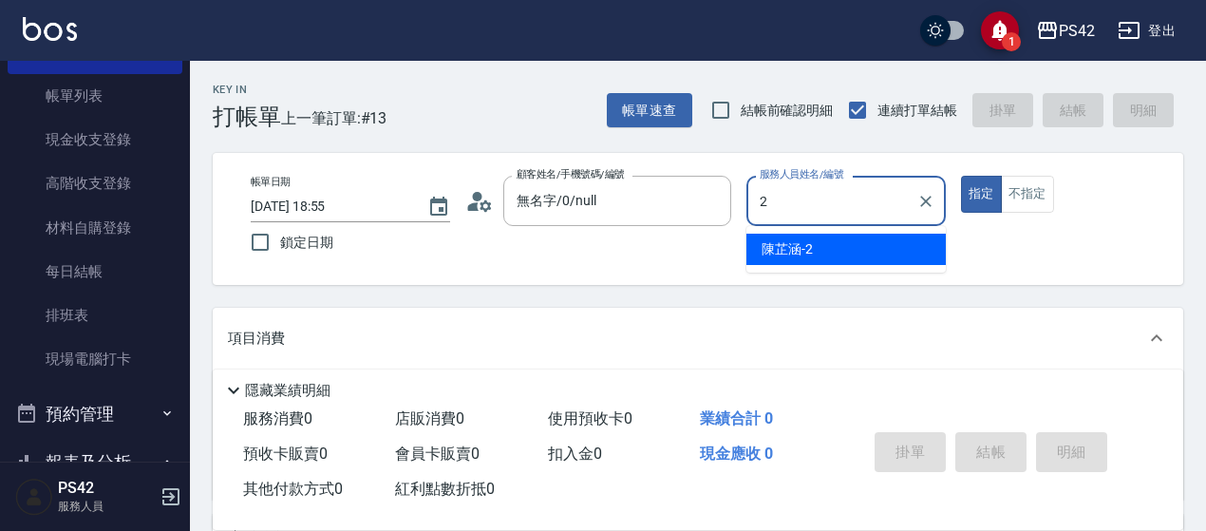
type input "[PERSON_NAME]-2"
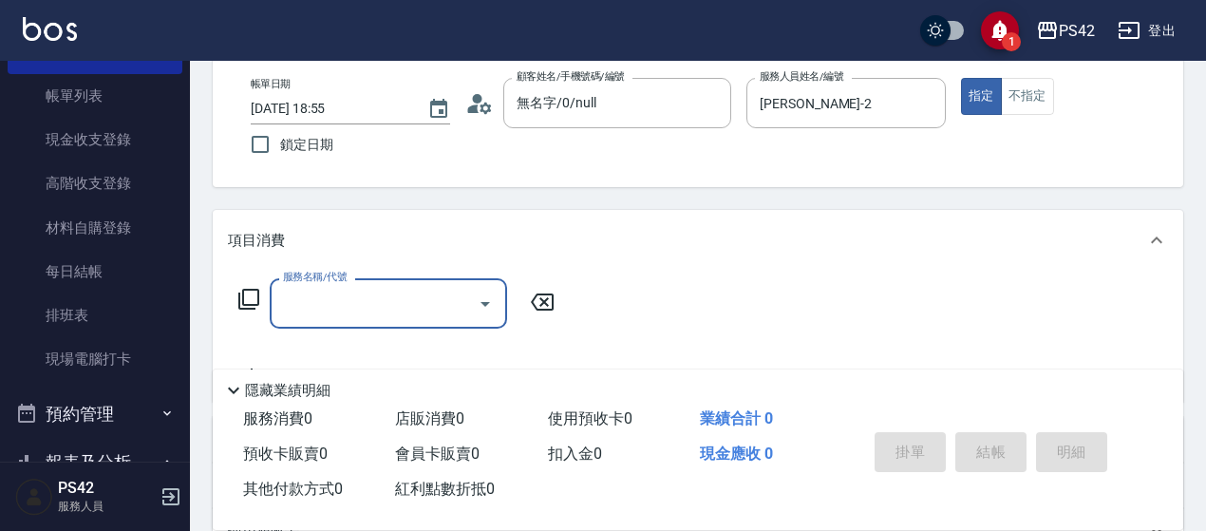
scroll to position [190, 0]
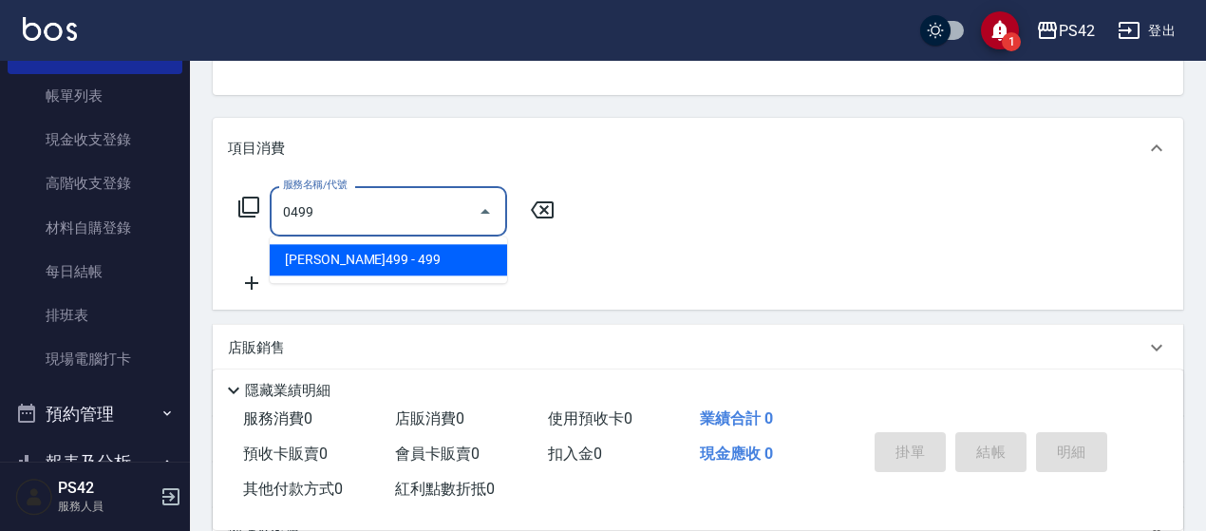
type input "[PERSON_NAME]499(0499)"
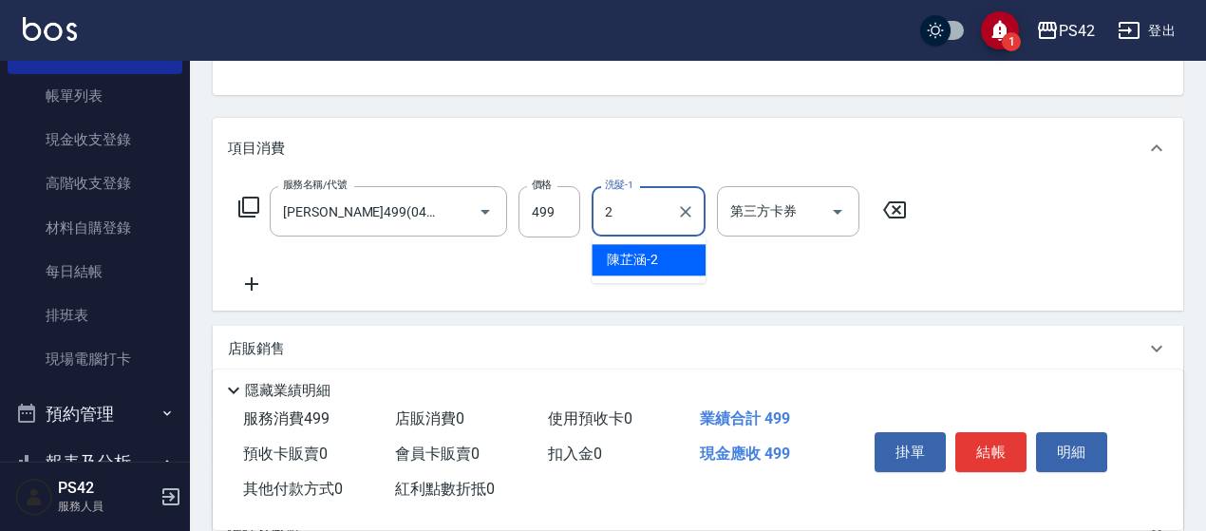
type input "[PERSON_NAME]-2"
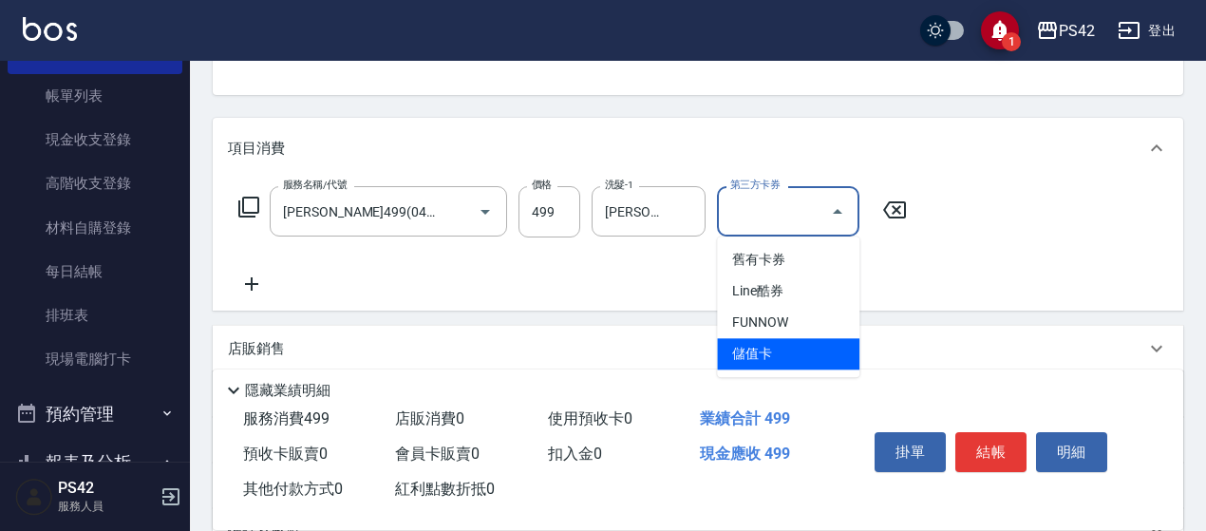
type input "儲值卡"
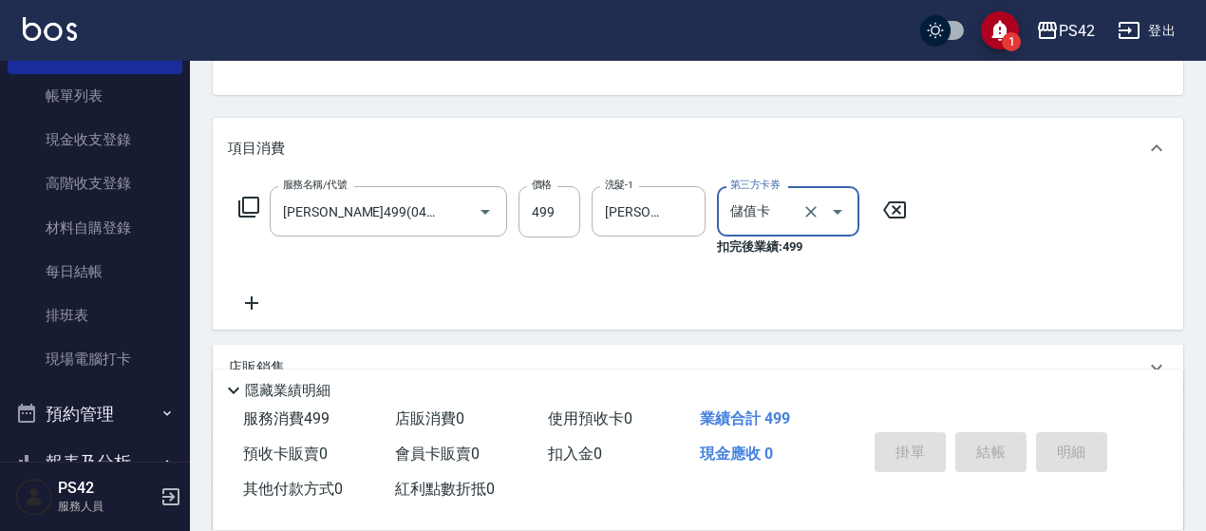
type input "[DATE] 18:56"
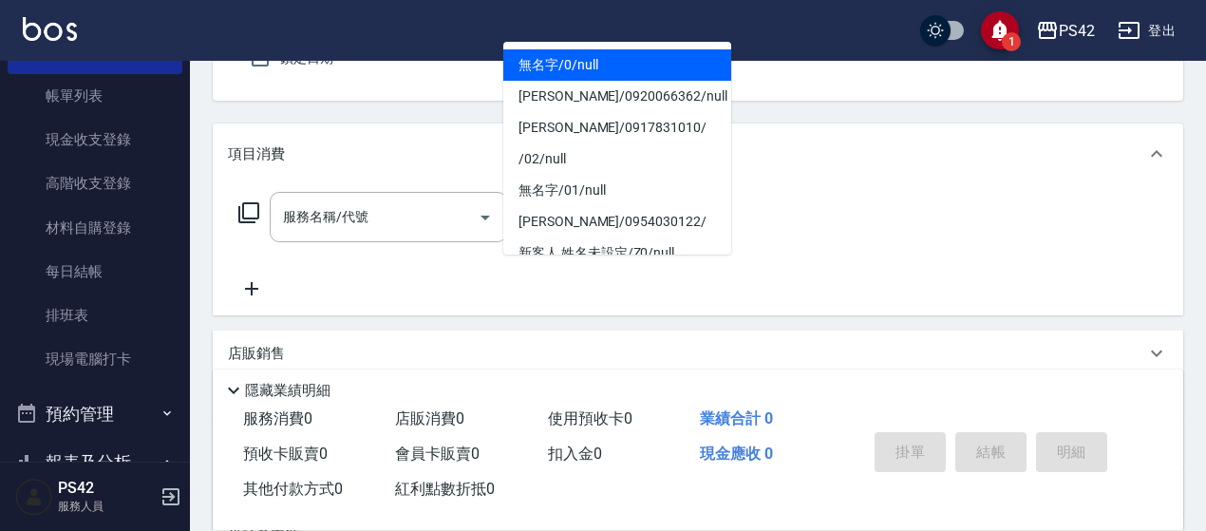
type input "無名字/0/null"
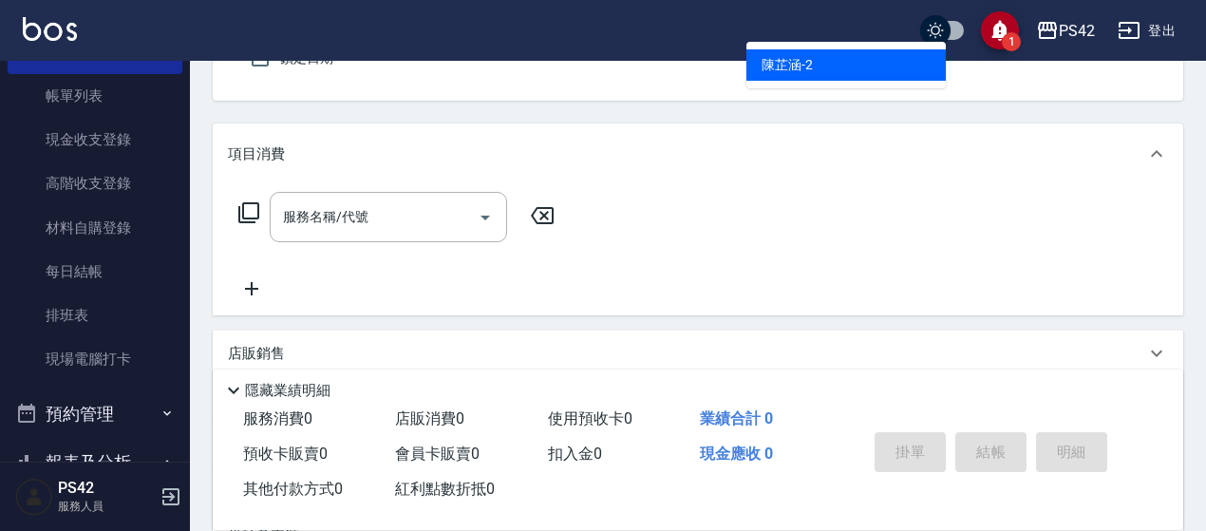
type input "[PERSON_NAME]-2"
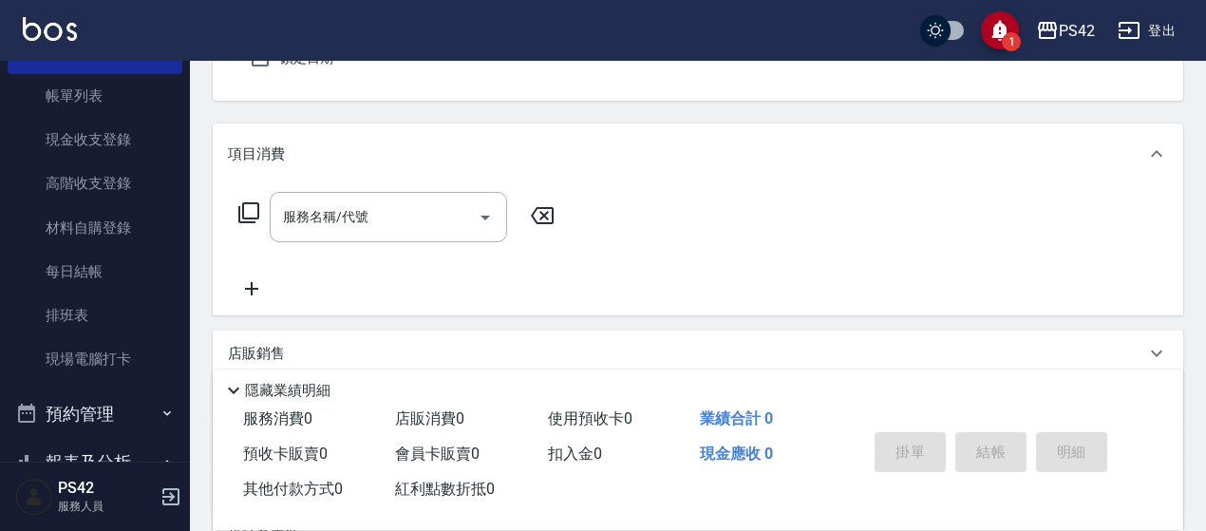
scroll to position [176, 0]
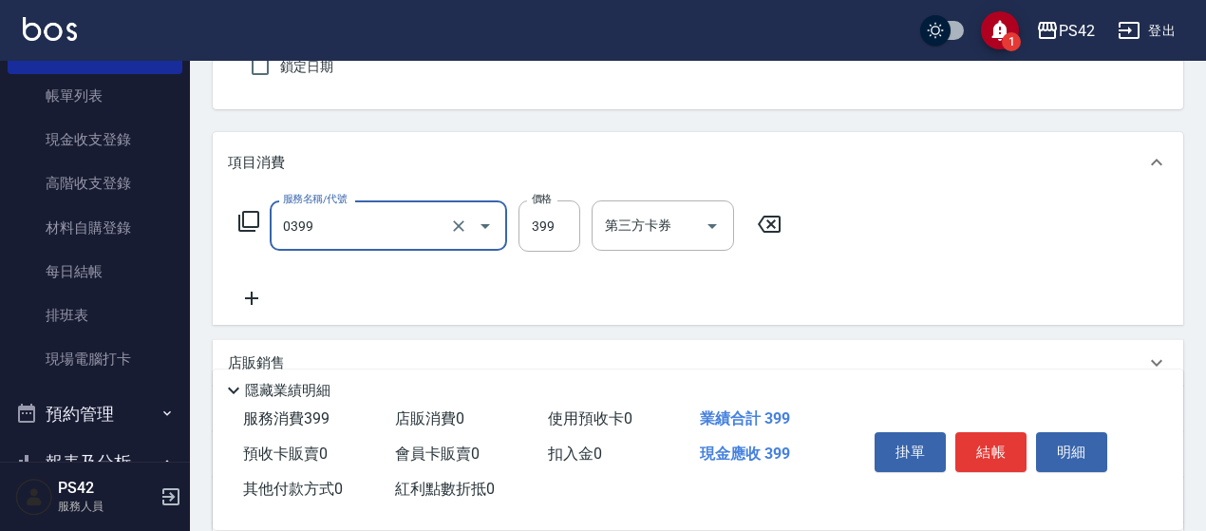
type input "海鹽399(0399)"
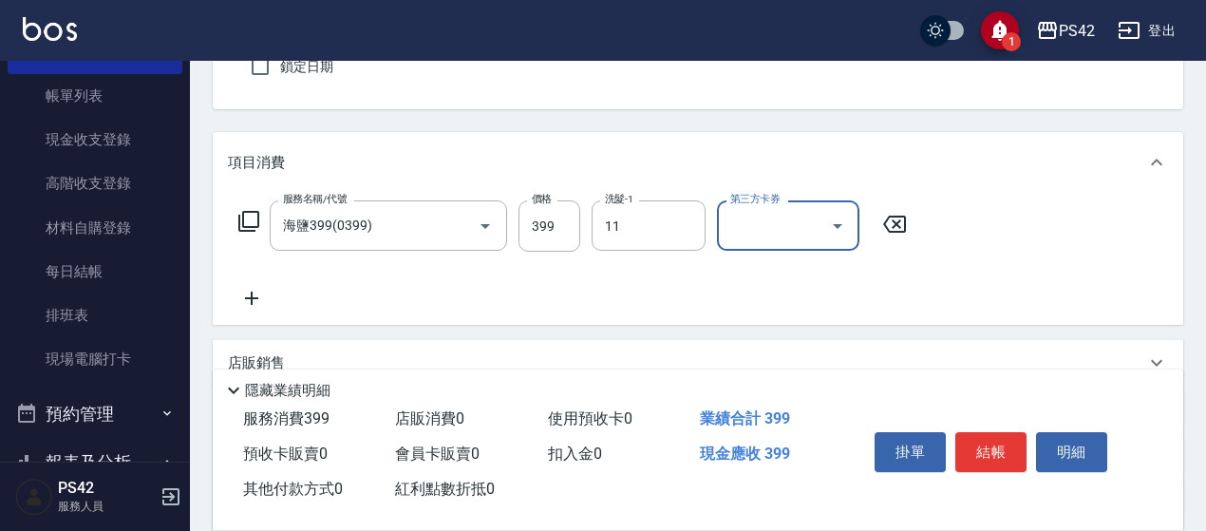
type input "[PERSON_NAME]-11"
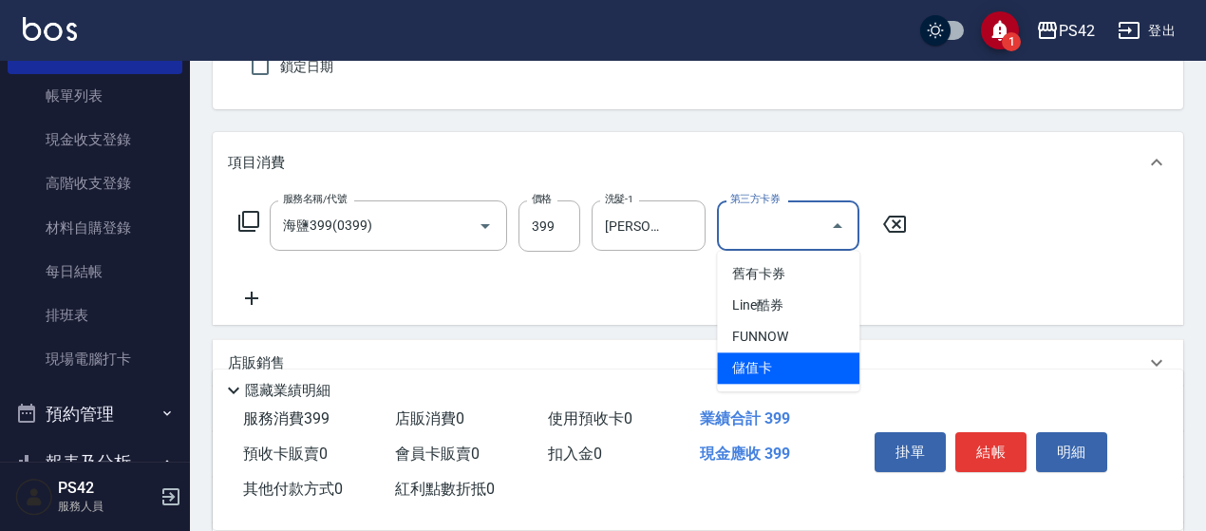
type input "儲值卡"
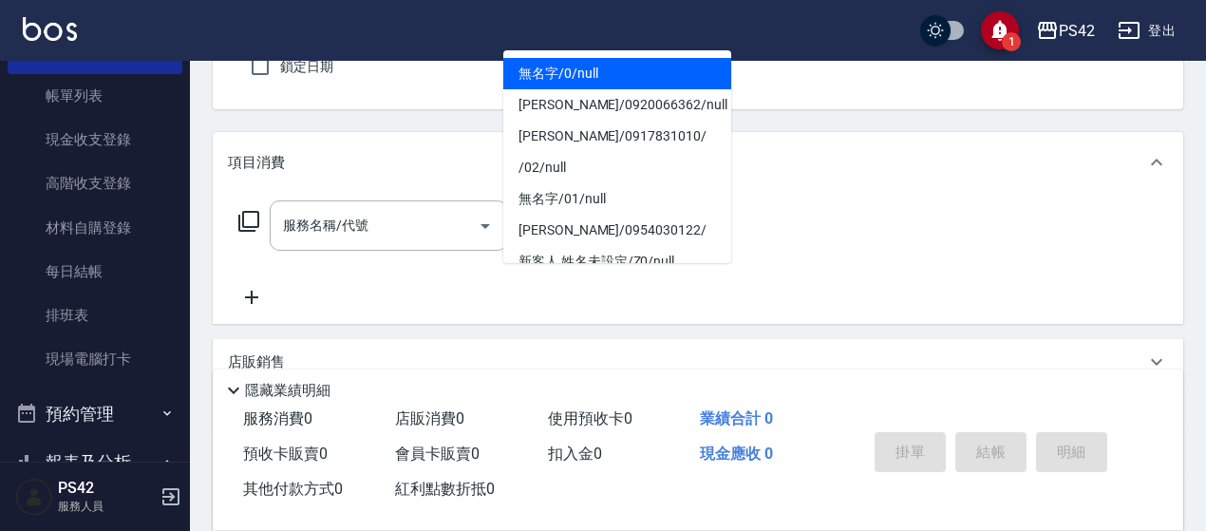
type input "0"
type input "2"
type input "無名字/0/null"
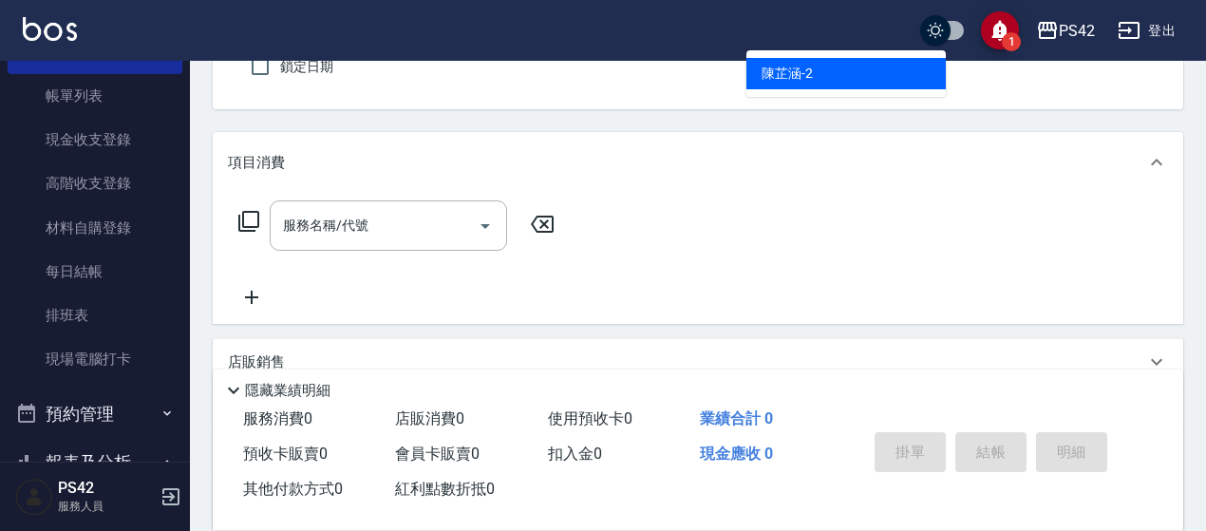
type input "[PERSON_NAME]-2"
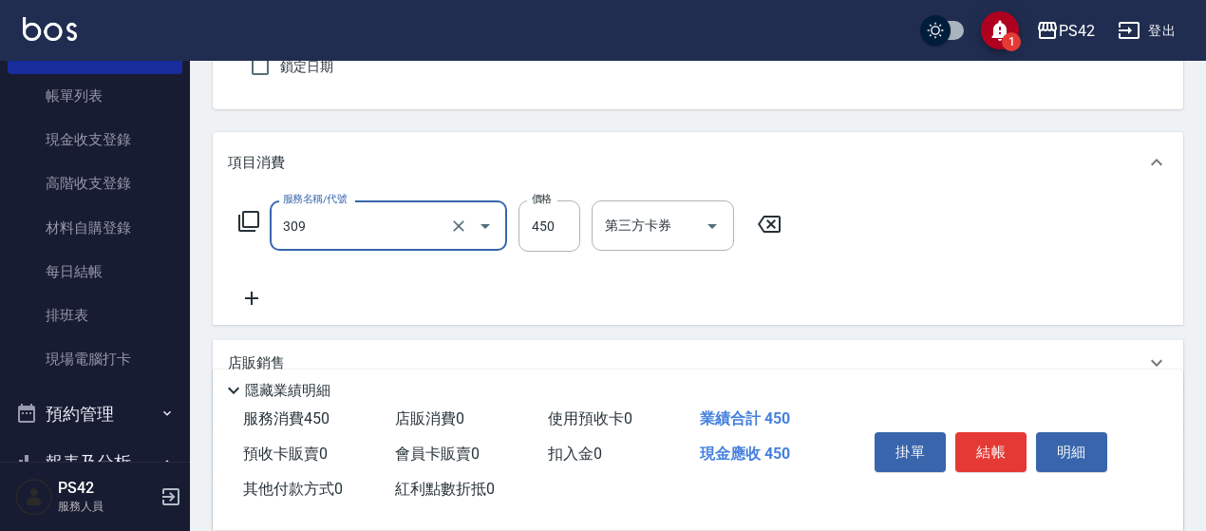
type input "洗+剪(309)"
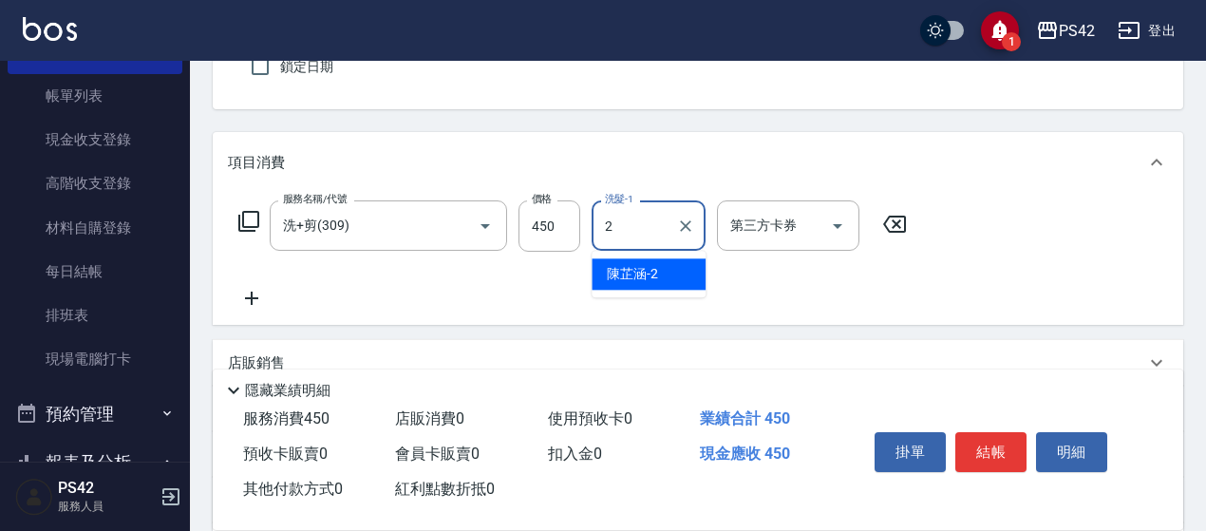
type input "[PERSON_NAME]-2"
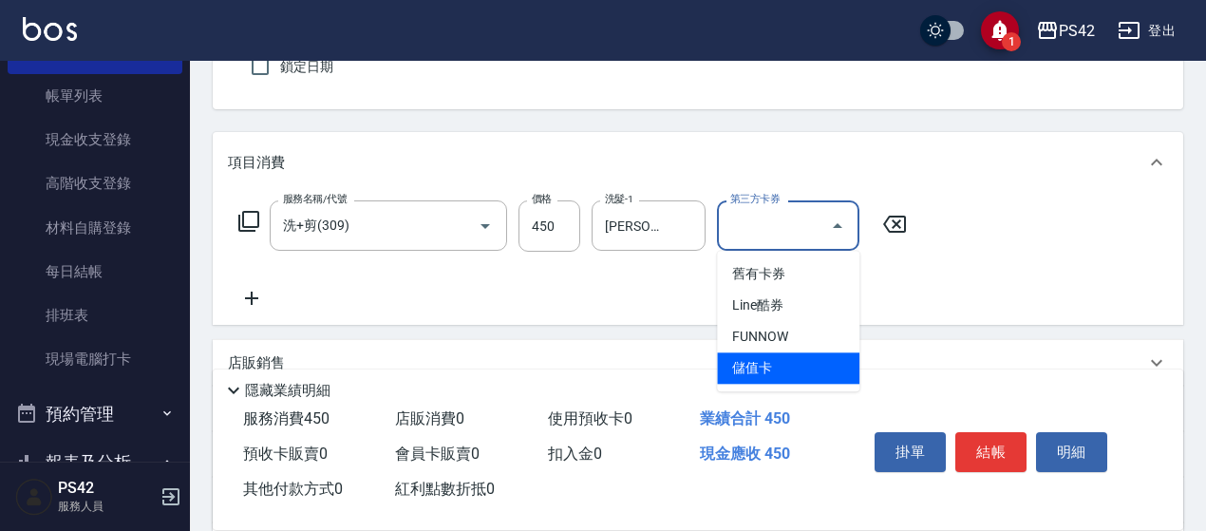
type input "儲值卡"
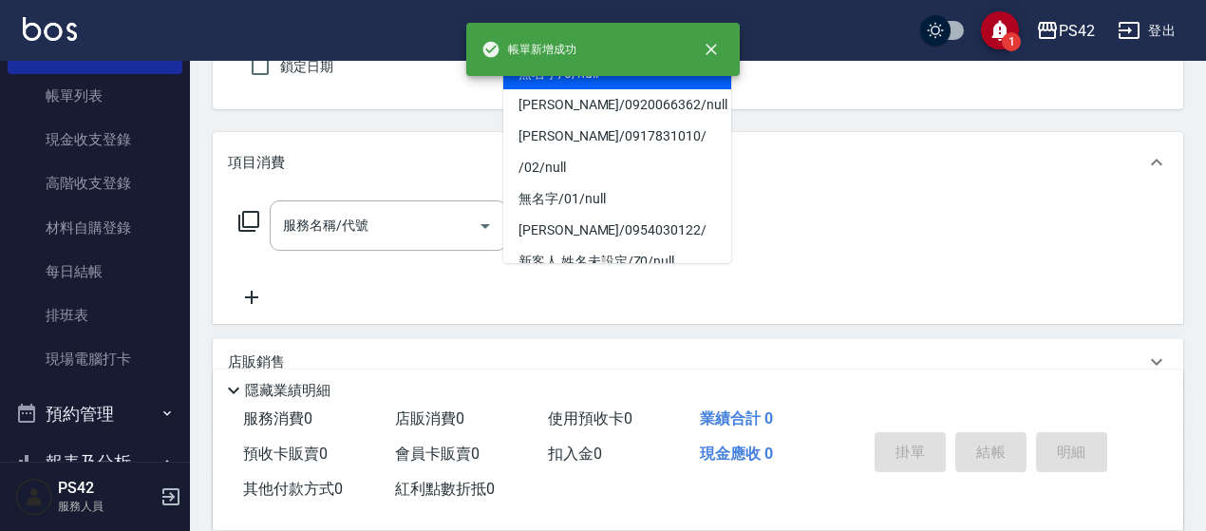
type input "無名字/0/null"
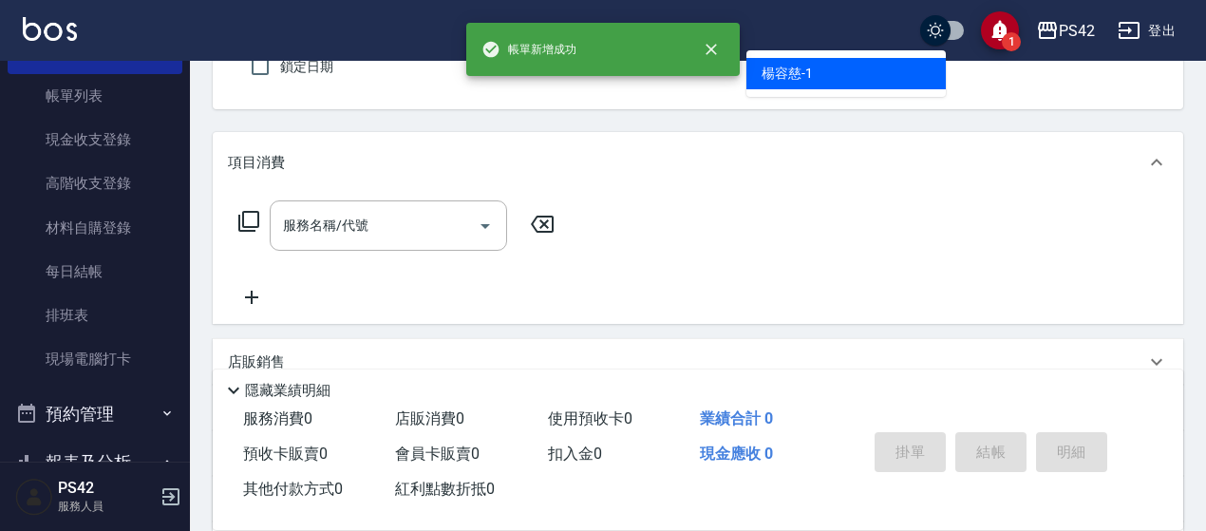
type input "[PERSON_NAME]-1"
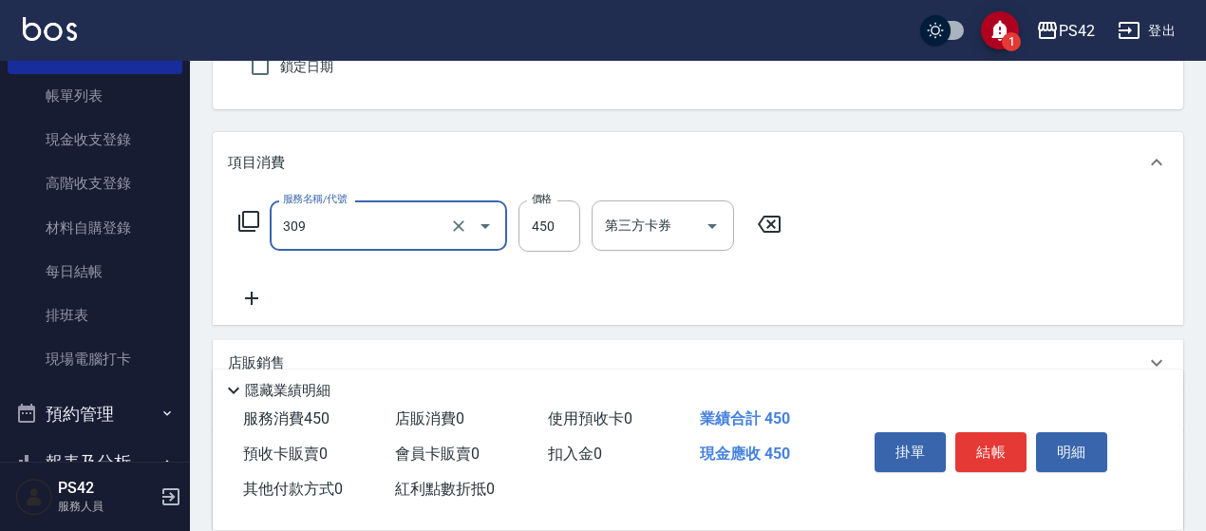
type input "洗+剪(309)"
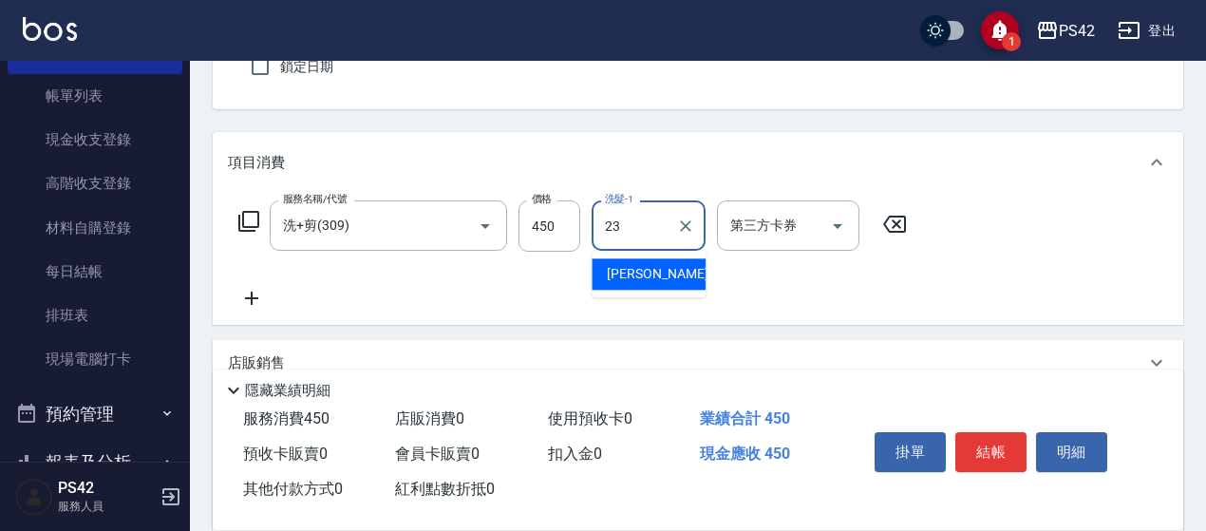
type input "[PERSON_NAME]-23"
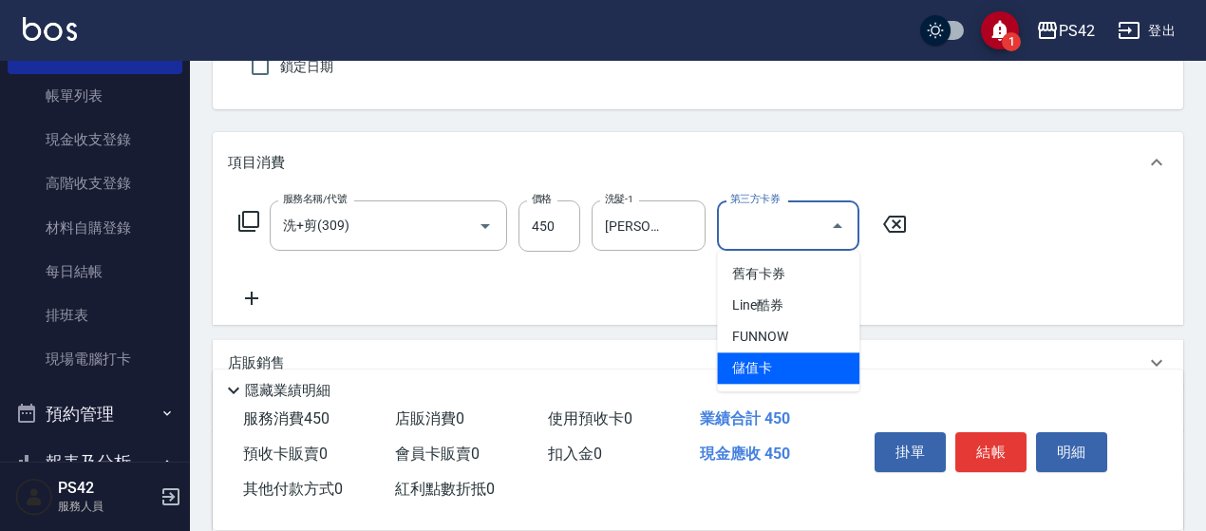
type input "儲值卡"
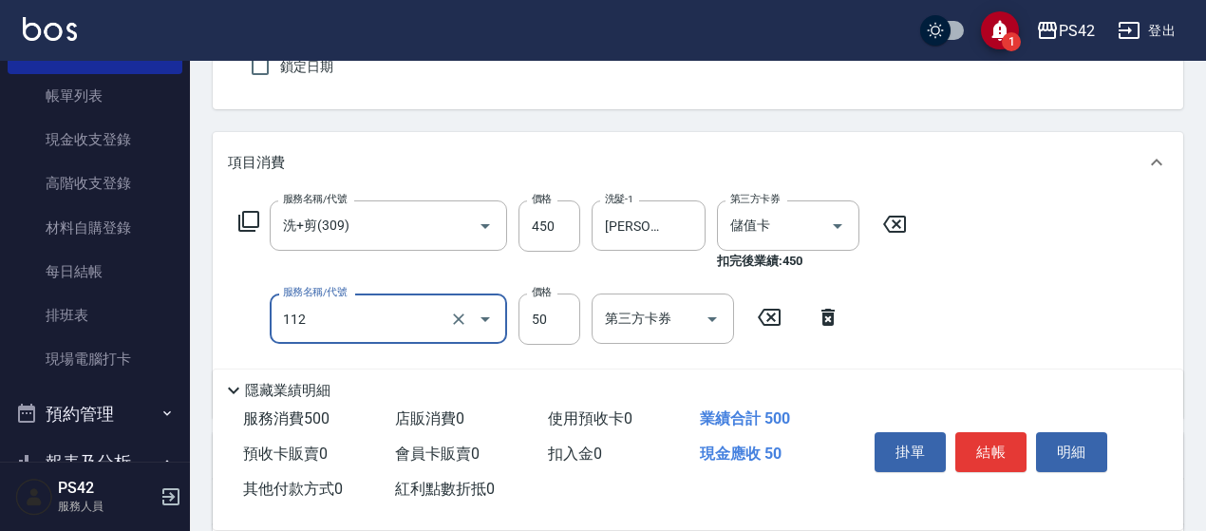
type input "精油50(112)"
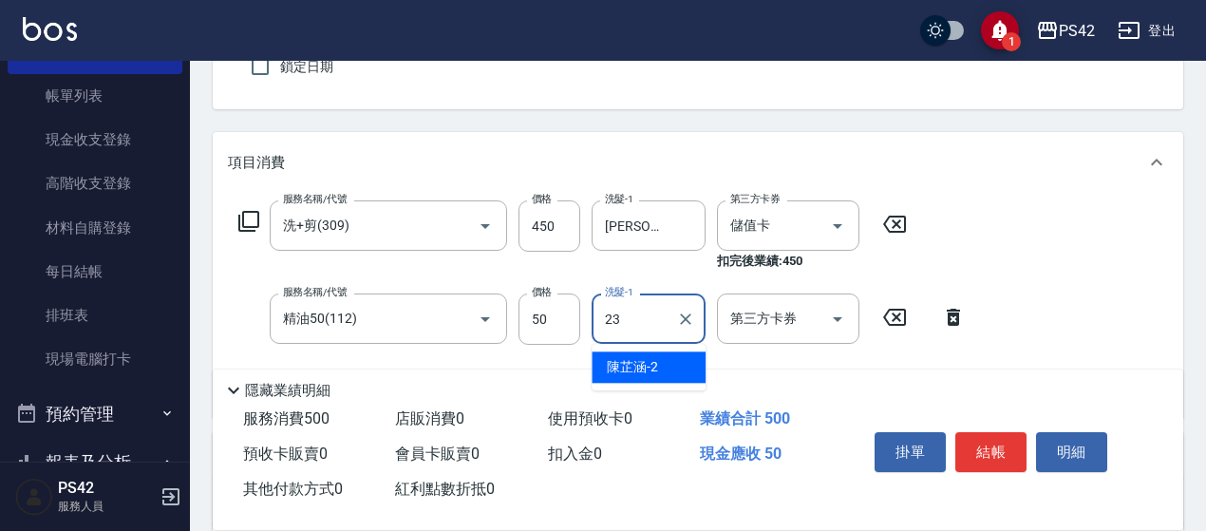
type input "[PERSON_NAME]-23"
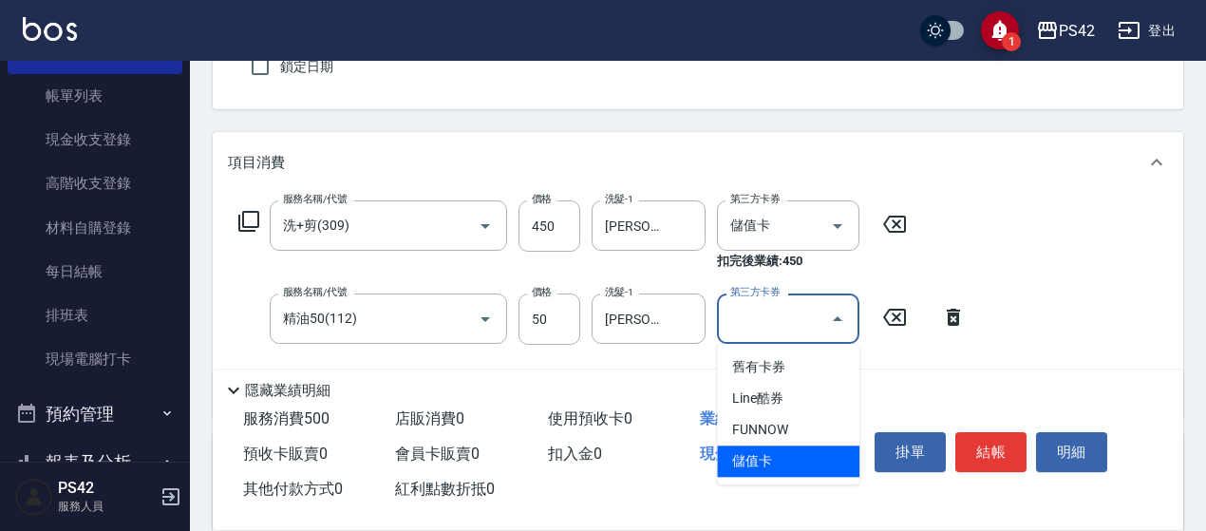
type input "儲值卡"
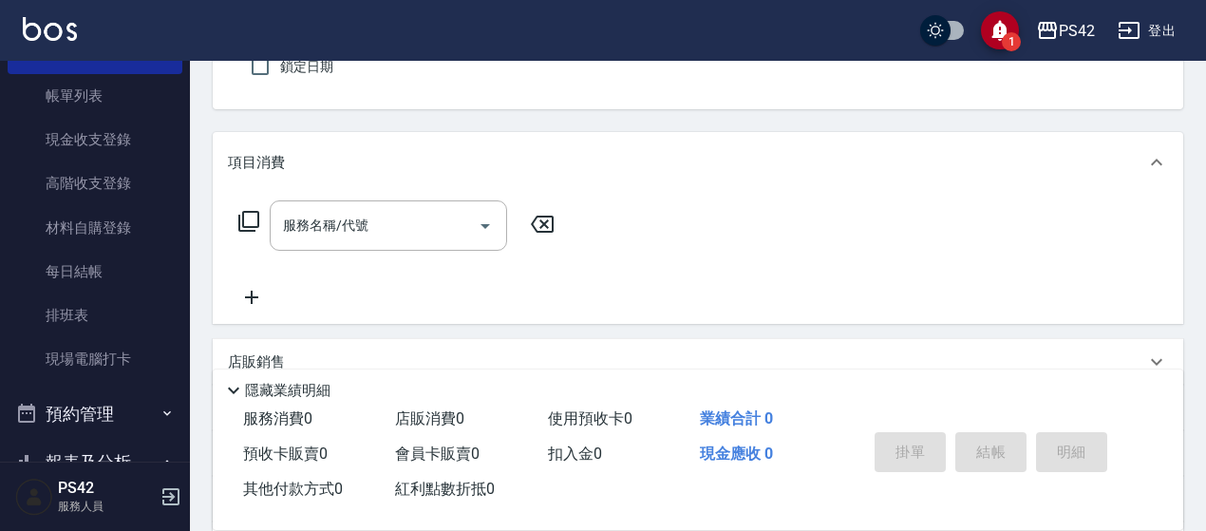
type input "0"
type input "2"
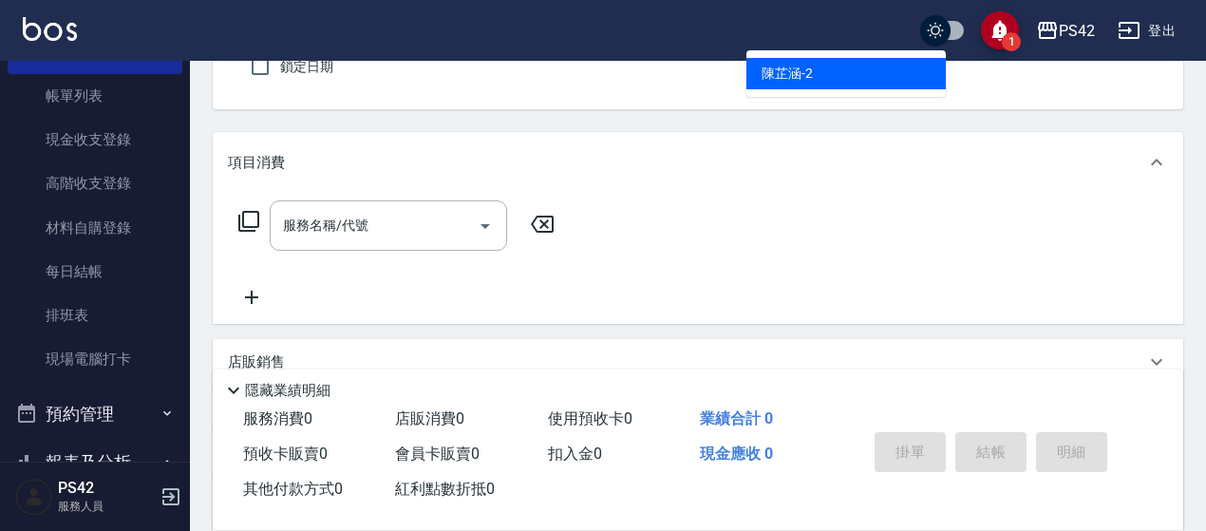
type input "無名字/0/null"
type input "[PERSON_NAME]-2"
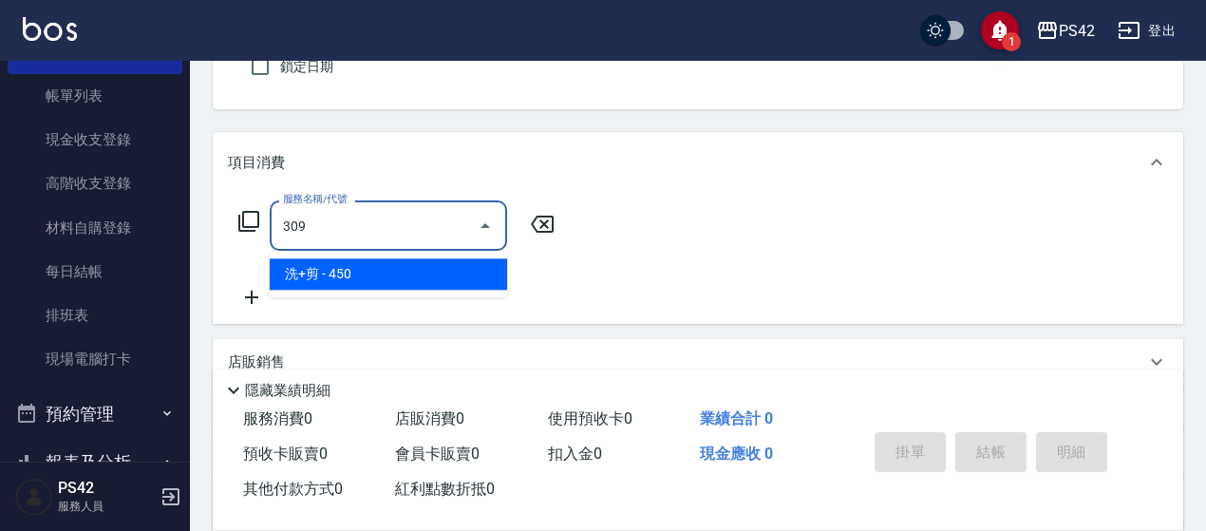
type input "洗+剪(309)"
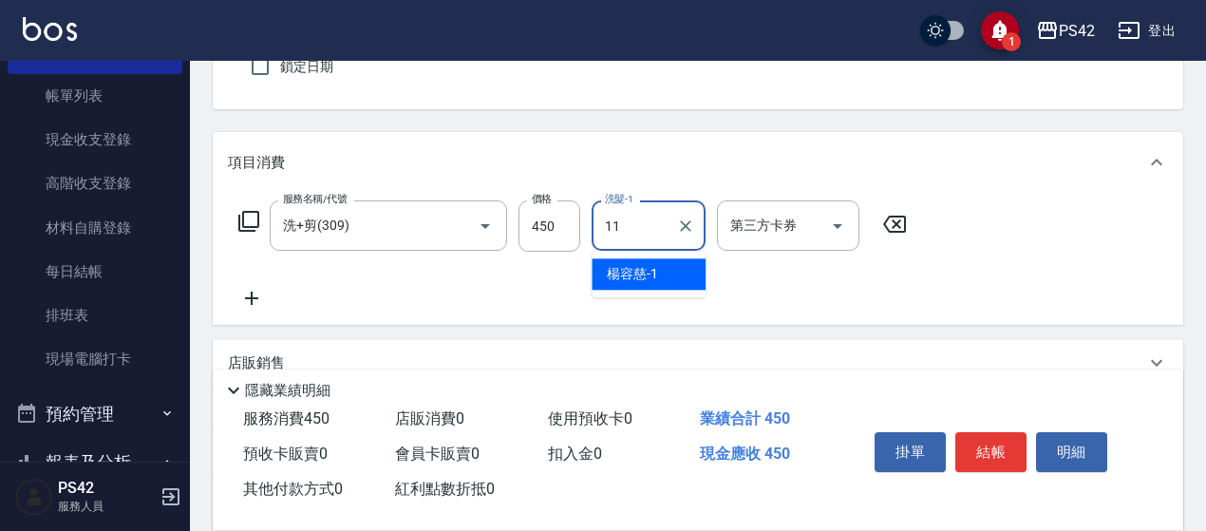
type input "[PERSON_NAME]-11"
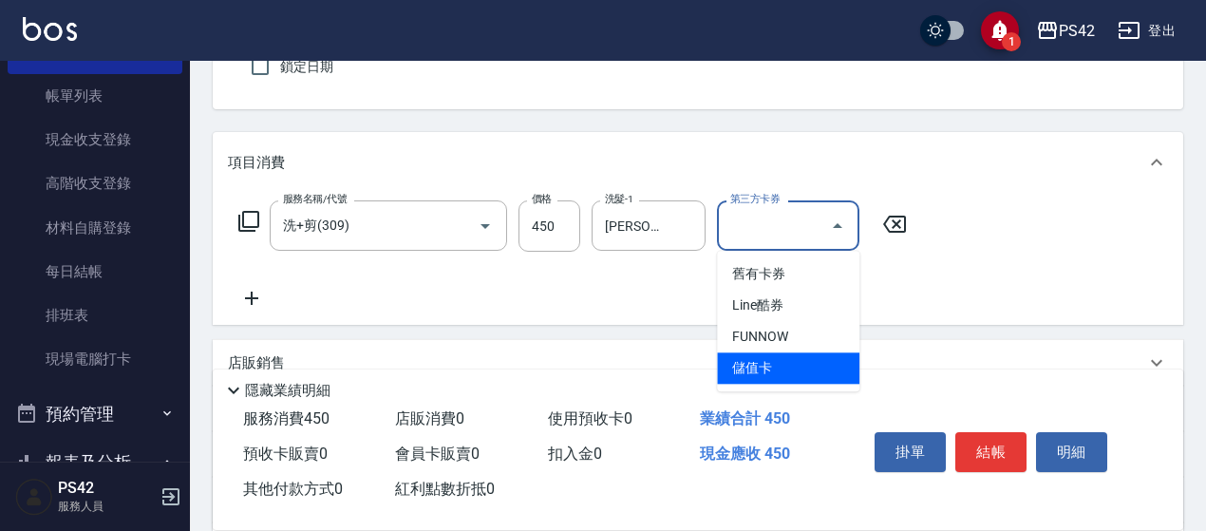
type input "儲值卡"
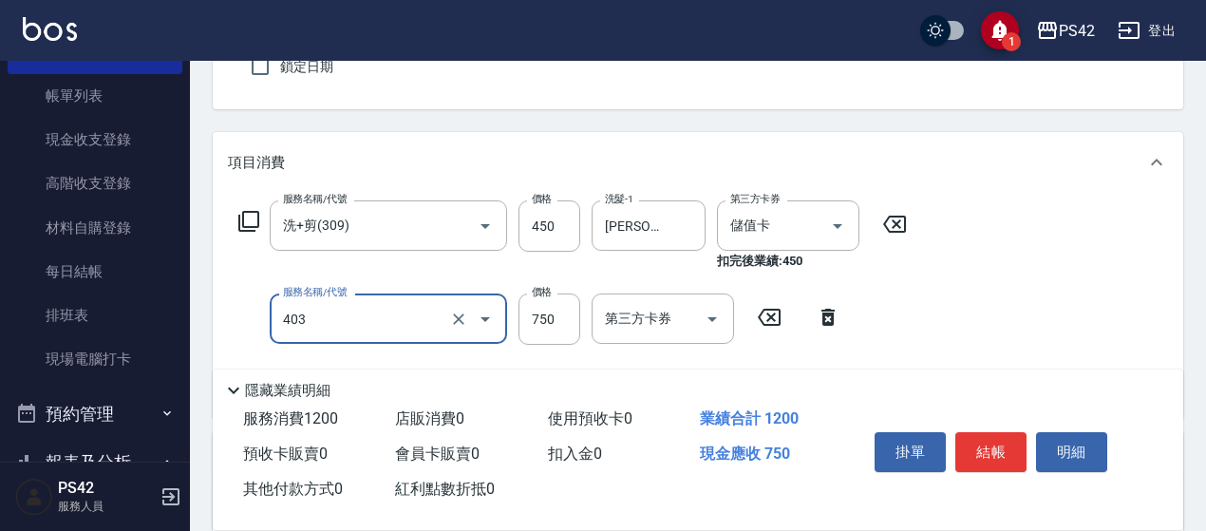
type input "750護(403)"
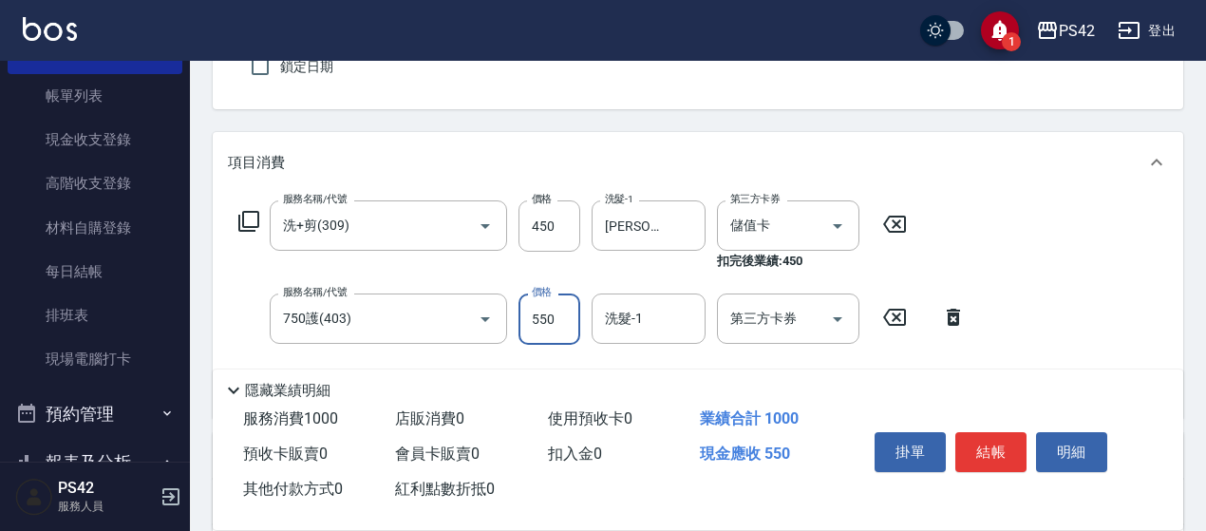
type input "550"
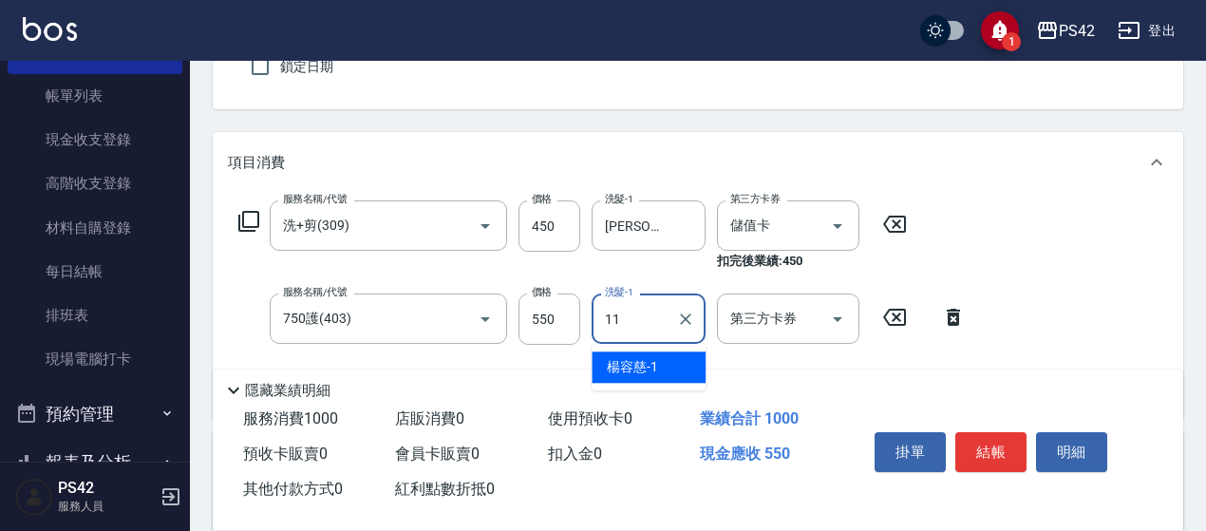
type input "[PERSON_NAME]-11"
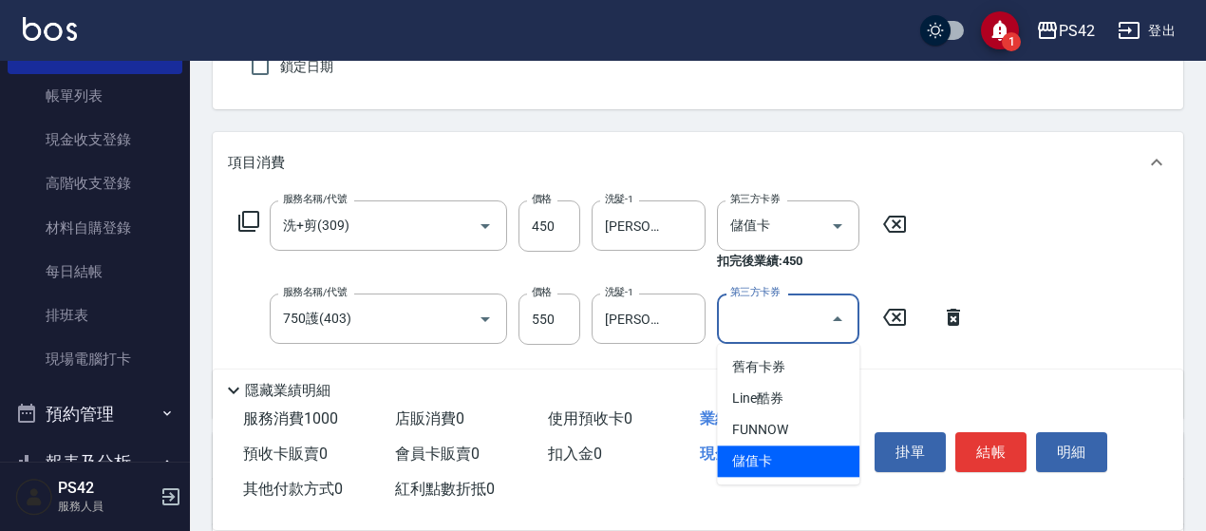
type input "儲值卡"
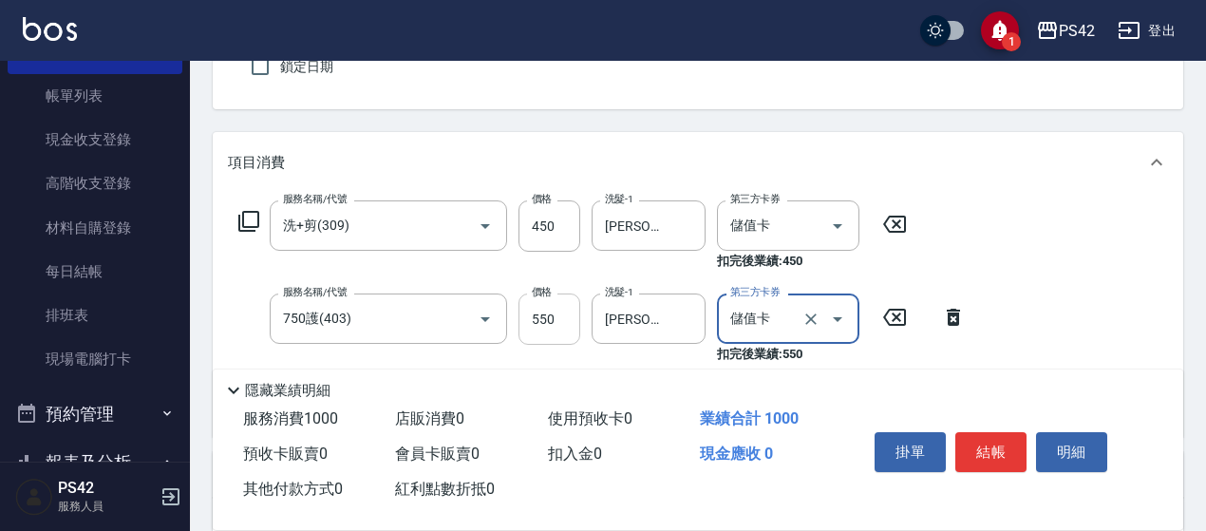
click at [546, 324] on input "550" at bounding box center [550, 318] width 62 height 51
type input "650"
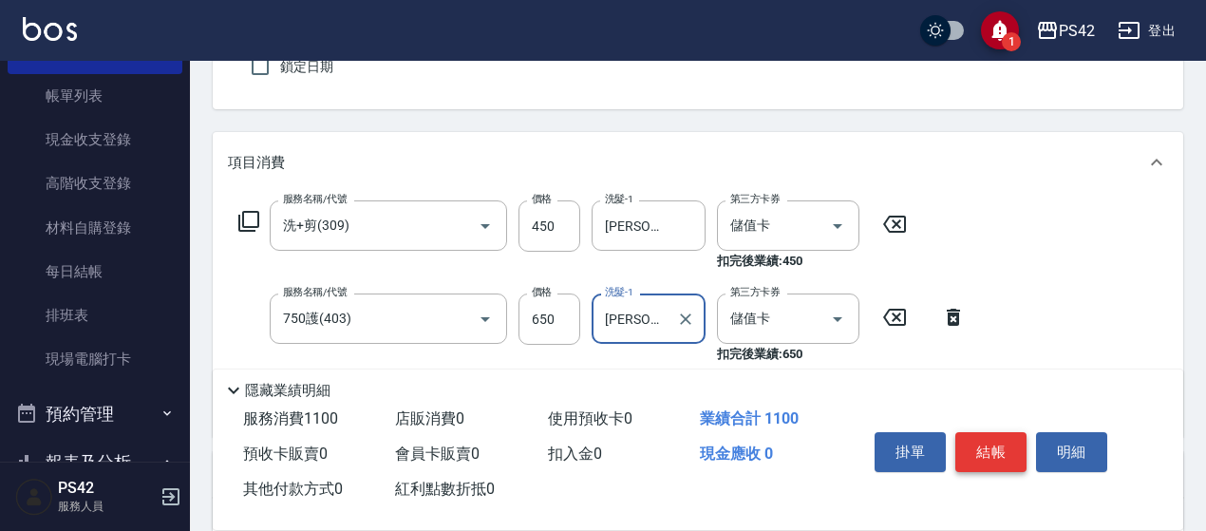
click at [974, 434] on button "結帳" at bounding box center [990, 452] width 71 height 40
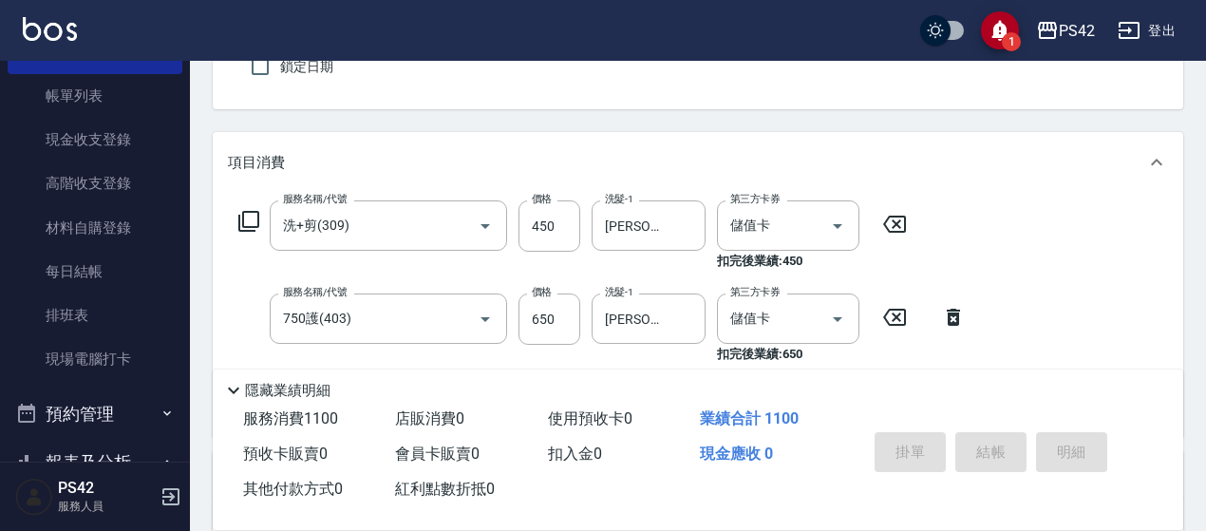
type input "[DATE] 18:57"
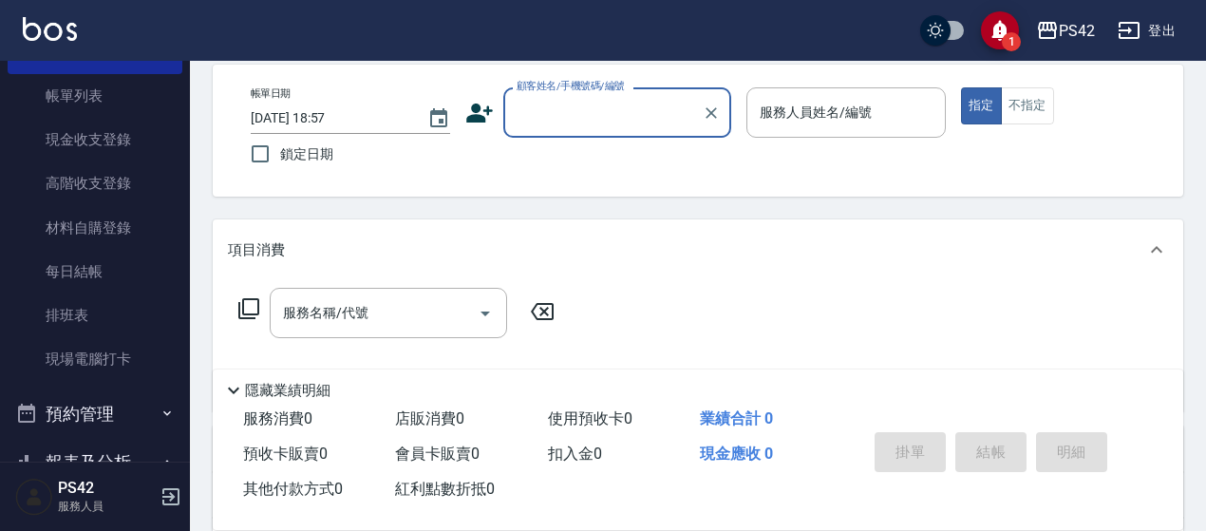
scroll to position [0, 0]
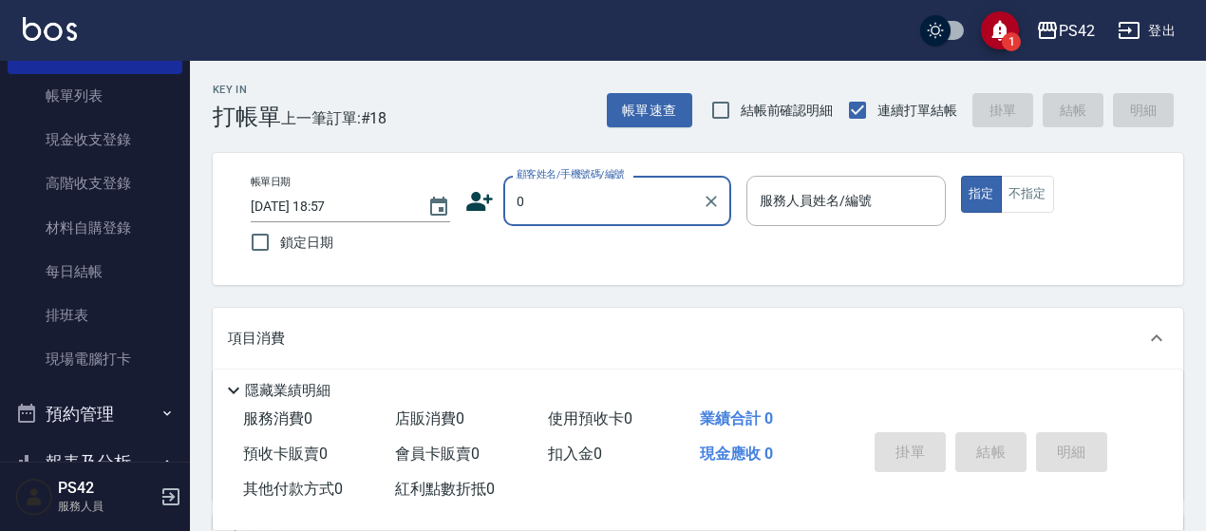
type input "無名字/0/null"
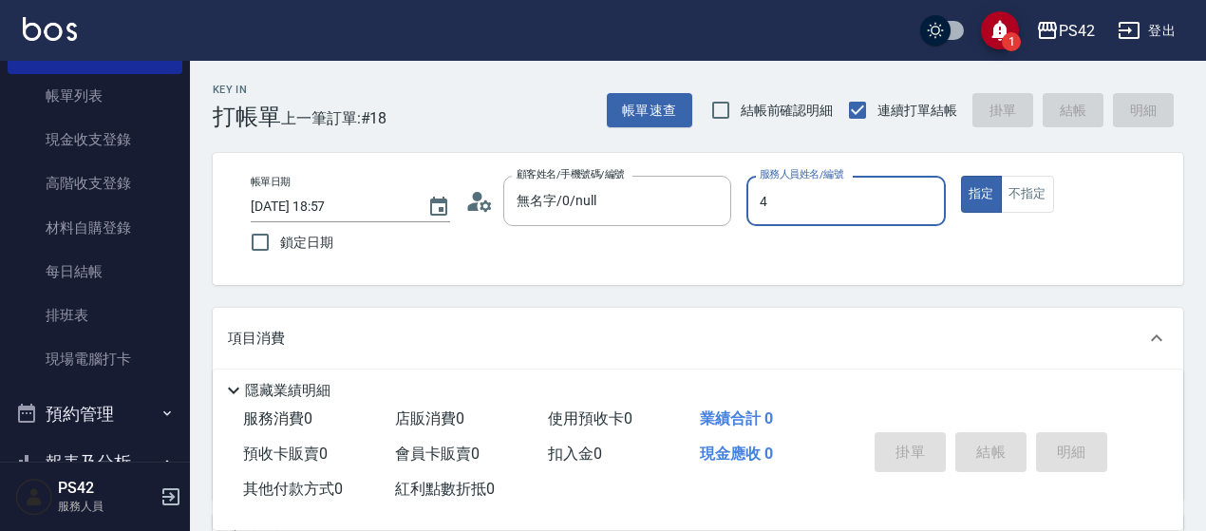
type input "[PERSON_NAME]-4"
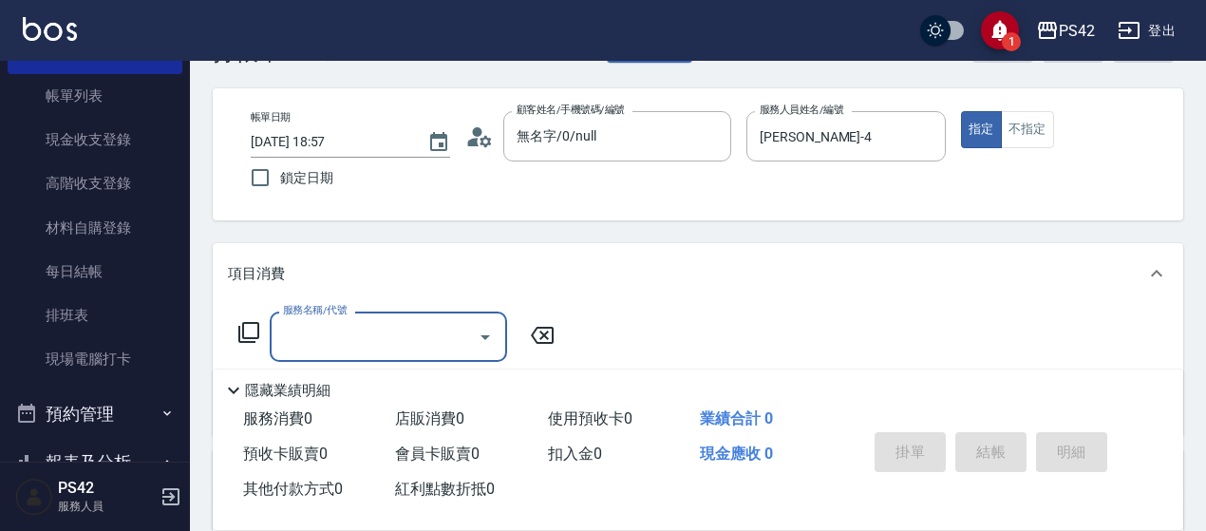
scroll to position [95, 0]
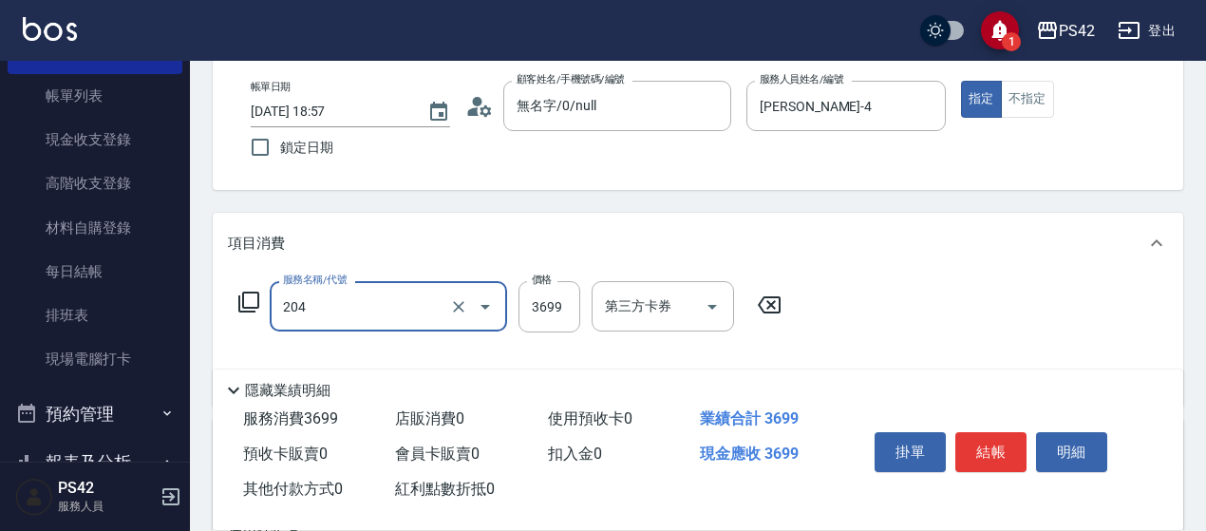
type input "OVC燙髮(204)"
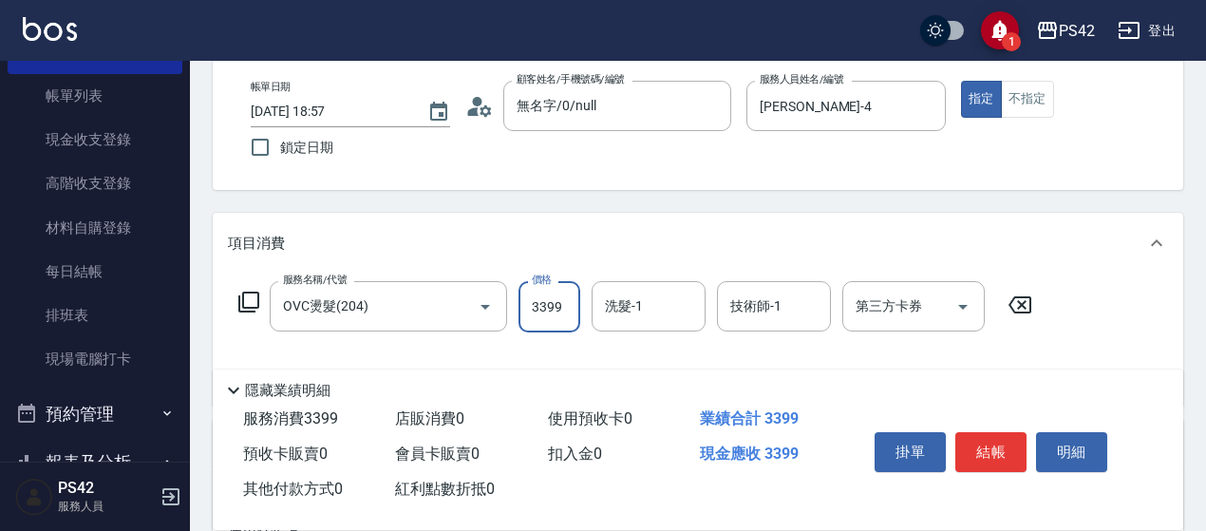
type input "3399"
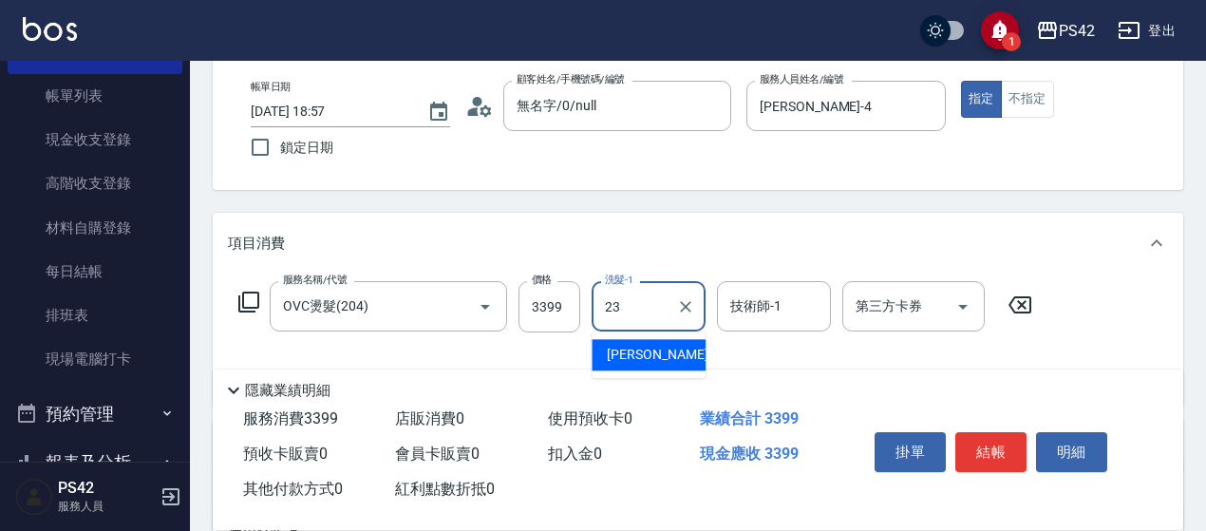
type input "[PERSON_NAME]-23"
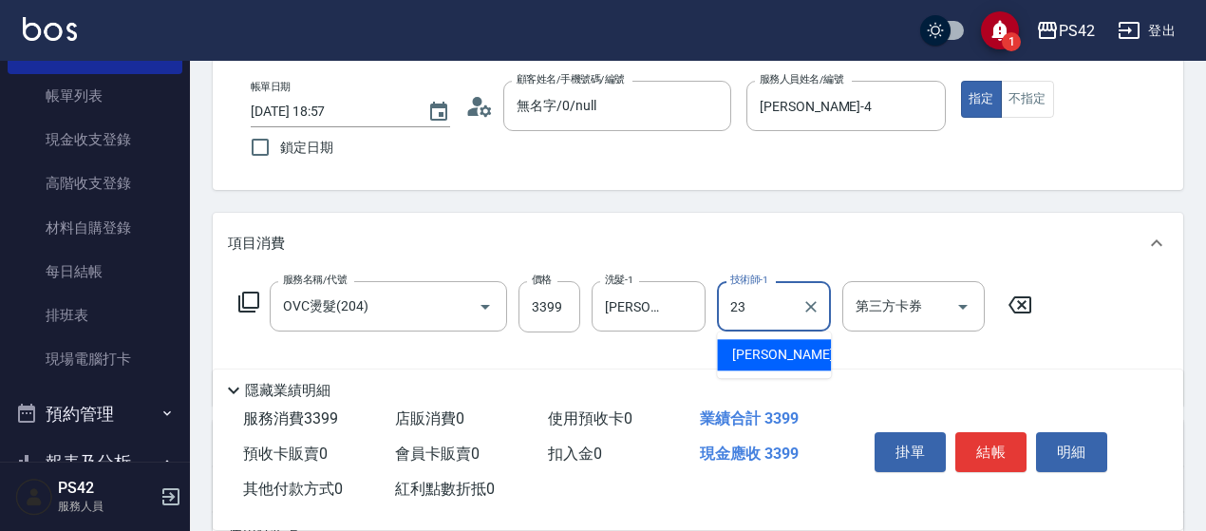
type input "[PERSON_NAME]-23"
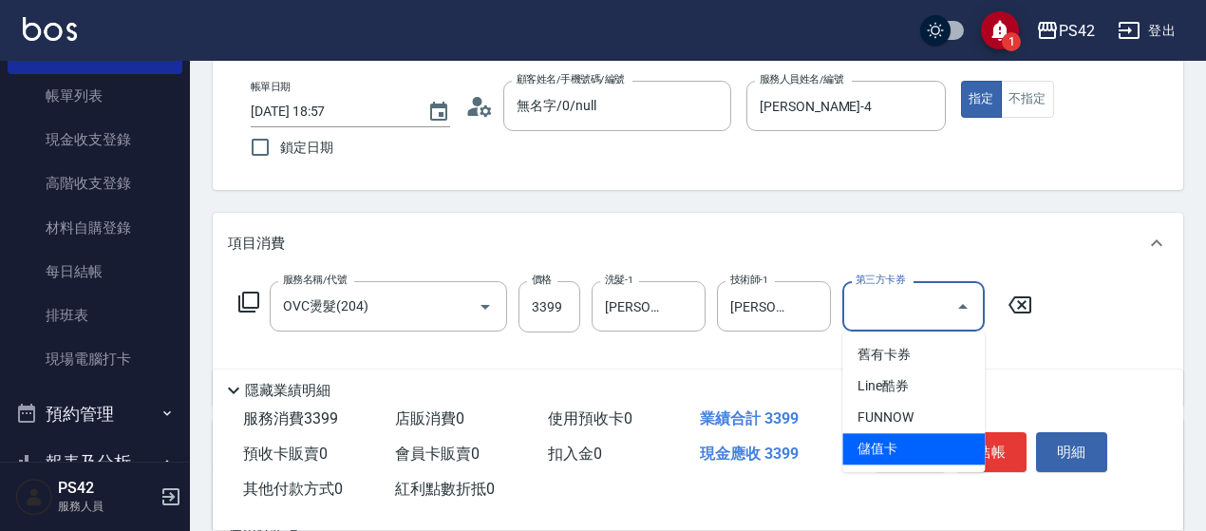
type input "儲值卡"
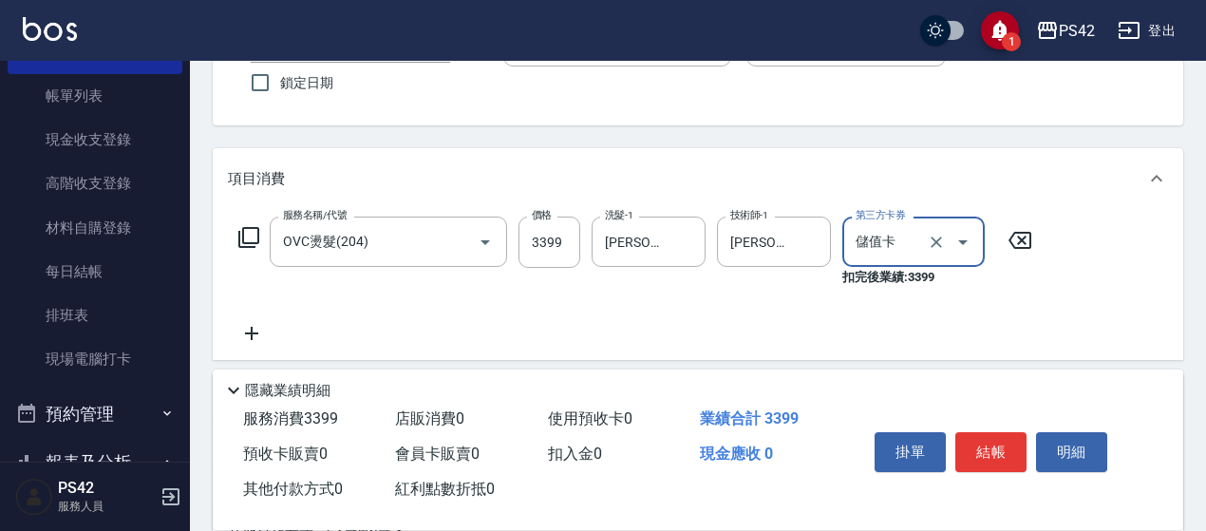
scroll to position [190, 0]
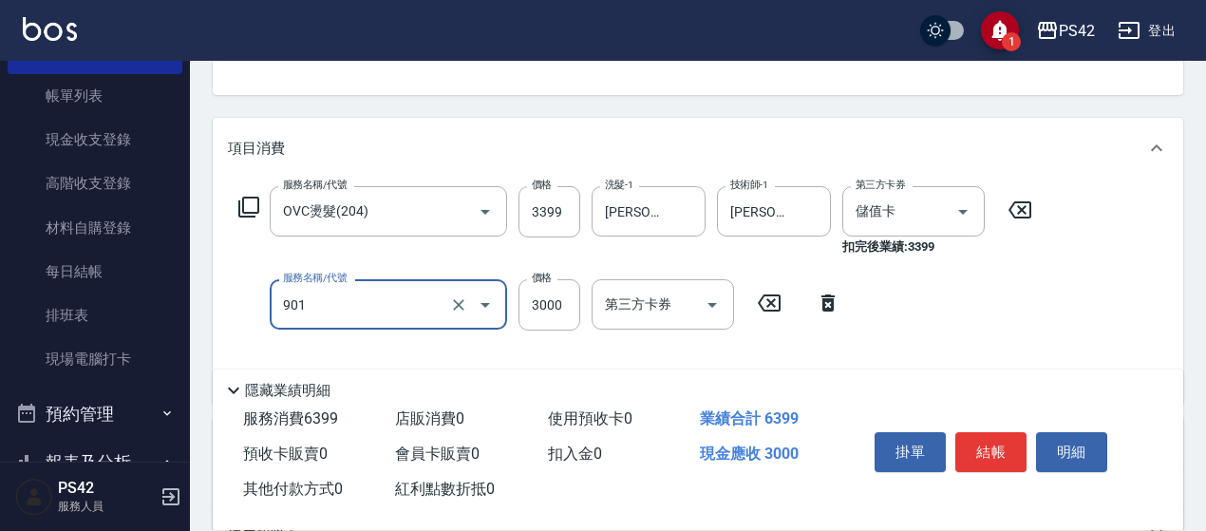
type input "儲值3000(901)"
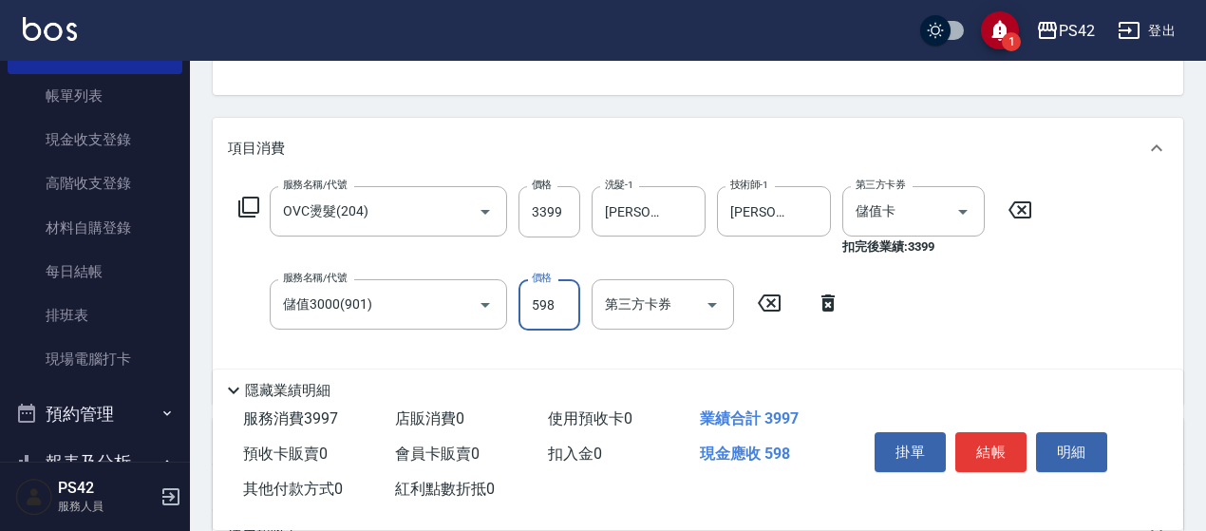
type input "598"
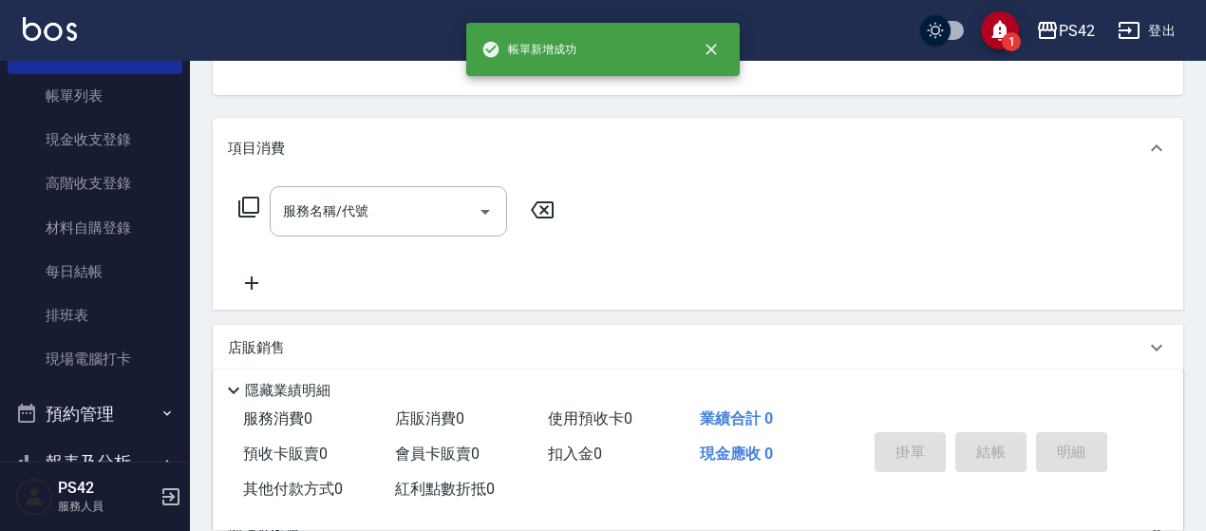
scroll to position [184, 0]
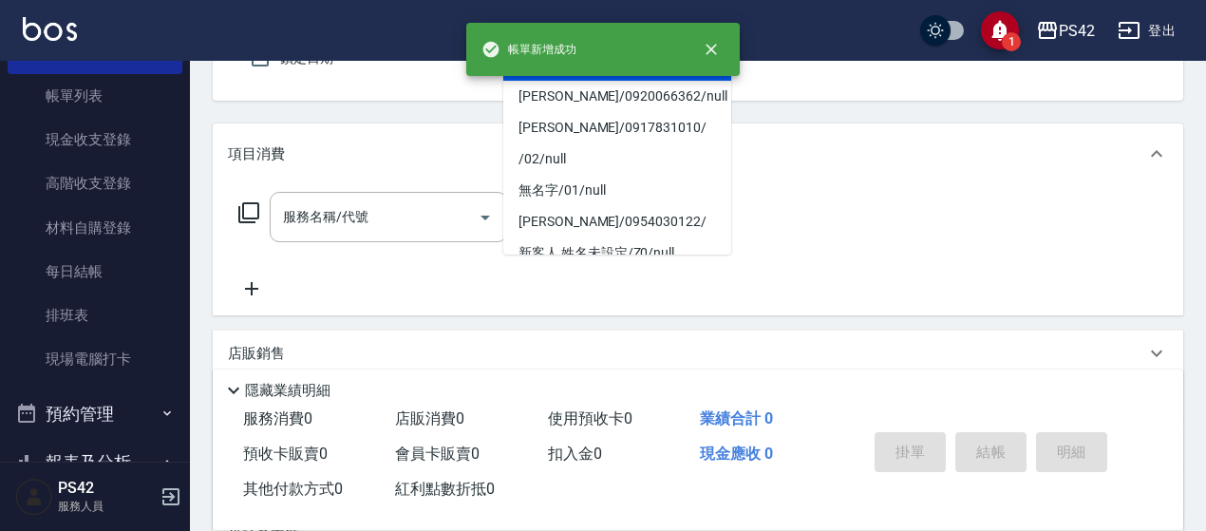
type input "無名字/0/null"
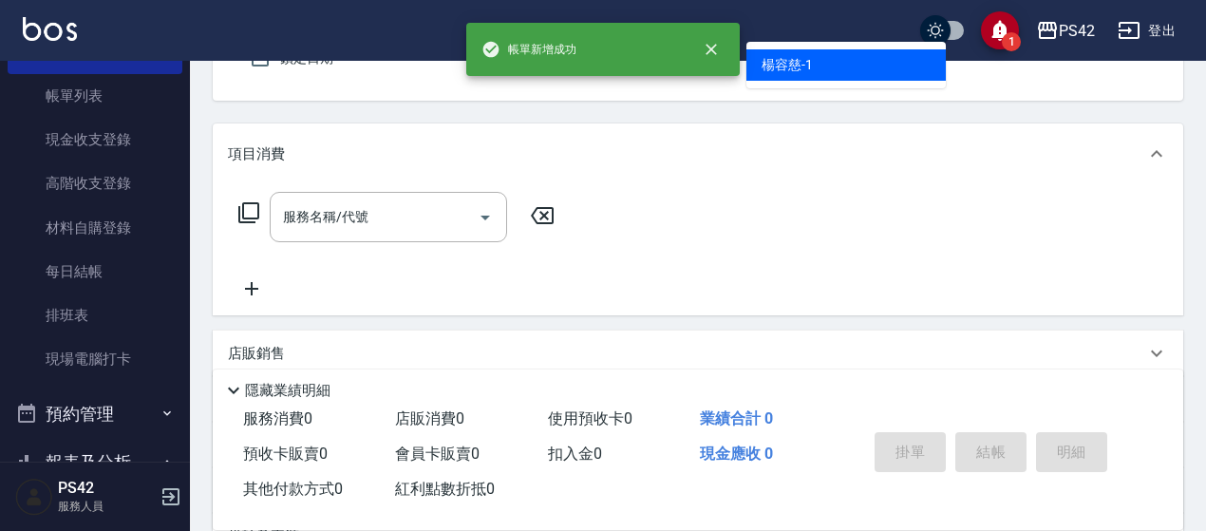
type input "[PERSON_NAME]-1"
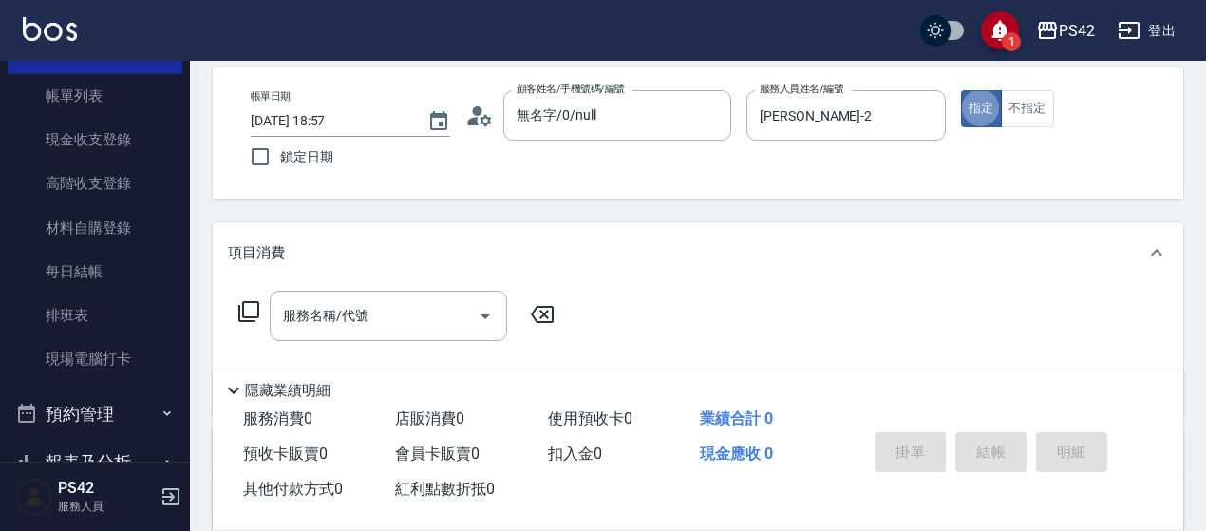
scroll to position [190, 0]
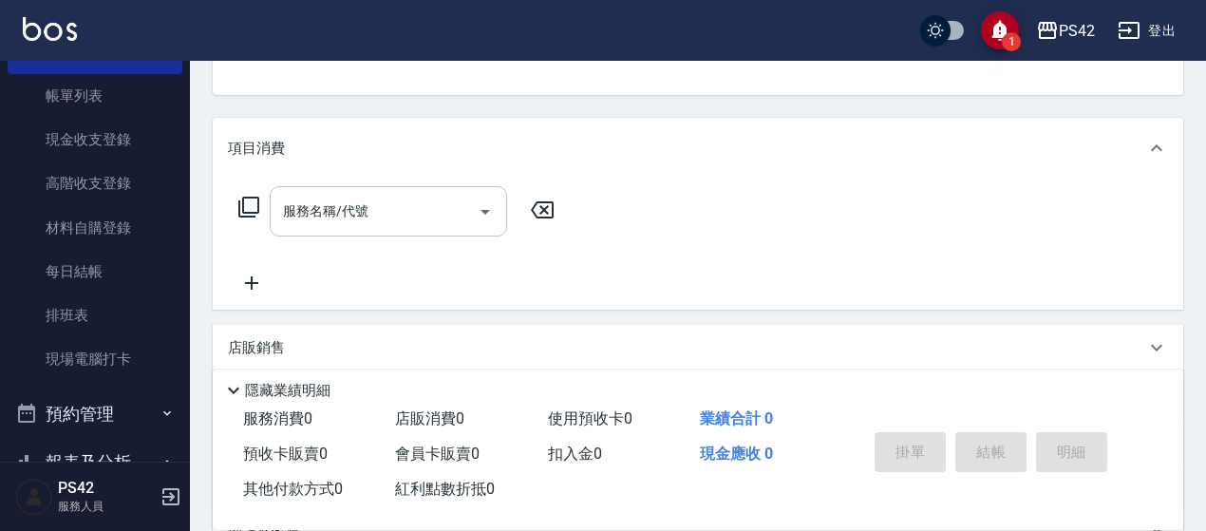
click at [424, 214] on input "服務名稱/代號" at bounding box center [374, 211] width 192 height 33
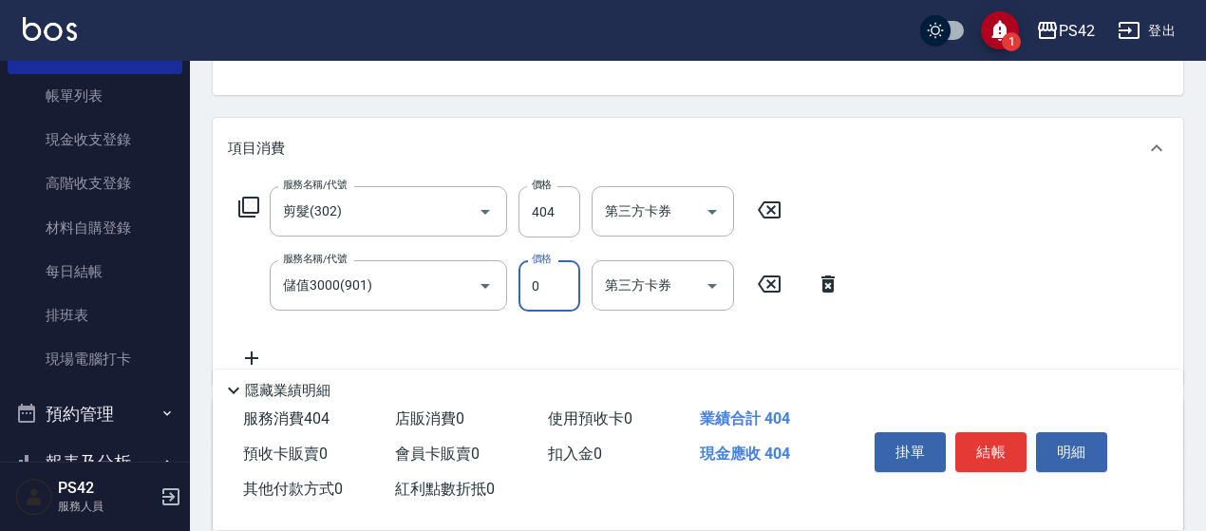
click at [531, 295] on input "0" at bounding box center [550, 285] width 62 height 51
click at [577, 279] on input "460" at bounding box center [550, 285] width 62 height 51
click at [672, 222] on input "第三方卡券" at bounding box center [648, 211] width 97 height 33
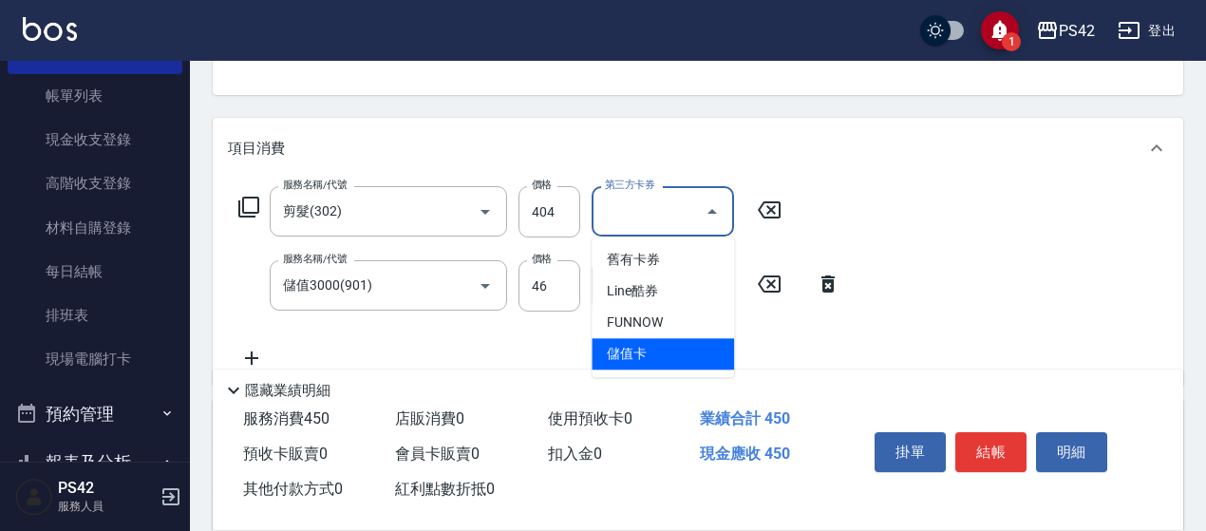
click at [701, 352] on span "儲值卡" at bounding box center [663, 353] width 142 height 31
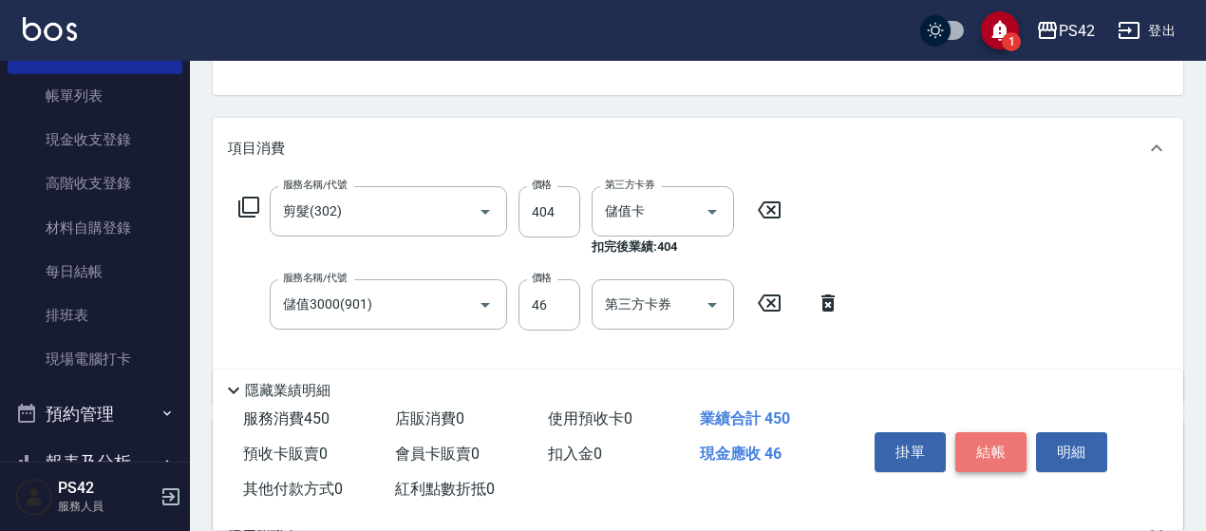
click at [1001, 451] on button "結帳" at bounding box center [990, 452] width 71 height 40
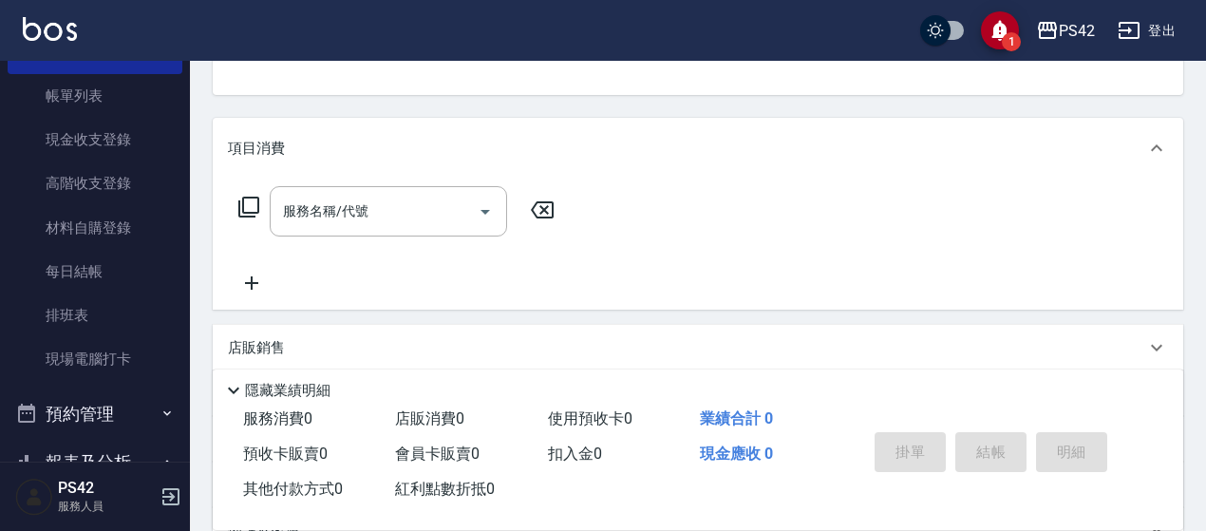
click at [311, 206] on input "服務名稱/代號" at bounding box center [374, 211] width 192 height 33
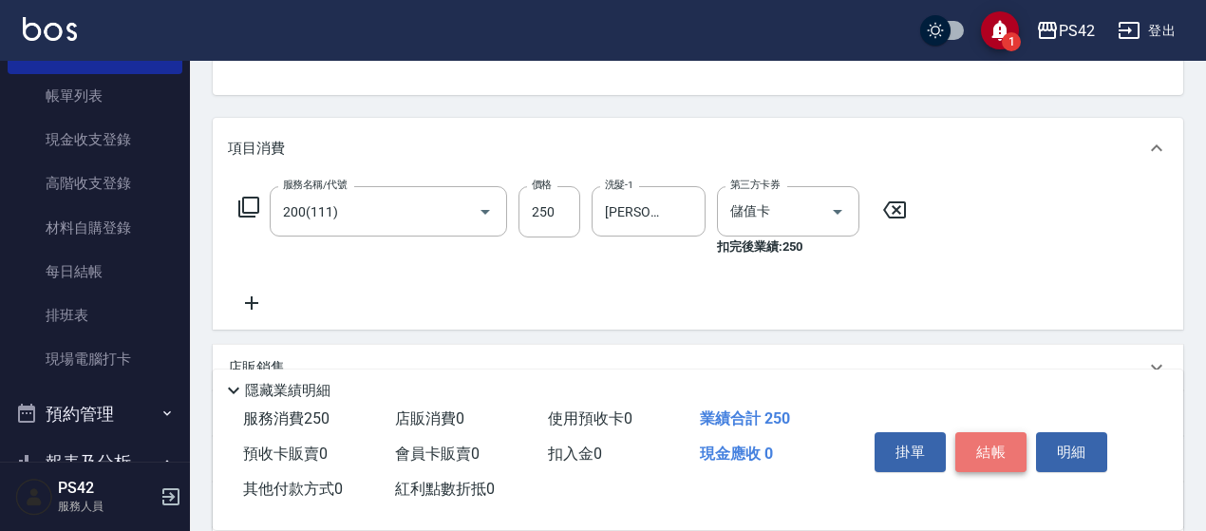
click at [1011, 435] on button "結帳" at bounding box center [990, 452] width 71 height 40
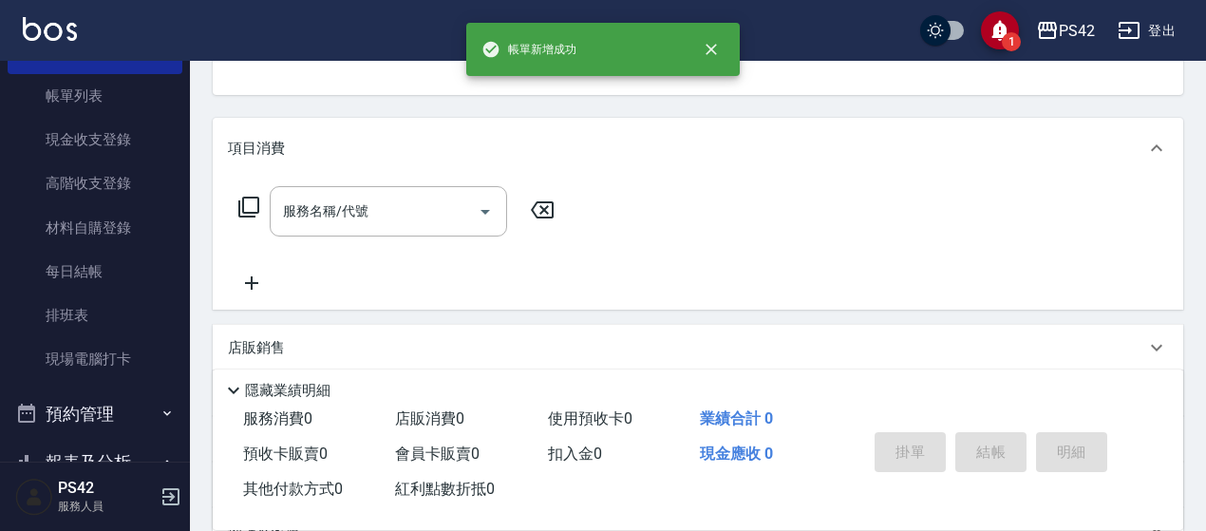
scroll to position [0, 0]
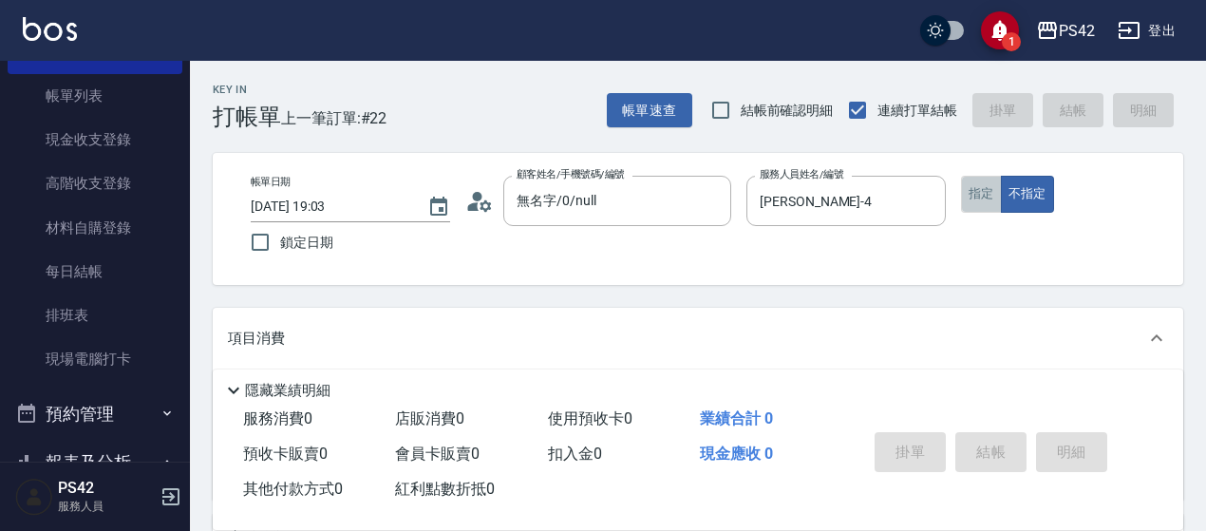
click at [963, 182] on button "指定" at bounding box center [981, 194] width 41 height 37
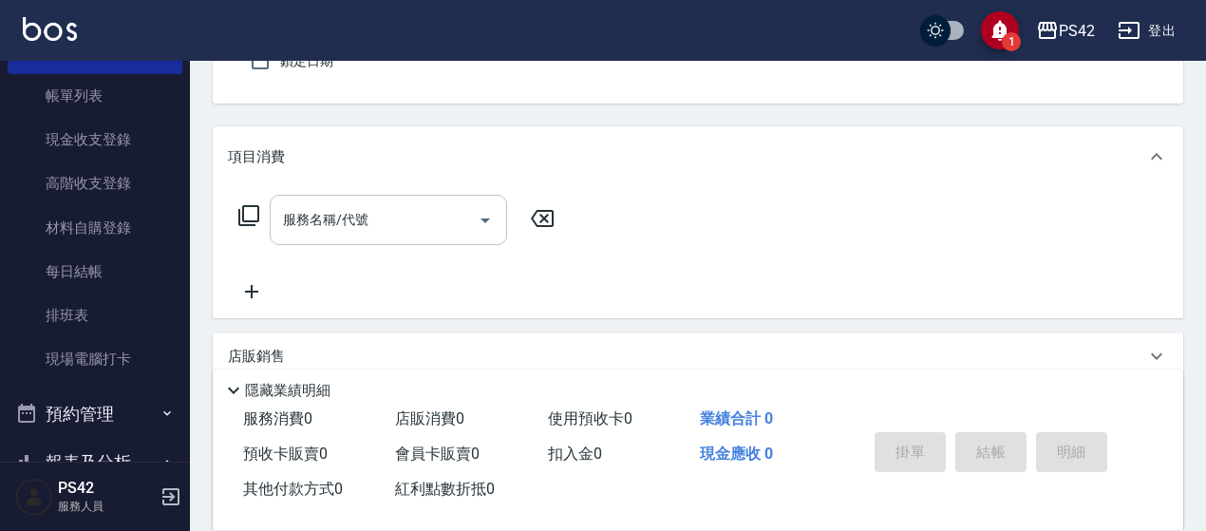
scroll to position [190, 0]
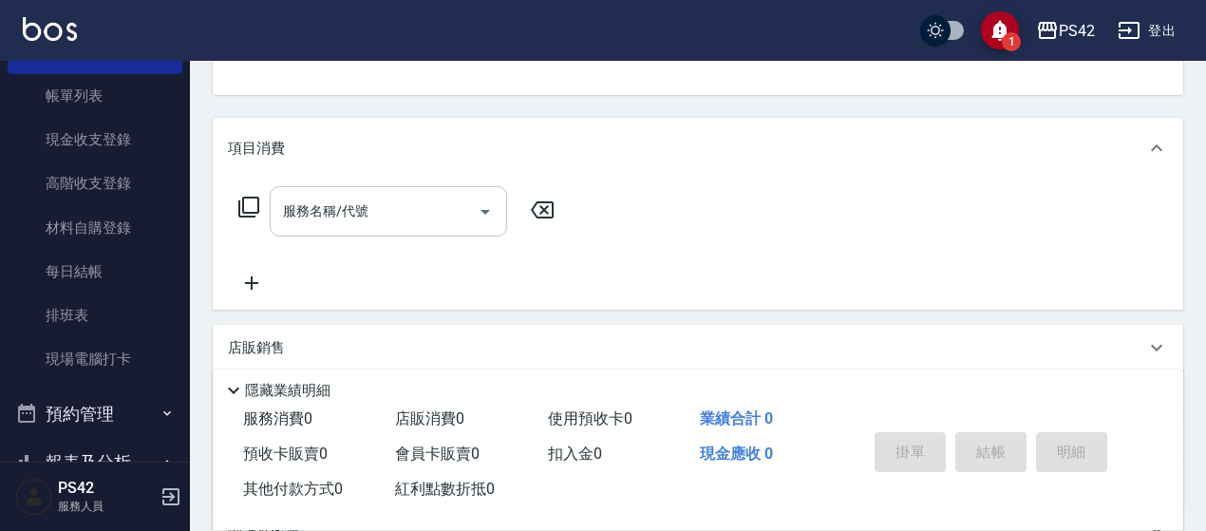
click at [405, 217] on input "服務名稱/代號" at bounding box center [374, 211] width 192 height 33
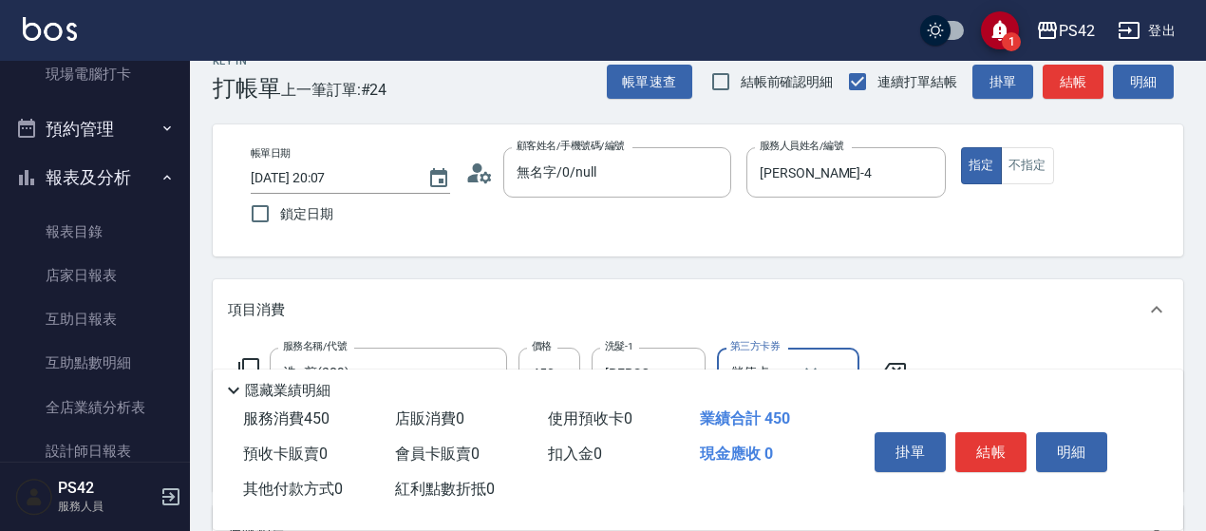
scroll to position [0, 0]
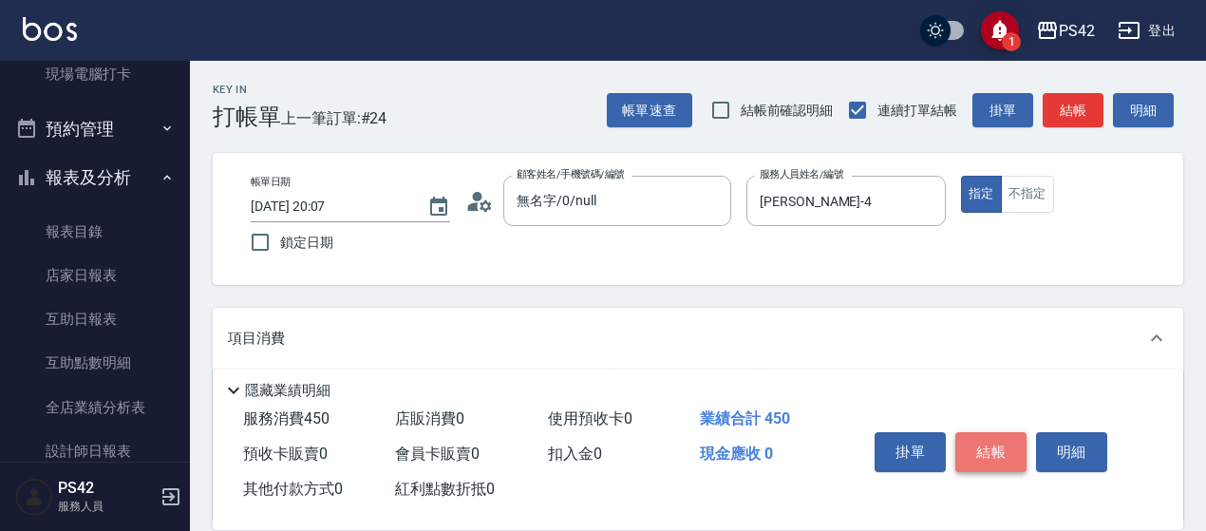
click at [992, 451] on button "結帳" at bounding box center [990, 452] width 71 height 40
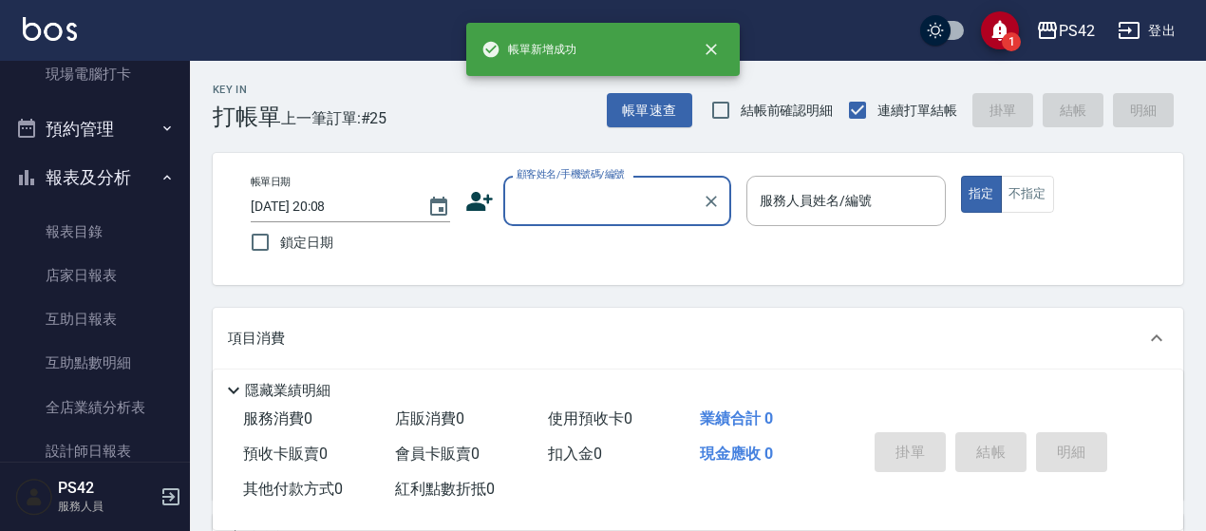
scroll to position [95, 0]
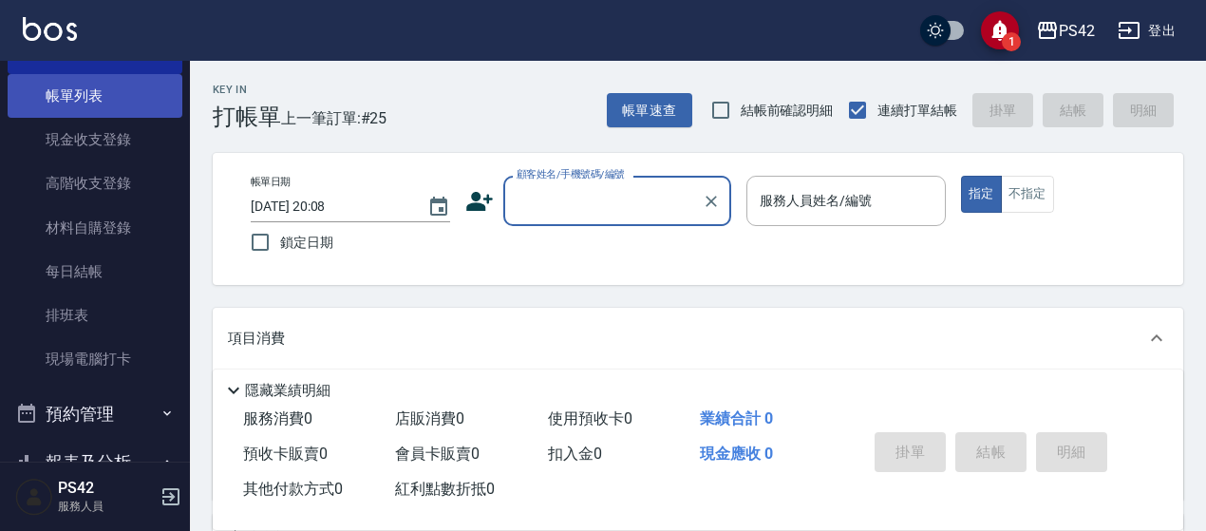
click at [129, 100] on link "帳單列表" at bounding box center [95, 96] width 175 height 44
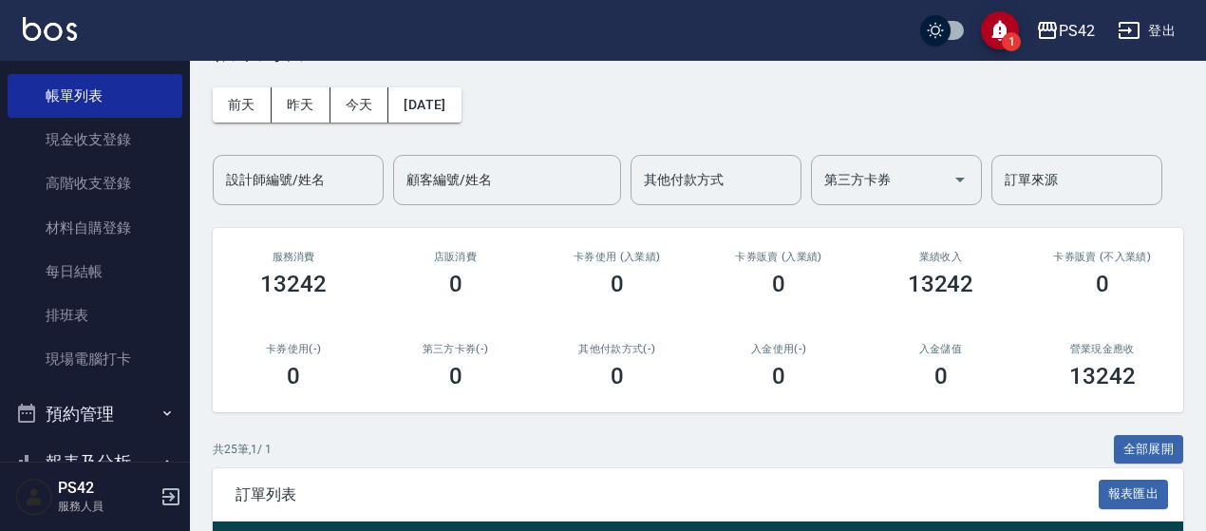
scroll to position [380, 0]
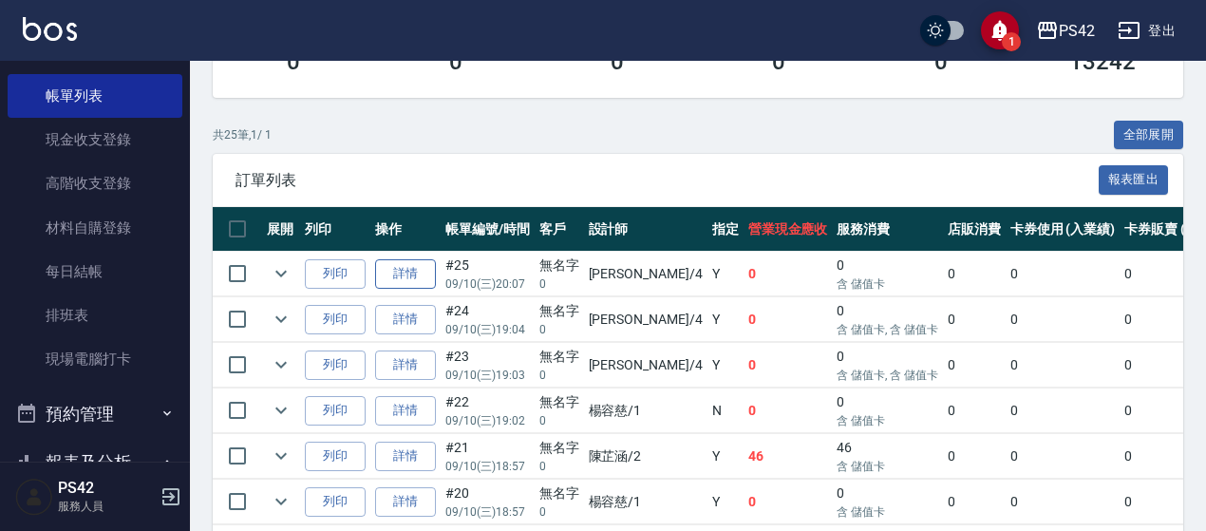
click at [424, 262] on link "詳情" at bounding box center [405, 273] width 61 height 29
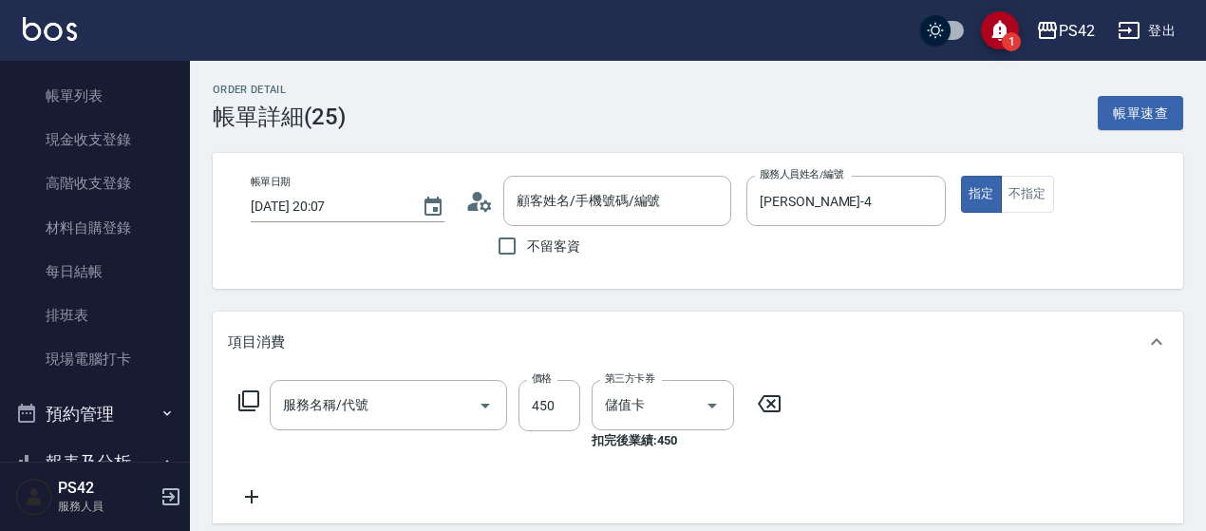
scroll to position [211, 0]
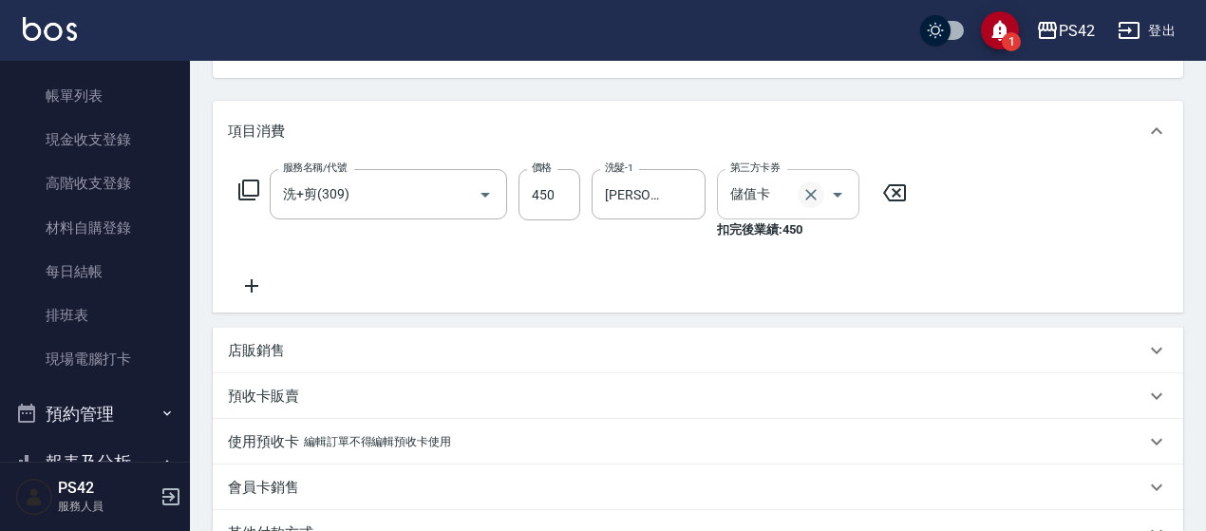
click at [816, 193] on icon "Clear" at bounding box center [811, 194] width 19 height 19
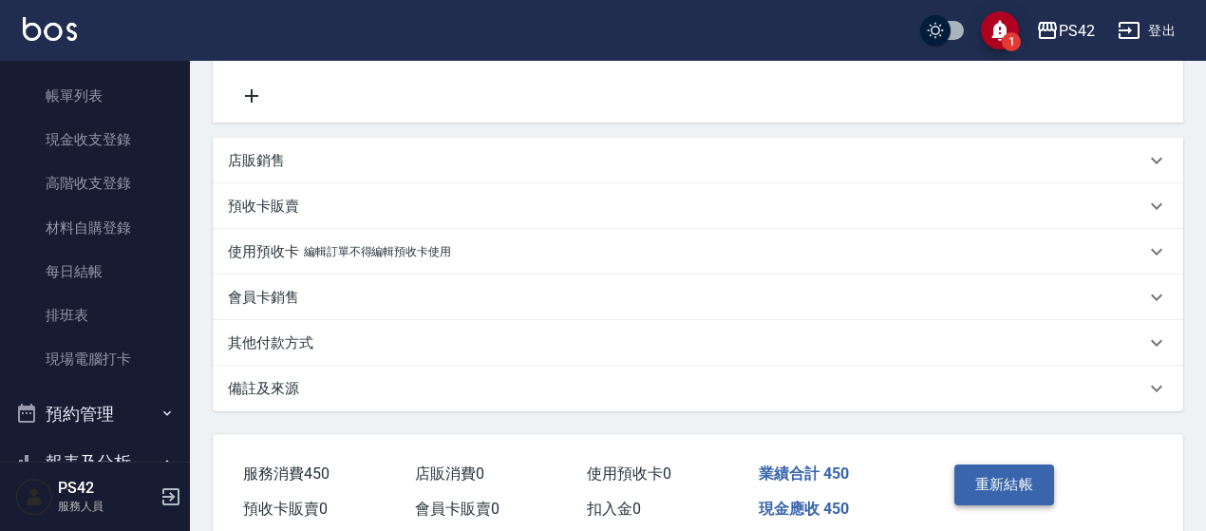
scroll to position [465, 0]
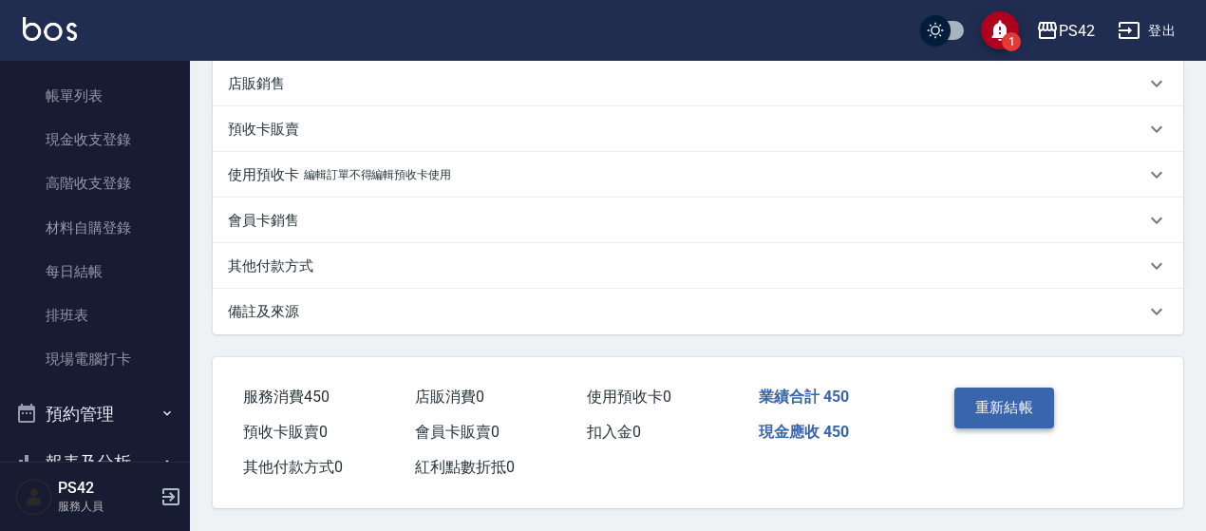
click at [1003, 407] on button "重新結帳" at bounding box center [1005, 408] width 101 height 40
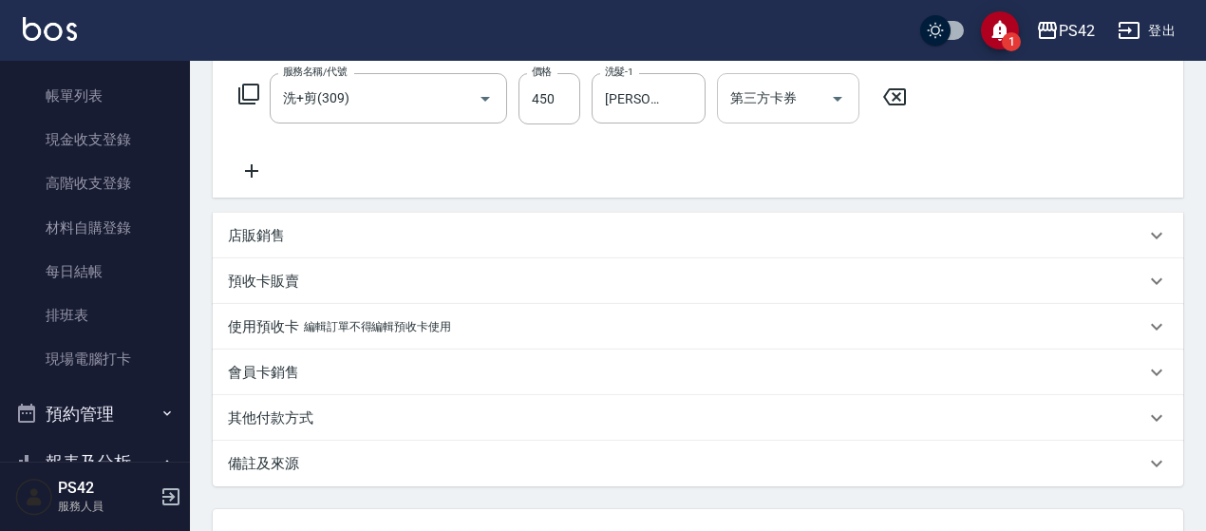
scroll to position [217, 0]
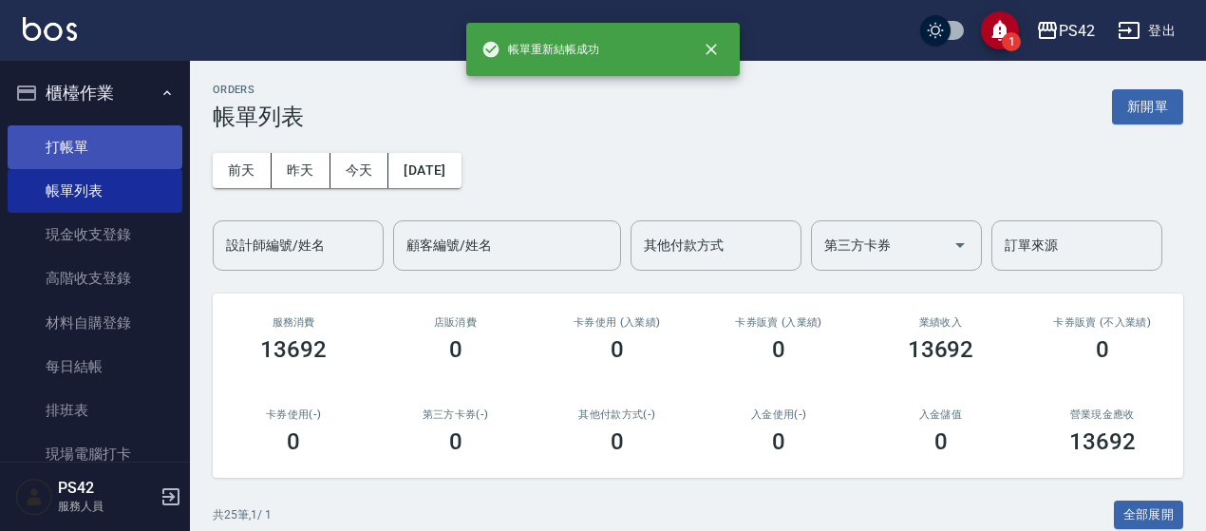
click at [85, 142] on link "打帳單" at bounding box center [95, 147] width 175 height 44
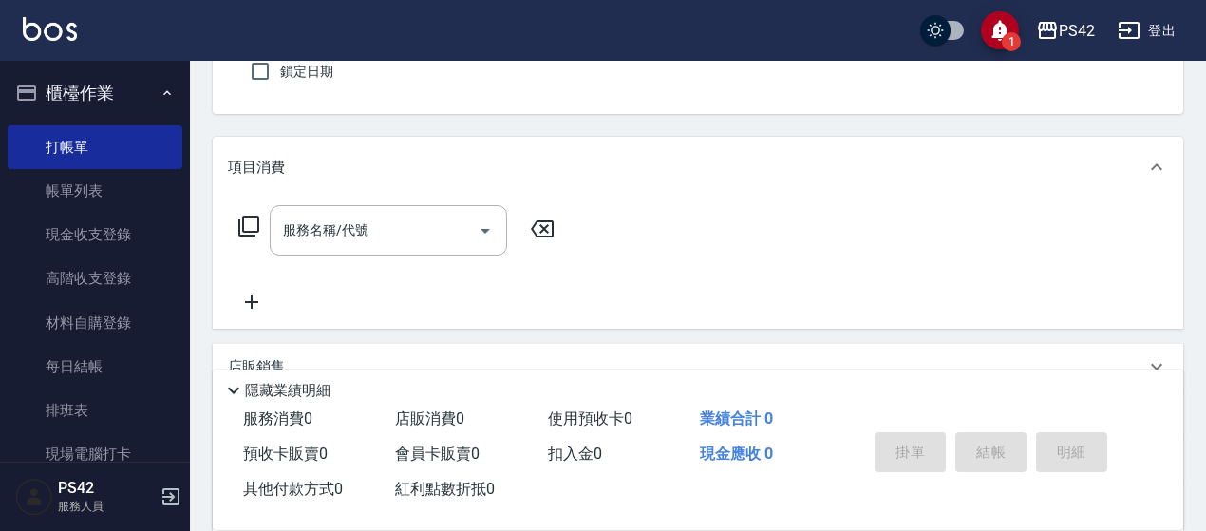
scroll to position [285, 0]
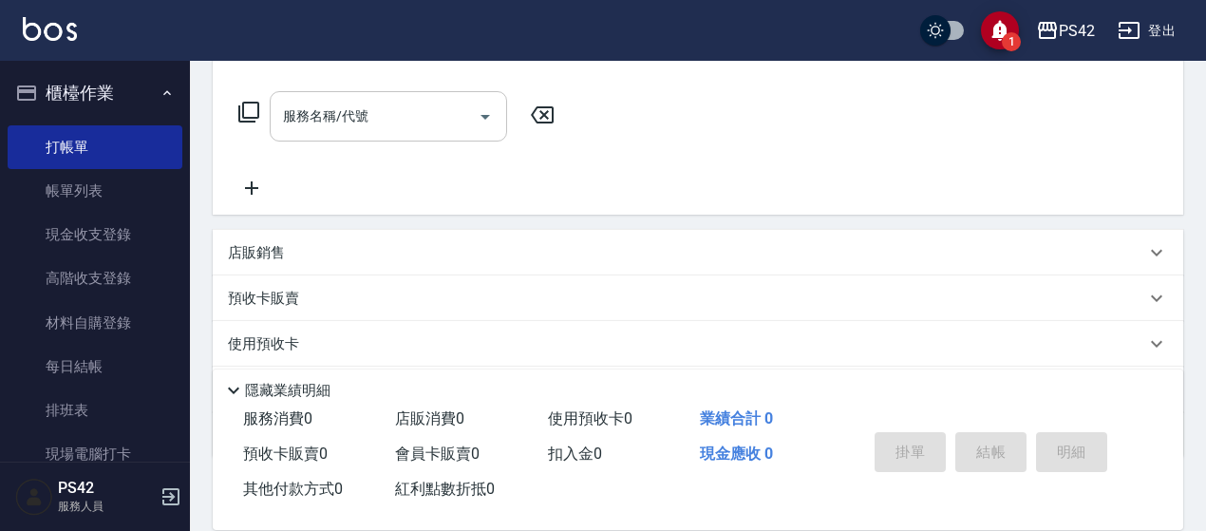
click at [317, 111] on input "服務名稱/代號" at bounding box center [374, 116] width 192 height 33
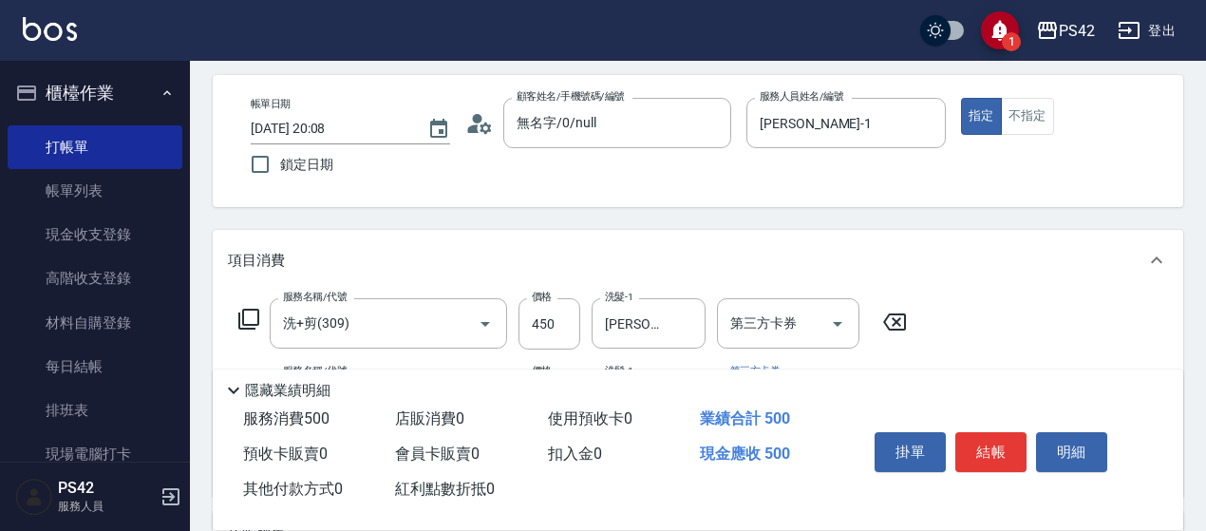
scroll to position [0, 0]
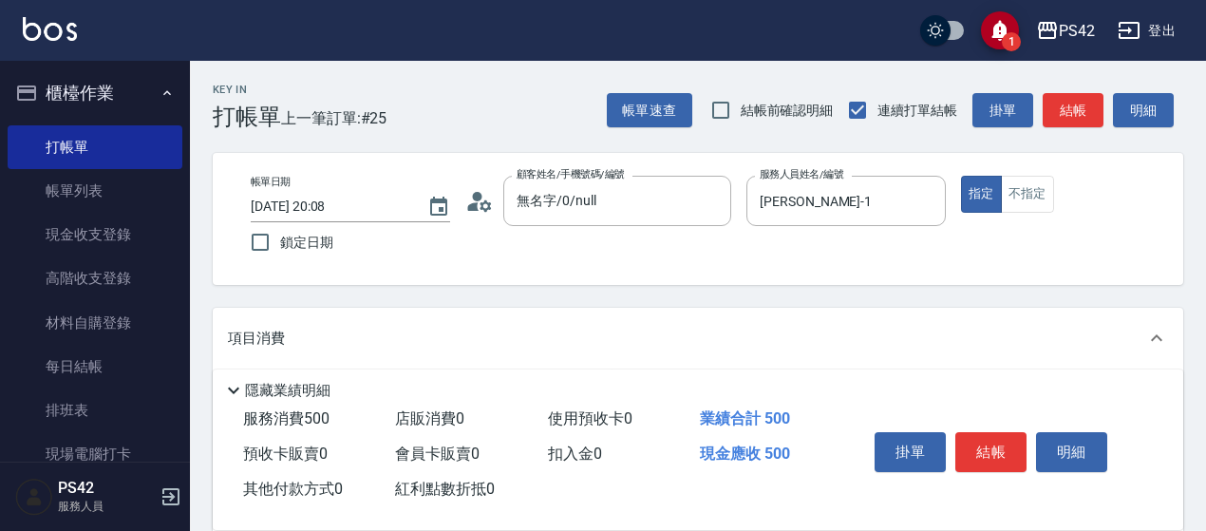
click at [968, 434] on button "結帳" at bounding box center [990, 452] width 71 height 40
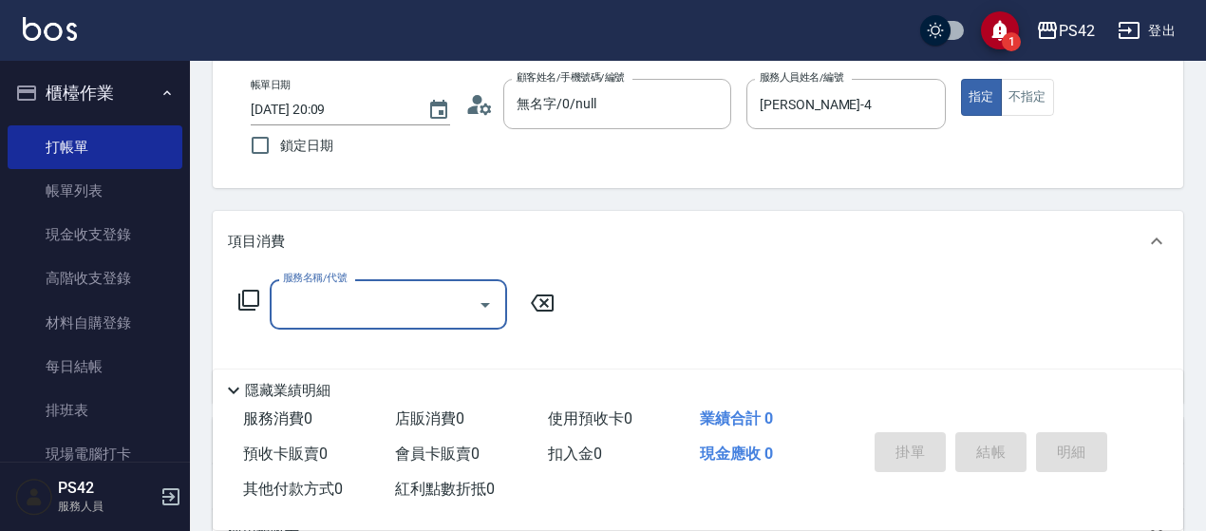
scroll to position [190, 0]
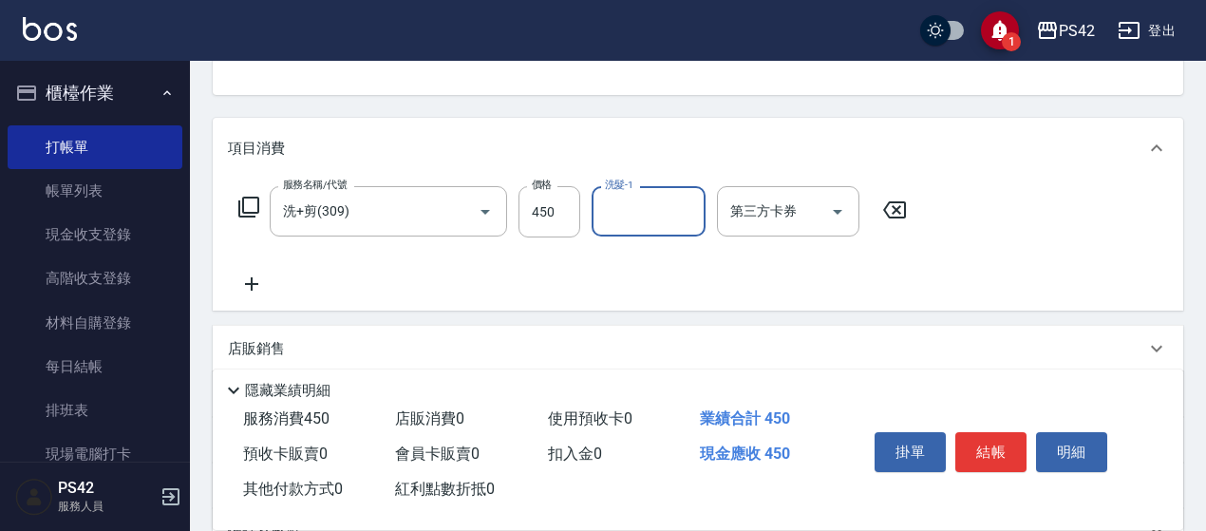
click at [908, 200] on icon at bounding box center [894, 210] width 47 height 23
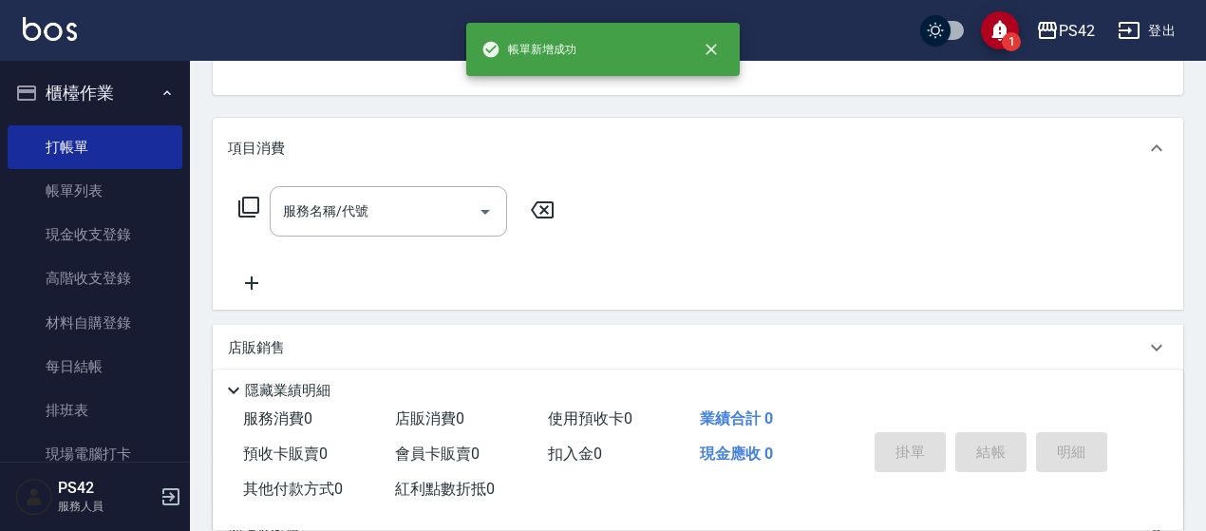
scroll to position [184, 0]
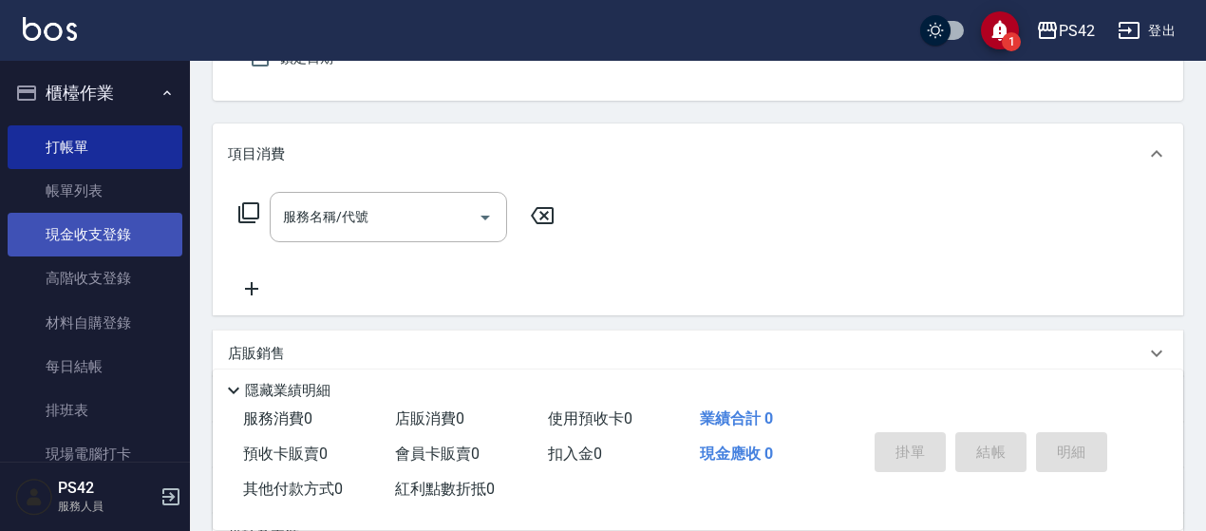
click at [86, 226] on link "現金收支登錄" at bounding box center [95, 235] width 175 height 44
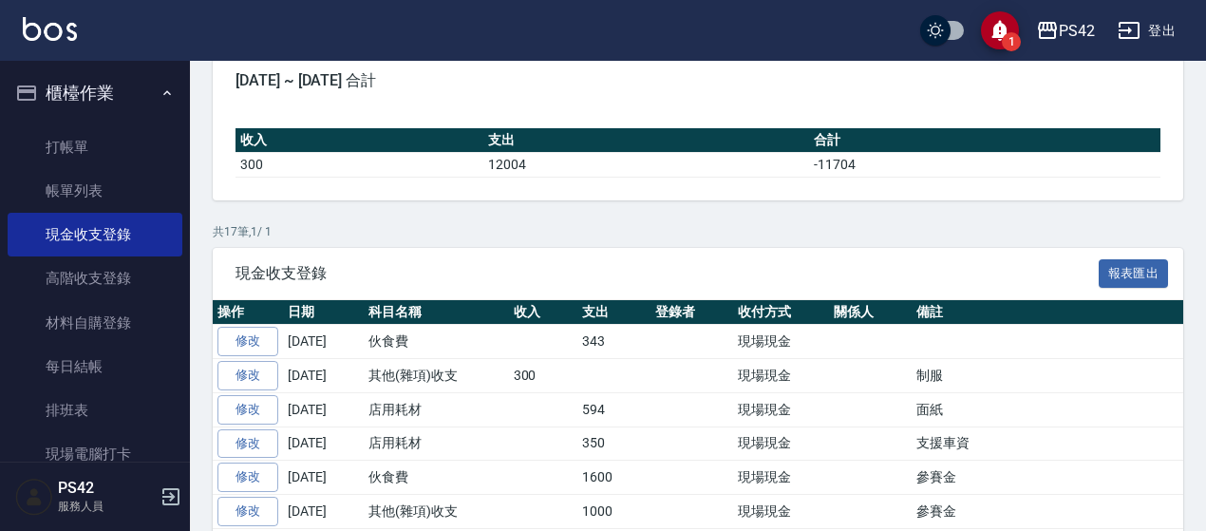
scroll to position [190, 0]
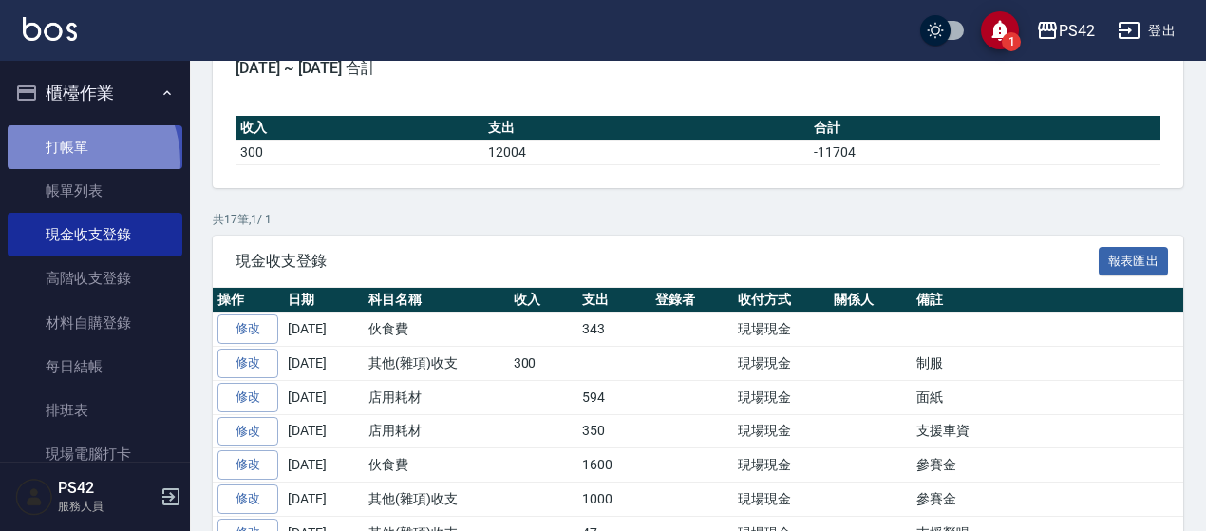
click at [62, 161] on link "打帳單" at bounding box center [95, 147] width 175 height 44
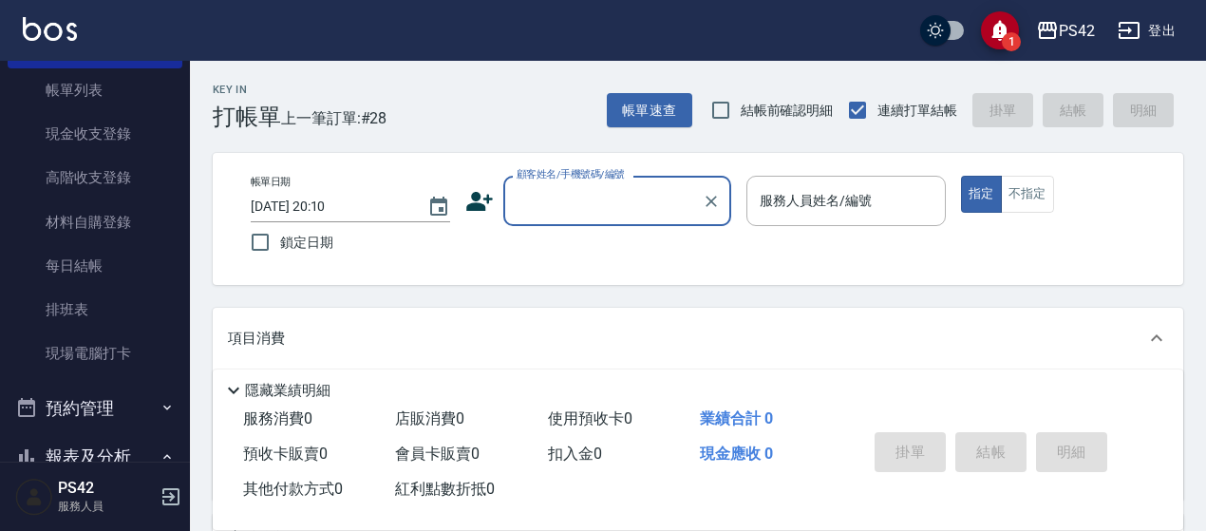
scroll to position [285, 0]
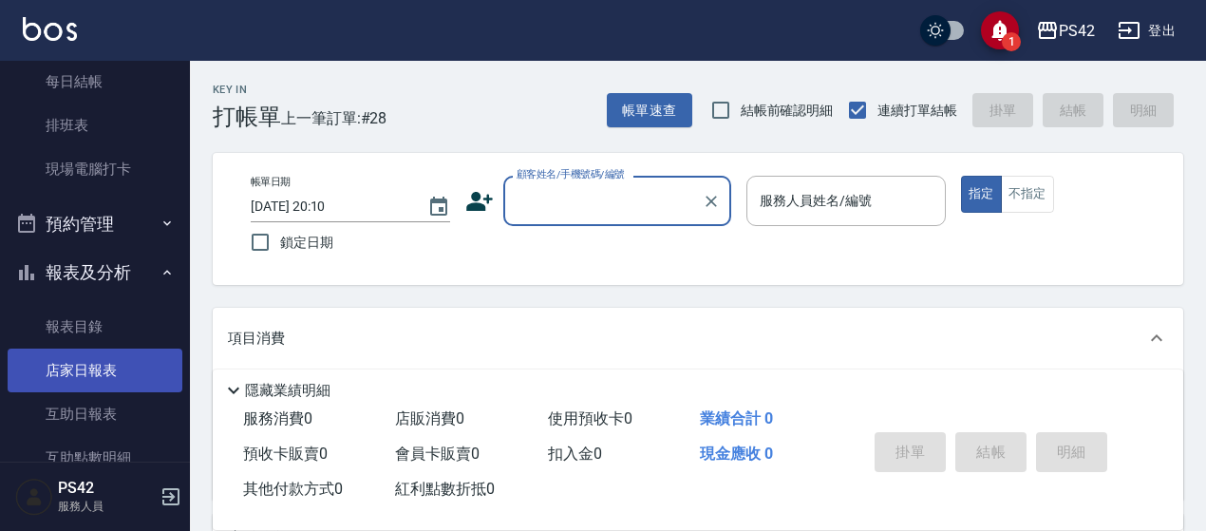
click at [95, 364] on link "店家日報表" at bounding box center [95, 371] width 175 height 44
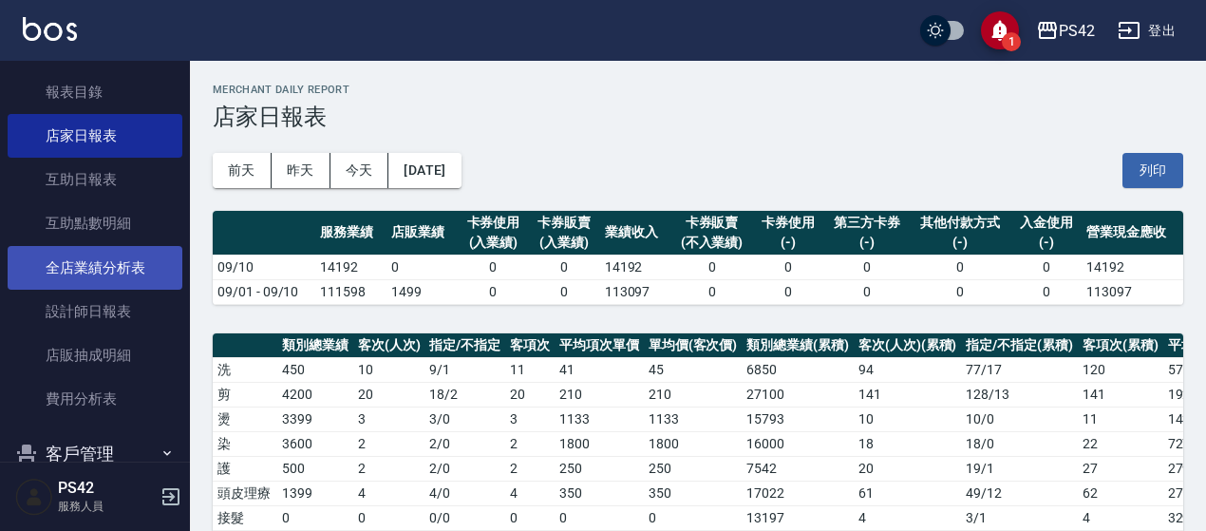
scroll to position [570, 0]
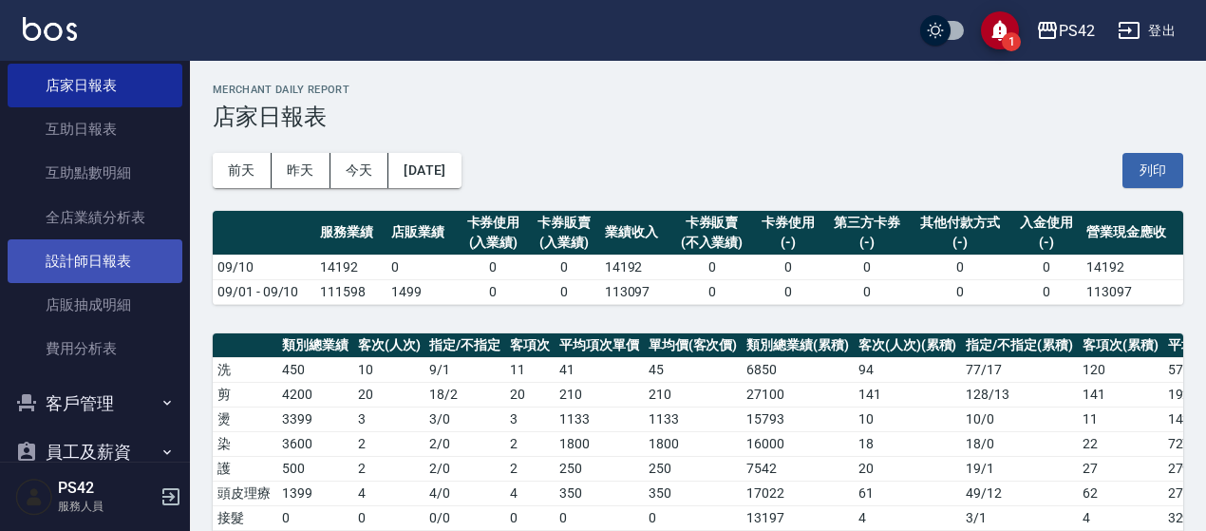
click at [125, 269] on link "設計師日報表" at bounding box center [95, 261] width 175 height 44
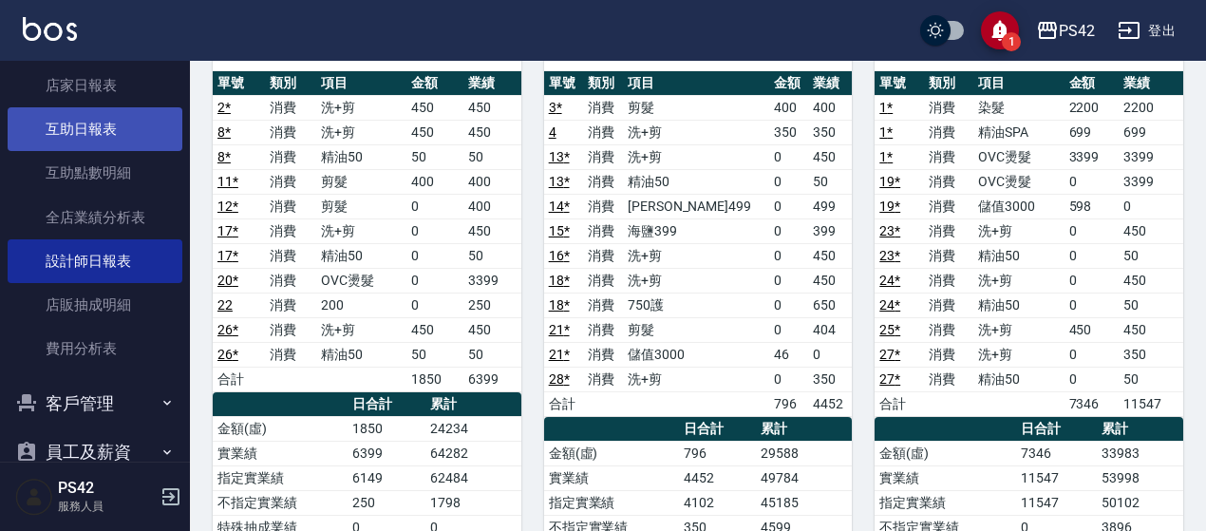
scroll to position [475, 0]
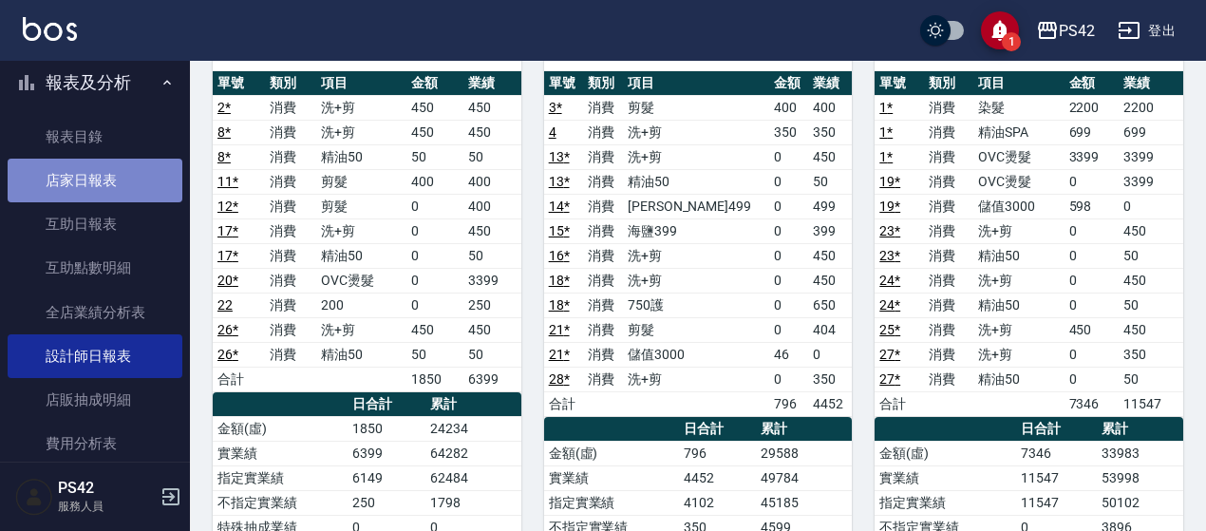
click at [120, 194] on link "店家日報表" at bounding box center [95, 181] width 175 height 44
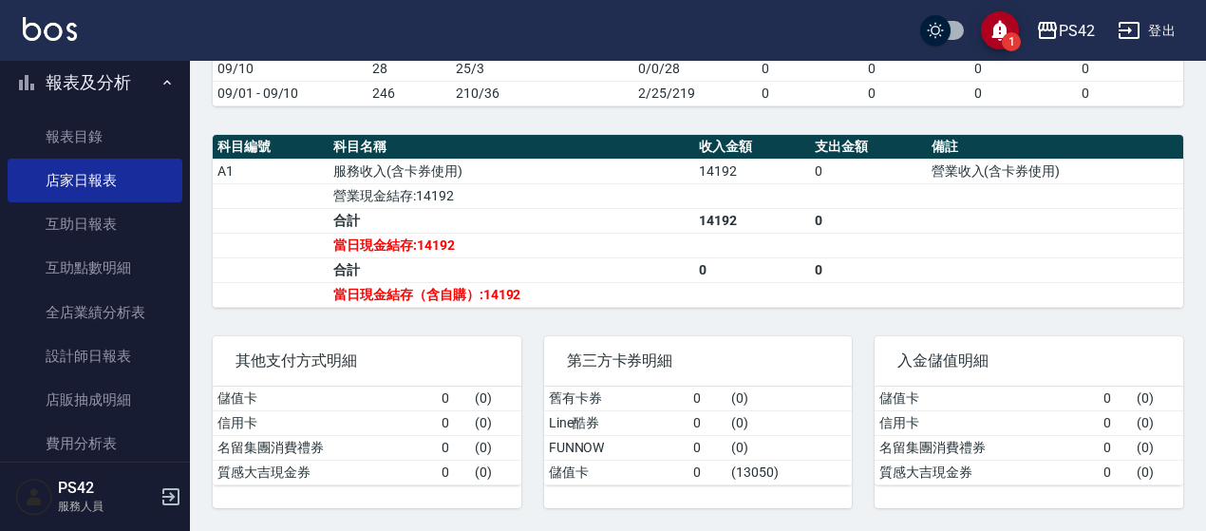
scroll to position [655, 0]
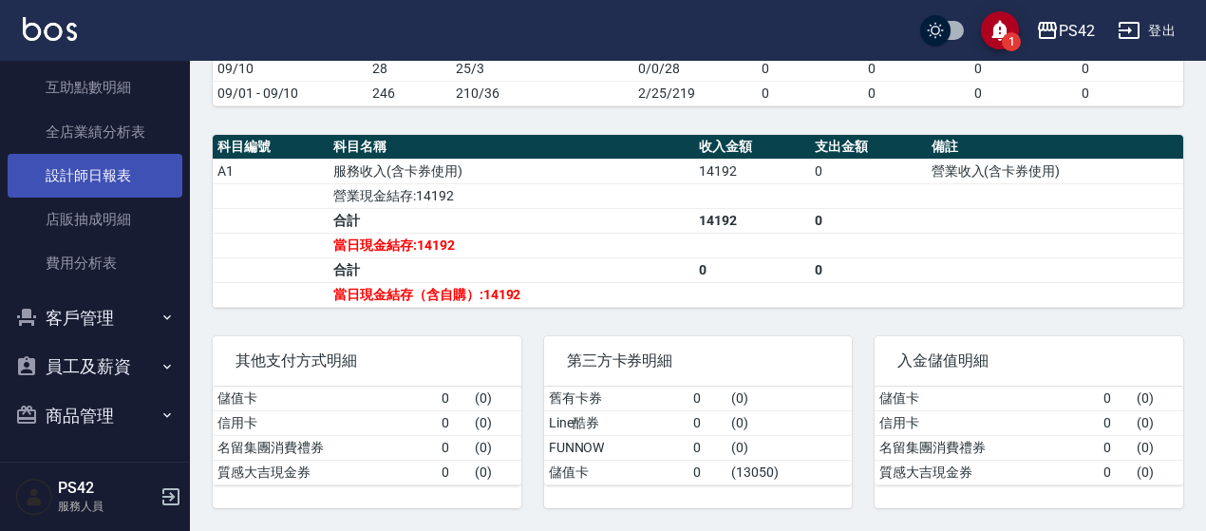
click at [127, 172] on link "設計師日報表" at bounding box center [95, 176] width 175 height 44
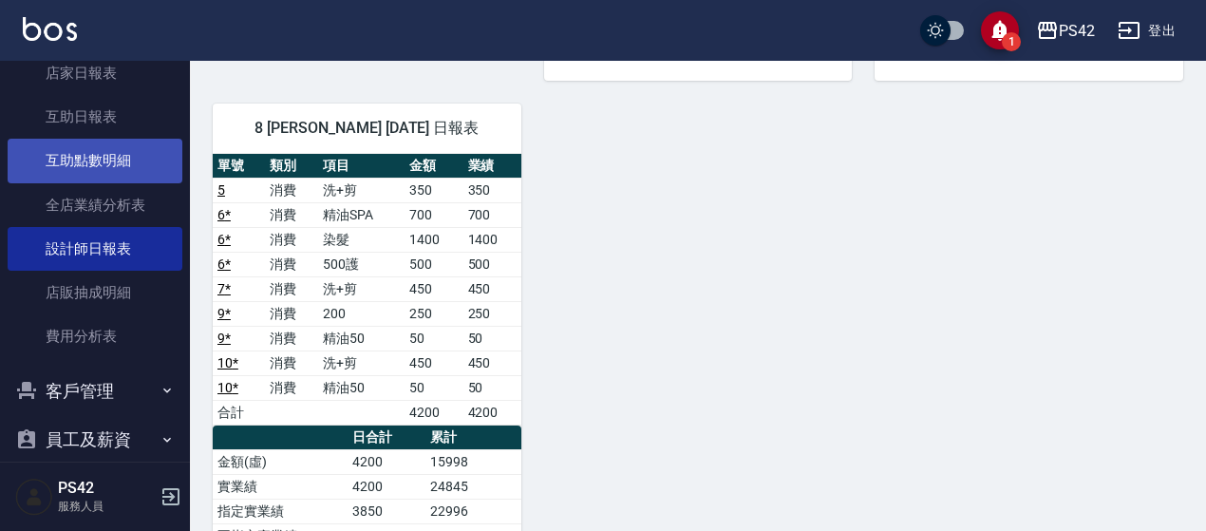
scroll to position [465, 0]
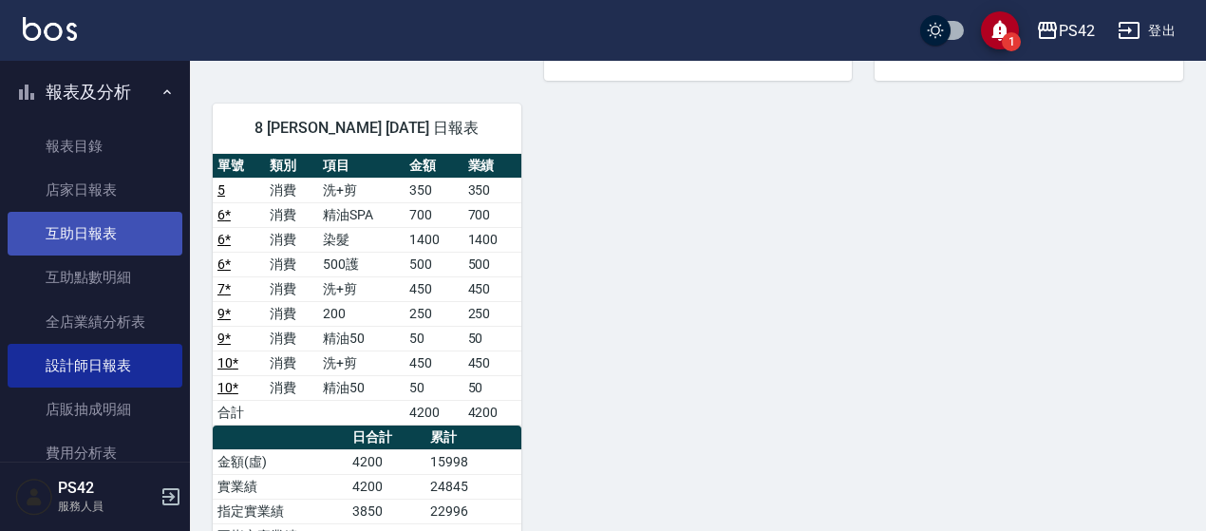
click at [85, 221] on link "互助日報表" at bounding box center [95, 234] width 175 height 44
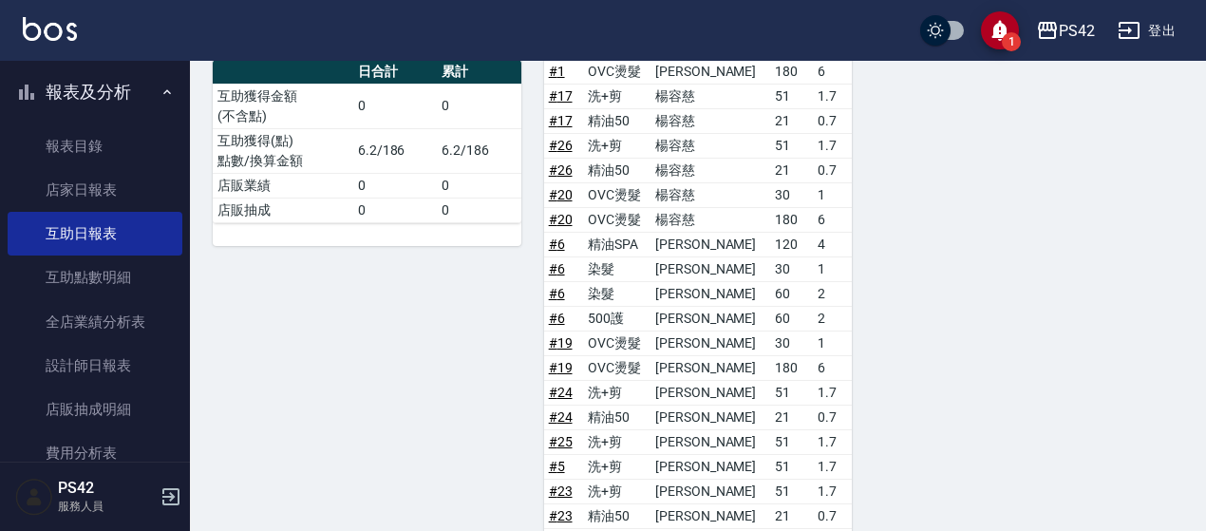
scroll to position [1028, 0]
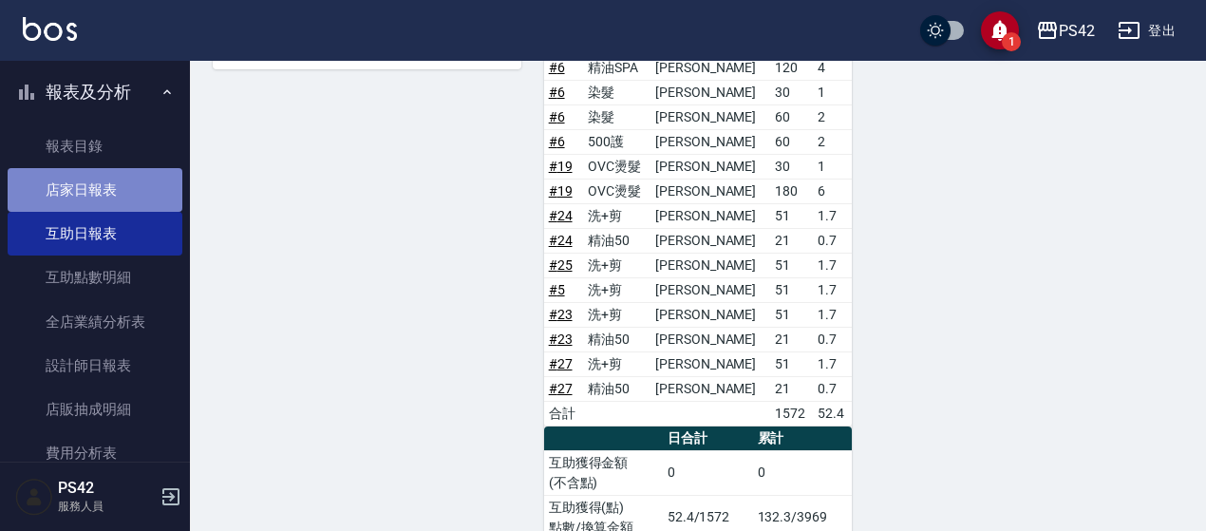
click at [139, 181] on link "店家日報表" at bounding box center [95, 190] width 175 height 44
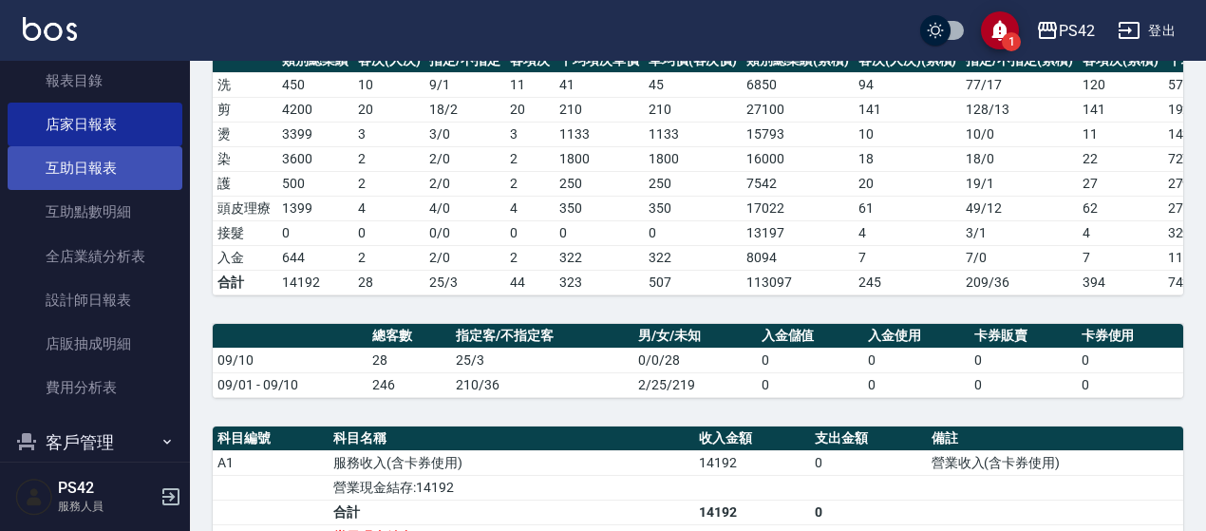
scroll to position [560, 0]
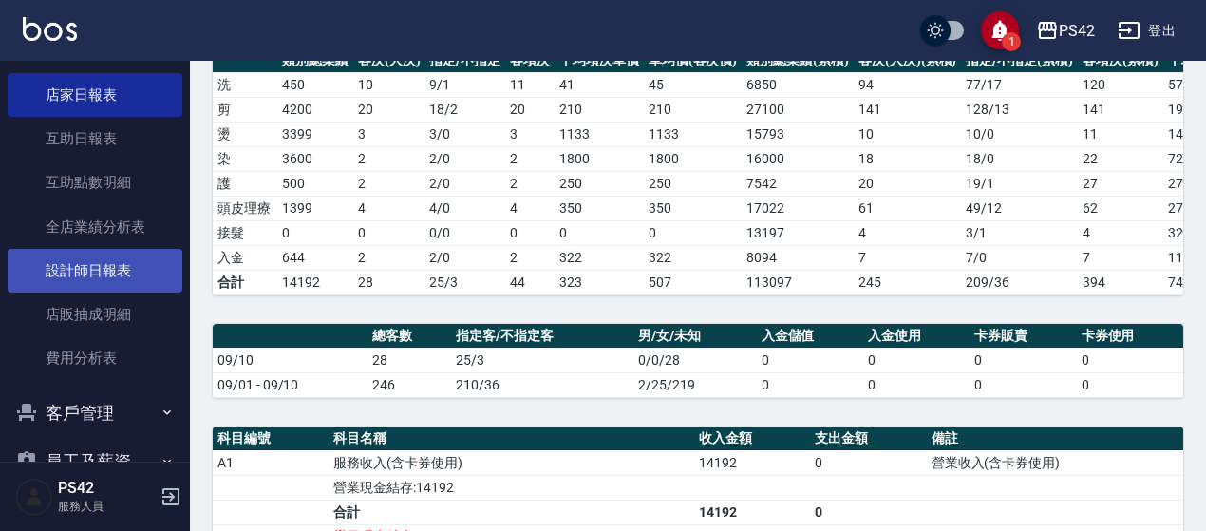
click at [85, 276] on link "設計師日報表" at bounding box center [95, 271] width 175 height 44
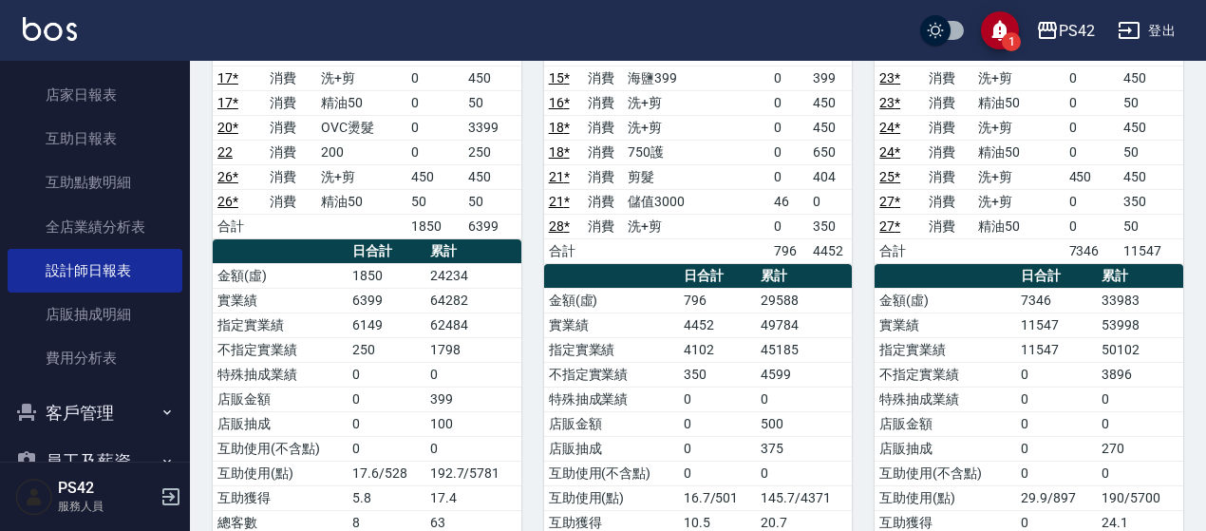
scroll to position [285, 0]
